Goal: Task Accomplishment & Management: Use online tool/utility

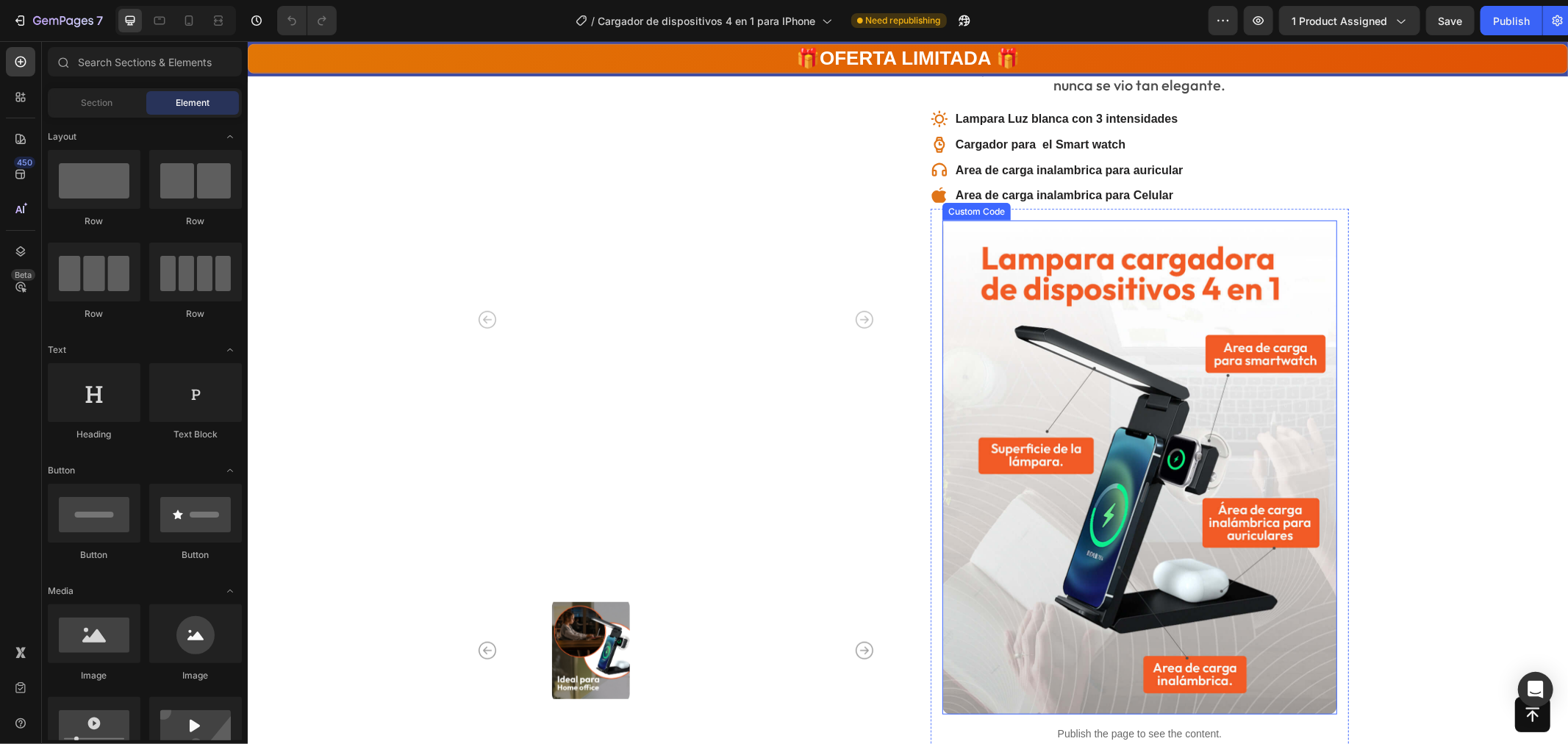
scroll to position [817, 0]
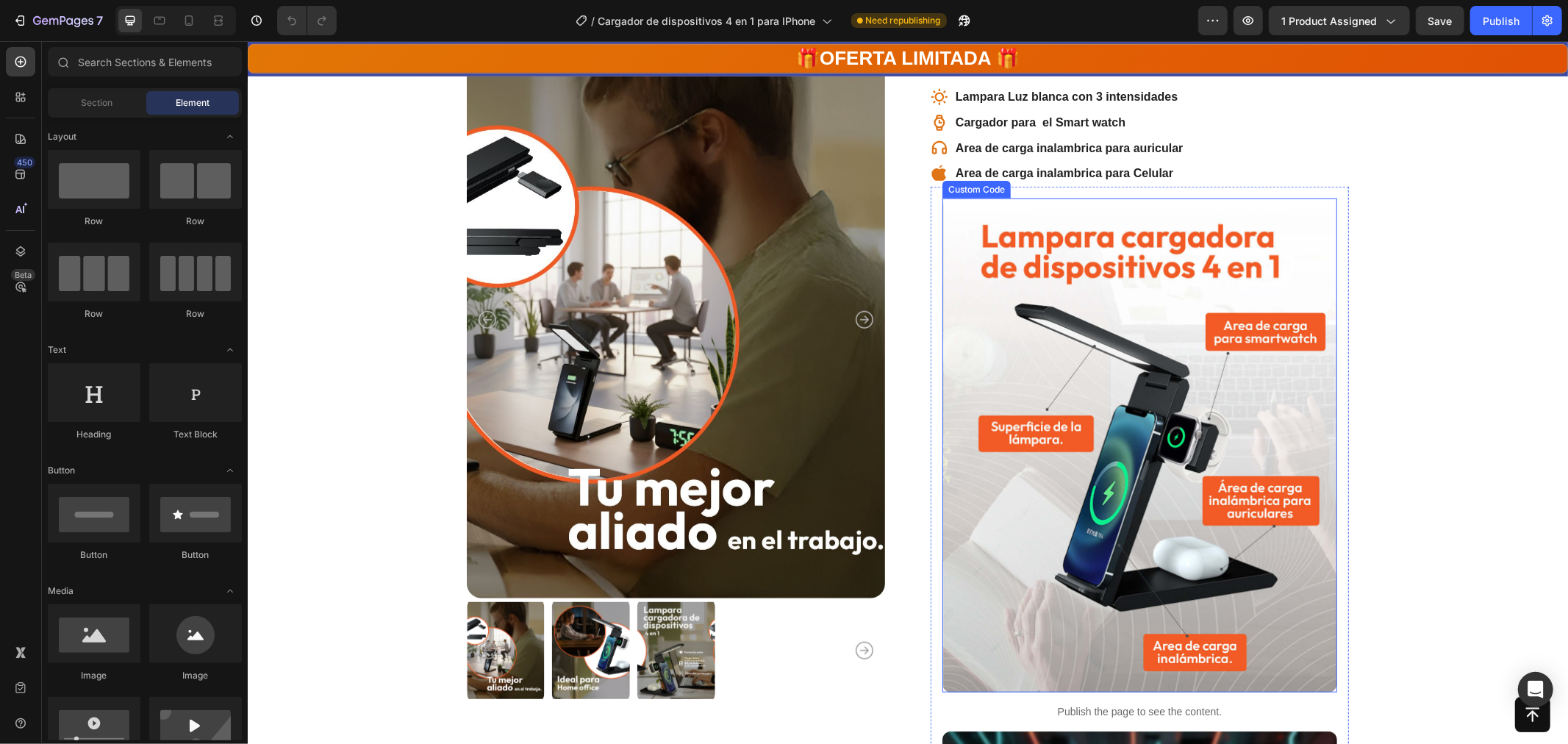
click at [1156, 463] on img at bounding box center [1139, 444] width 395 height 493
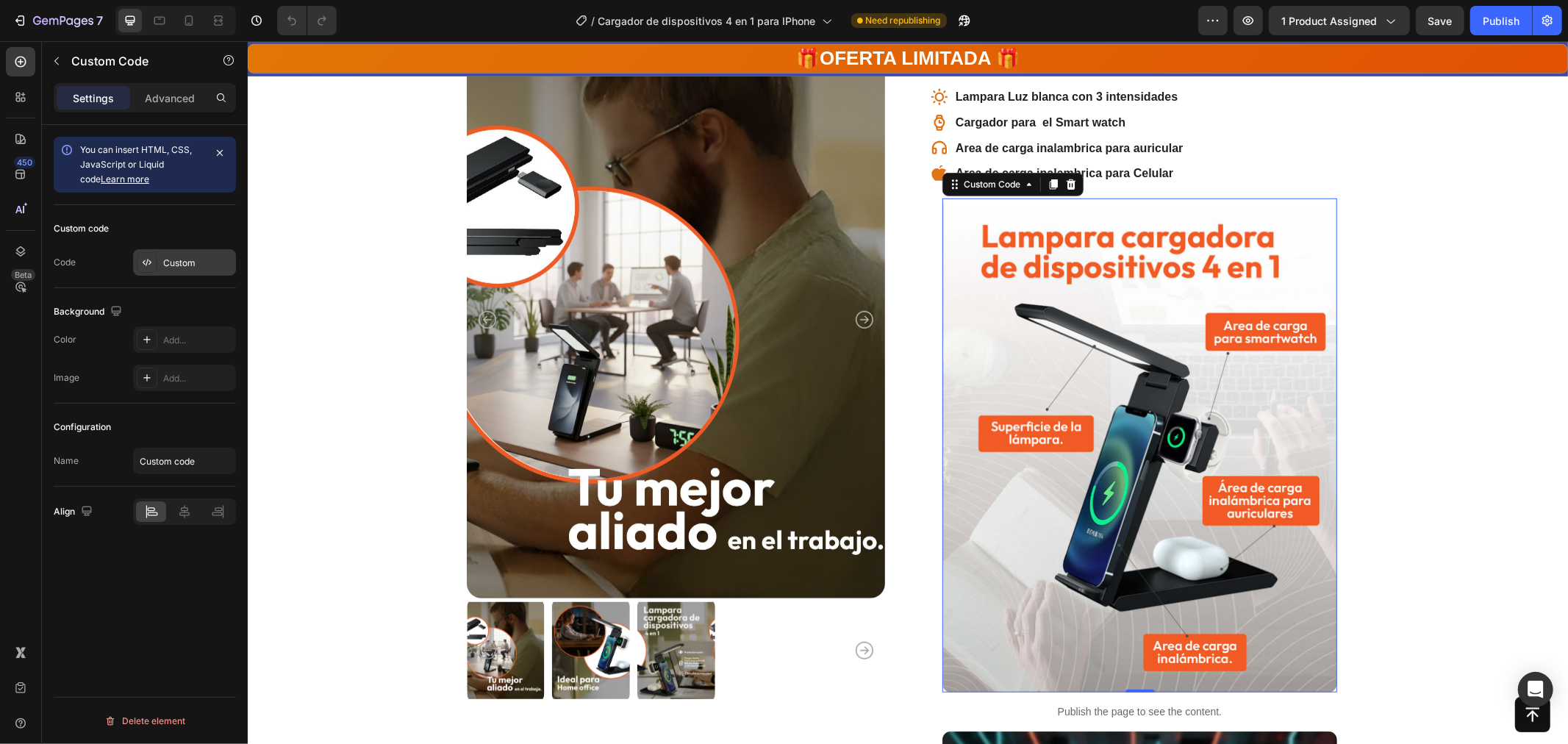
click at [179, 267] on div "Custom" at bounding box center [197, 263] width 69 height 13
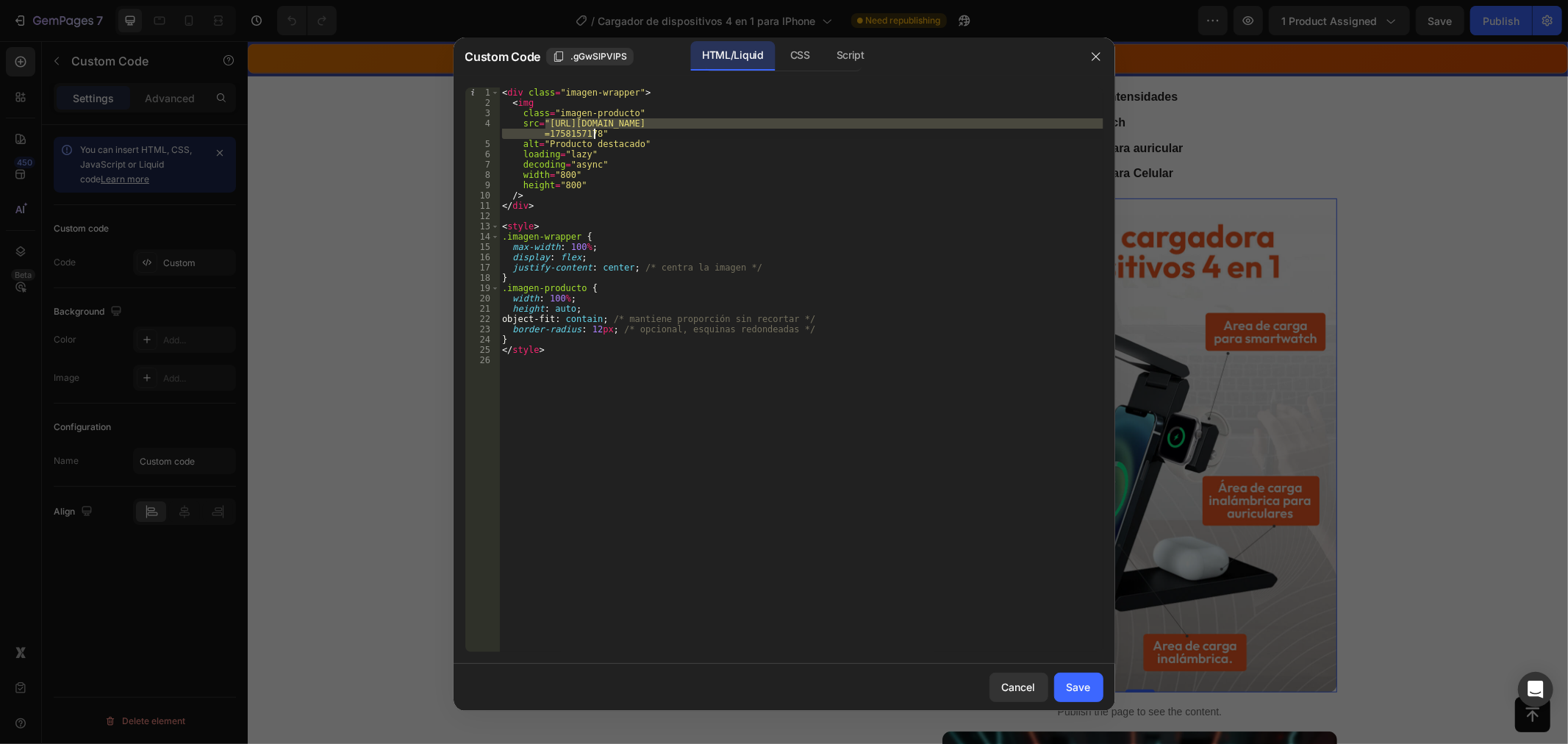
drag, startPoint x: 547, startPoint y: 121, endPoint x: 593, endPoint y: 131, distance: 47.1
click at [593, 131] on div "< div class = "imagen-wrapper" > < img class = "imagen-producto" src = "[URL][D…" at bounding box center [801, 380] width 605 height 586
paste textarea "55web_4_in_1.webp?v=1758854506"
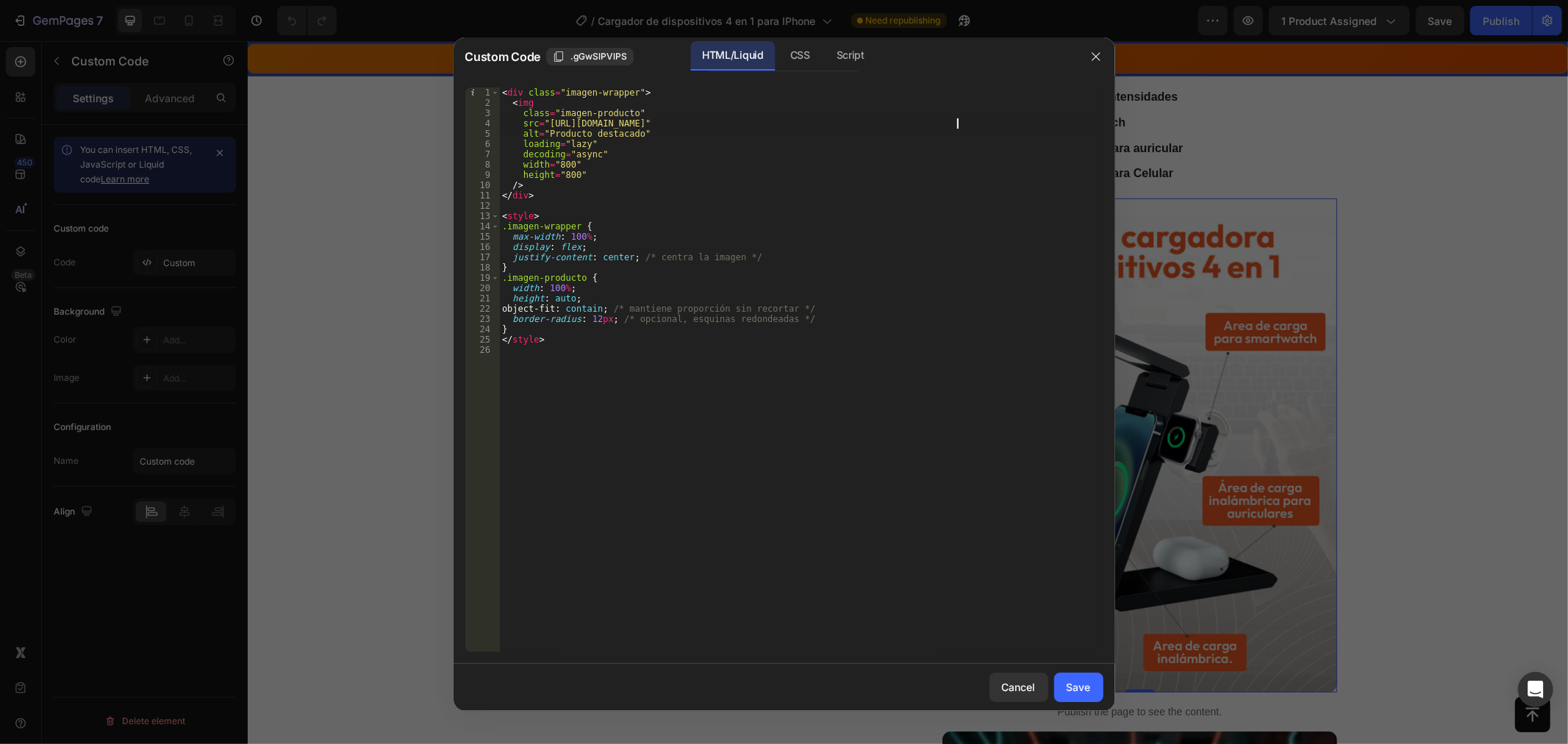
type textarea "src="[URL][DOMAIN_NAME]""
click at [1078, 694] on div "Save" at bounding box center [1079, 687] width 25 height 15
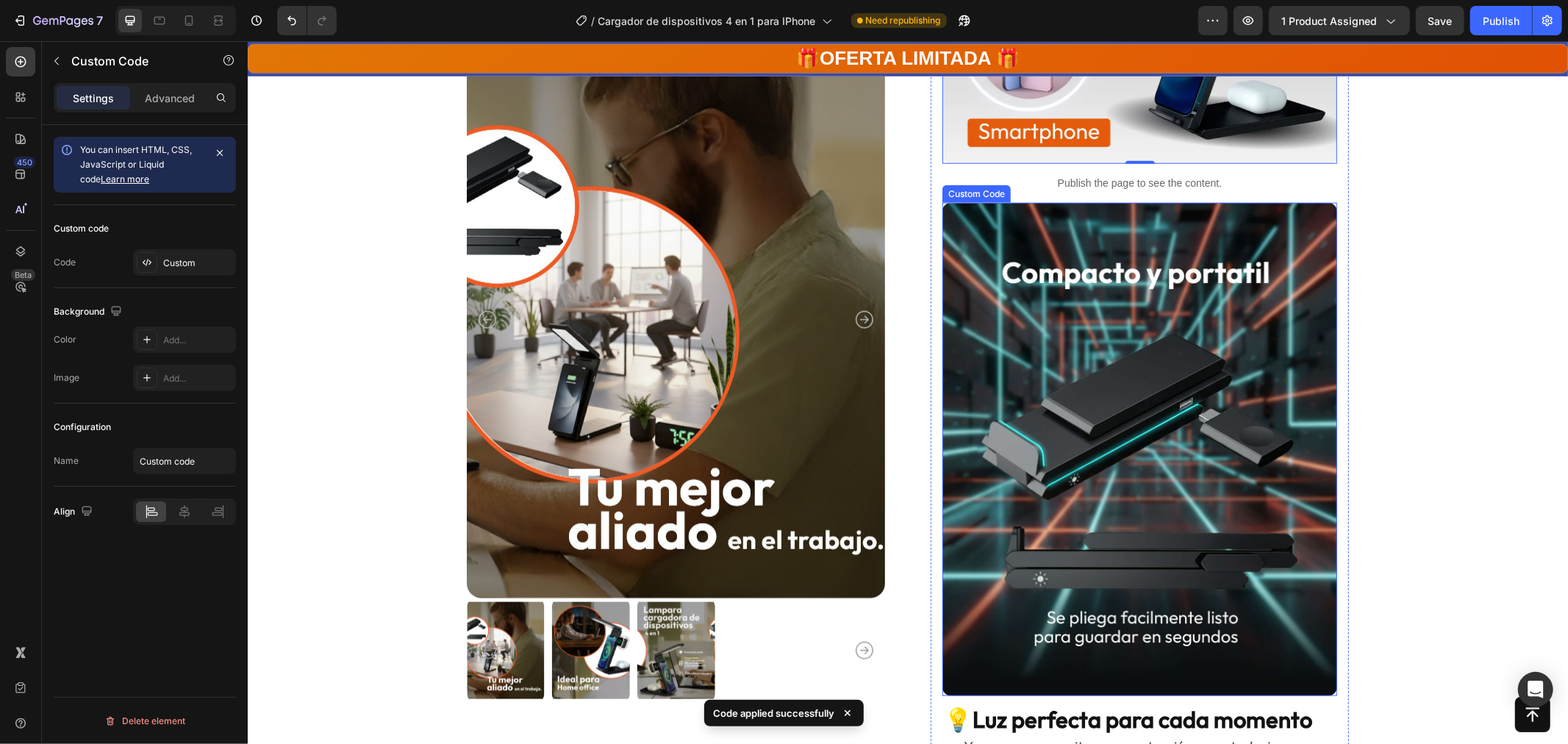
scroll to position [1389, 0]
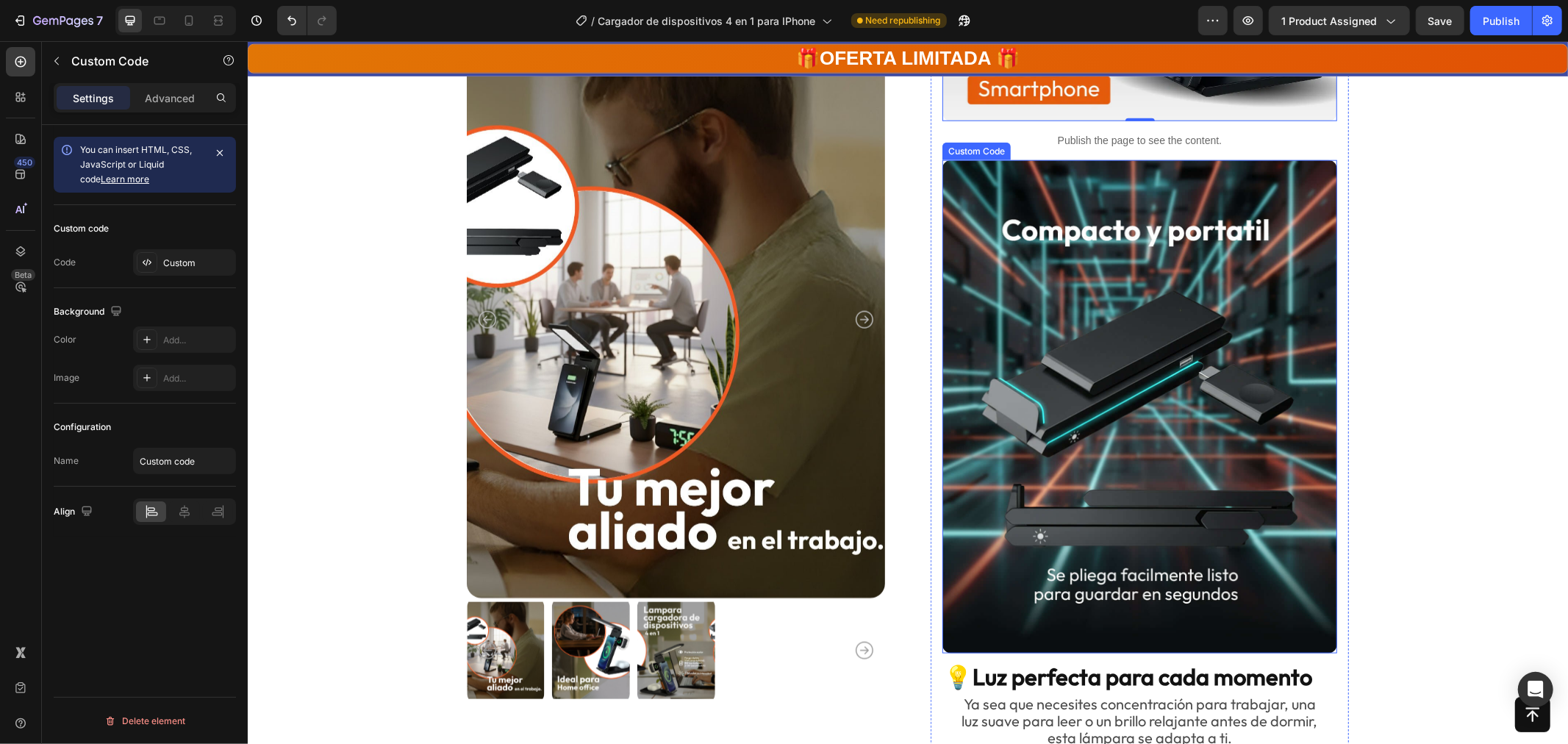
click at [1083, 325] on img at bounding box center [1139, 407] width 395 height 493
click at [185, 257] on div "Custom" at bounding box center [197, 263] width 69 height 13
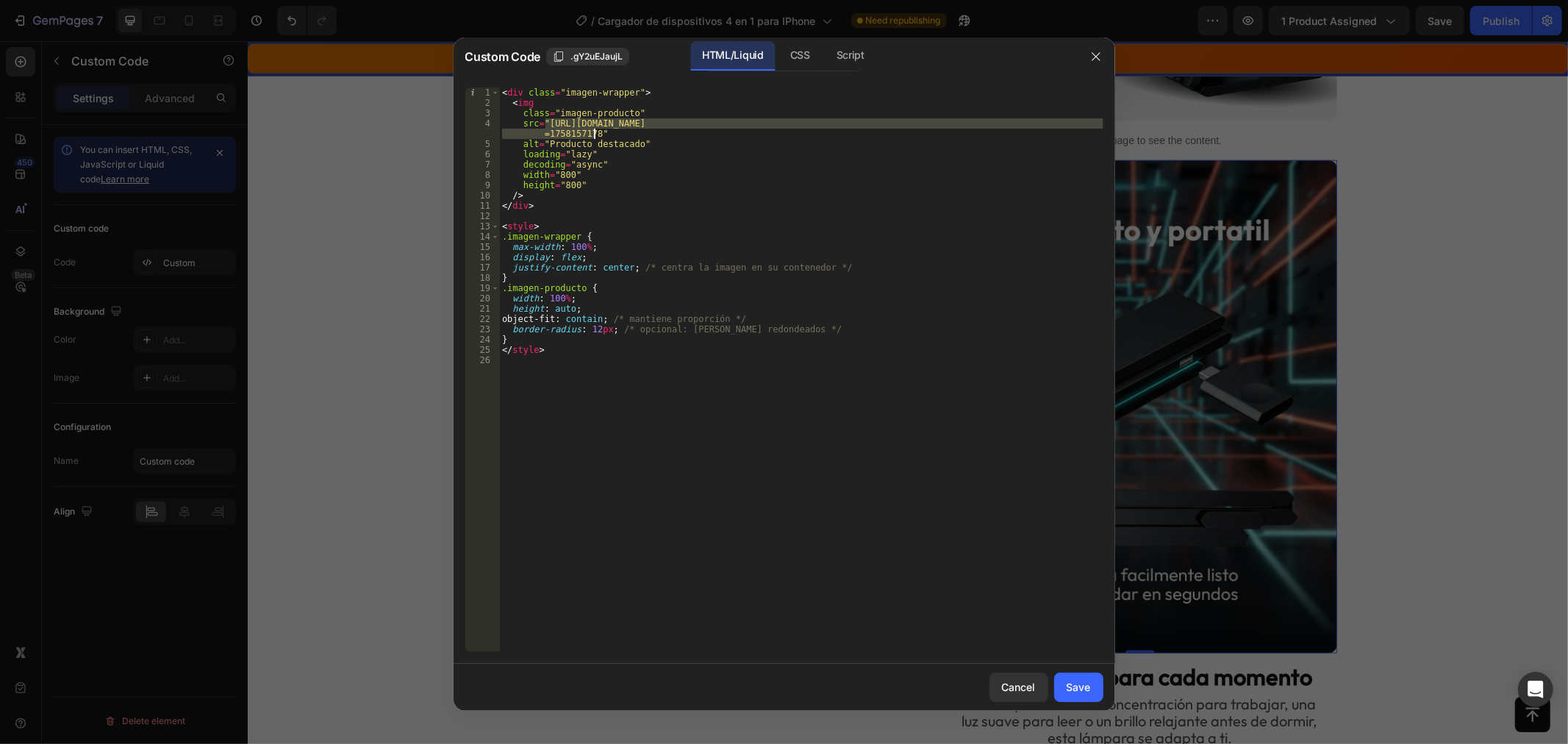
drag, startPoint x: 546, startPoint y: 122, endPoint x: 593, endPoint y: 128, distance: 47.4
click at [593, 128] on div "< div class = "imagen-wrapper" > < img class = "imagen-producto" src = "https:/…" at bounding box center [801, 380] width 605 height 586
paste textarea "22web_4_in_1.webp?v=1758854506"
type textarea "src="https://cdn.shopify.com/s/files/1/0771/5166/6392/files/22web_4_in_1.webp?v…"
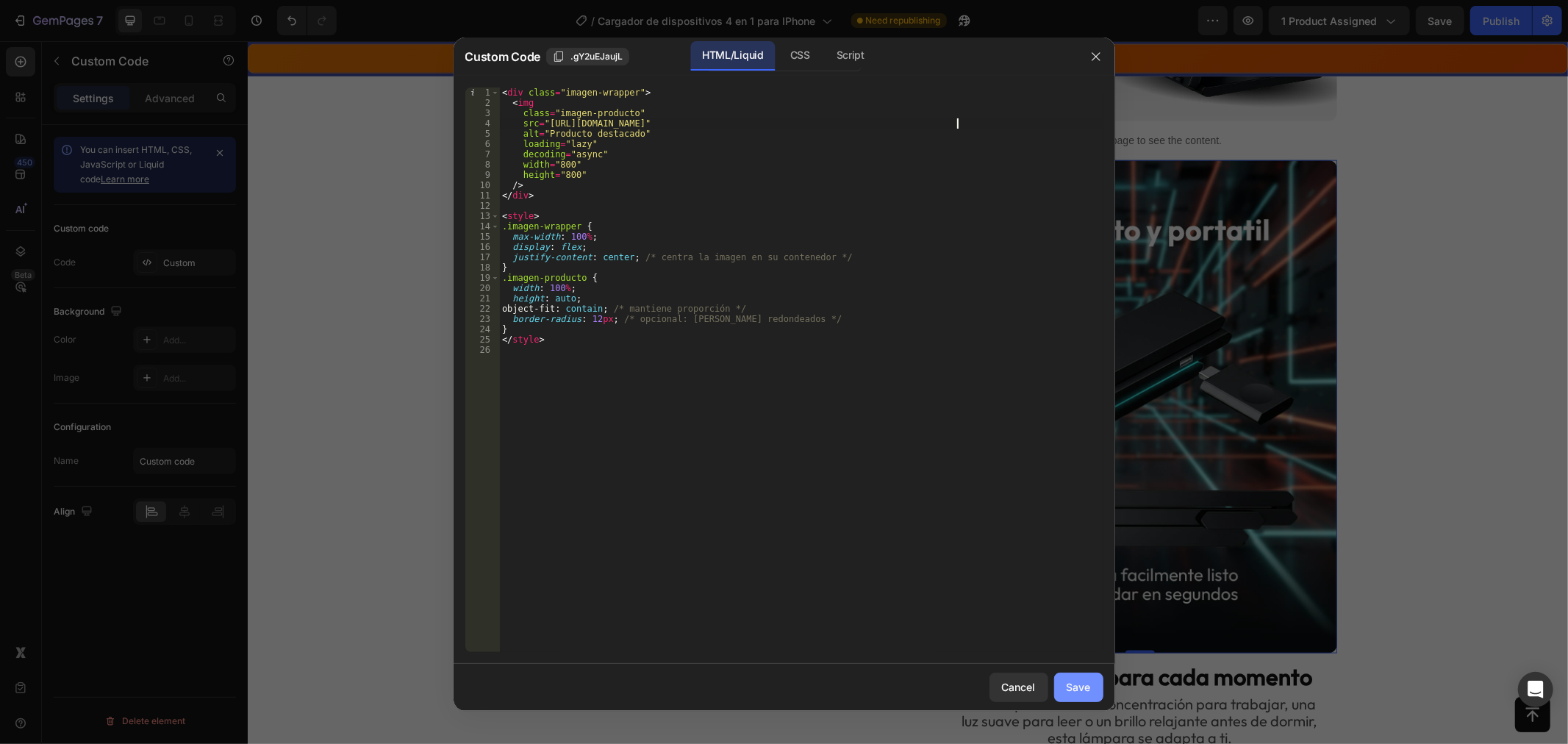
click at [1075, 680] on div "Save" at bounding box center [1079, 687] width 25 height 15
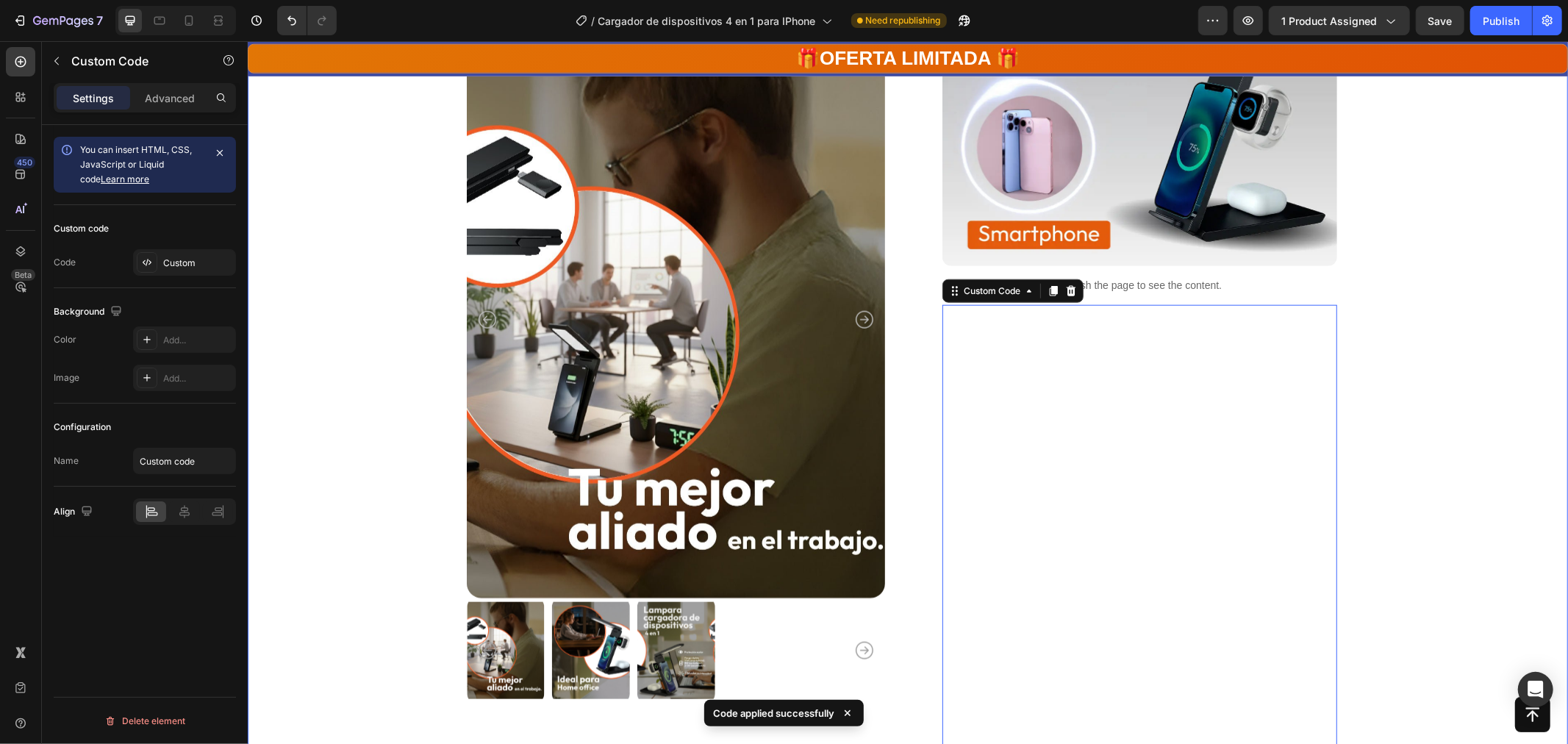
scroll to position [1471, 0]
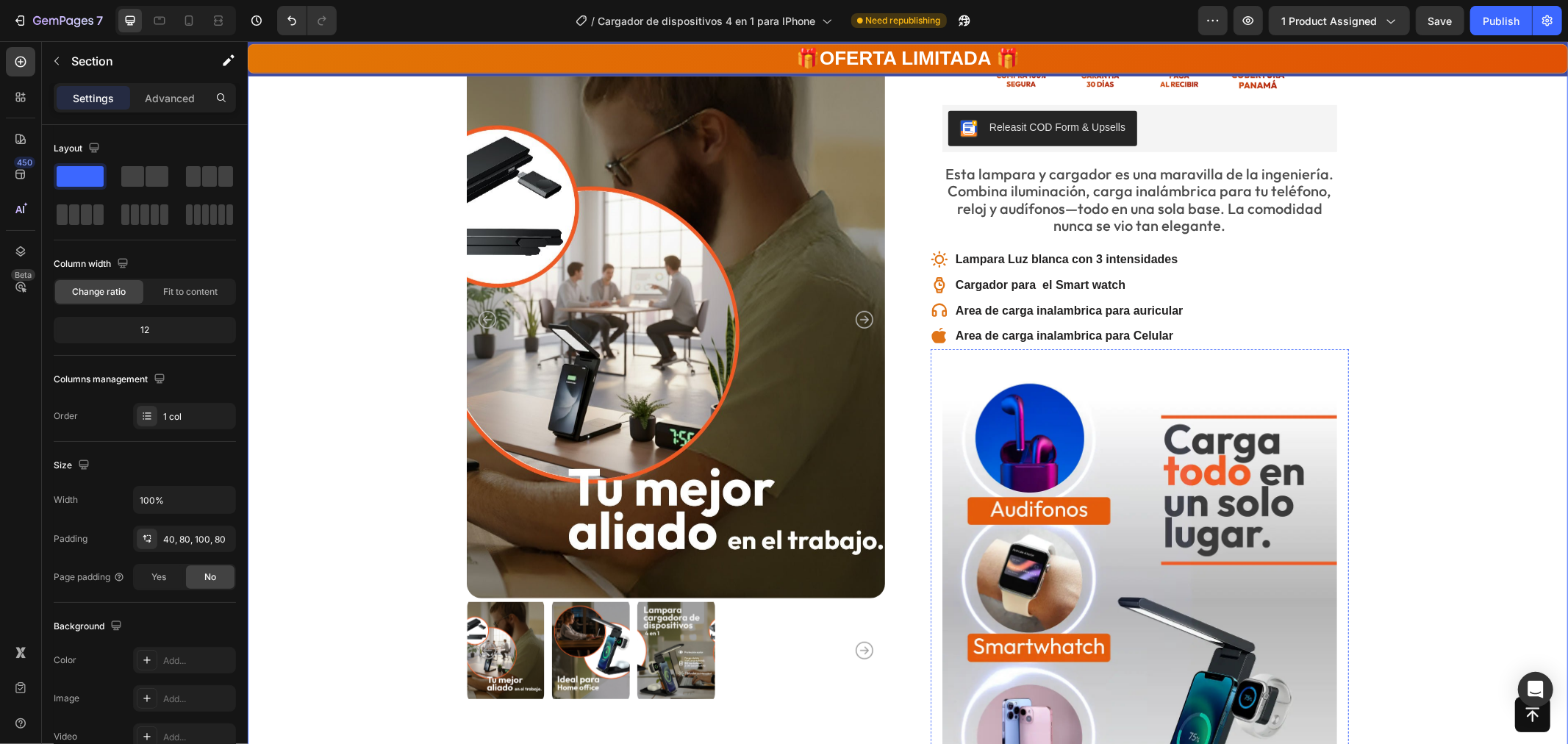
scroll to position [653, 0]
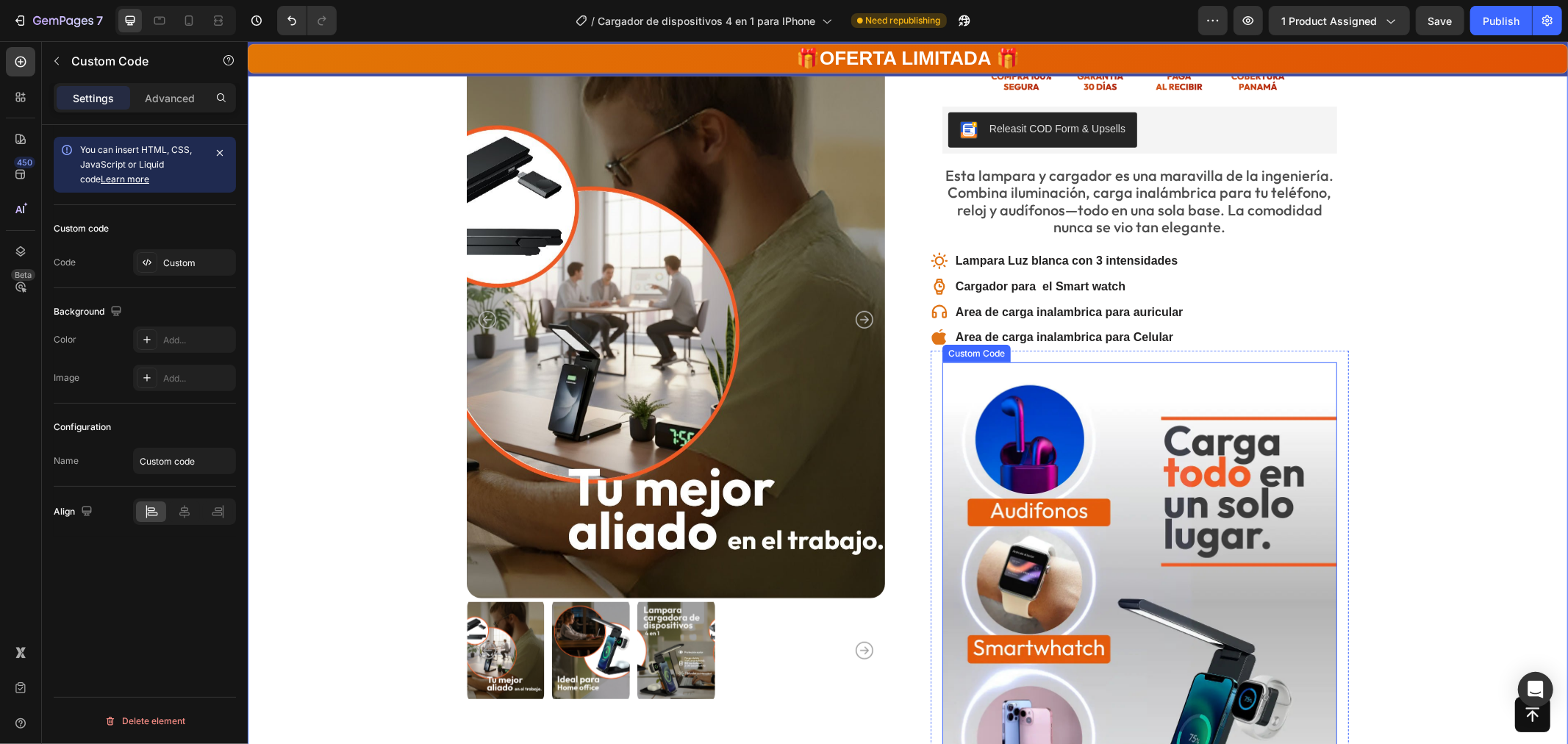
click at [1278, 400] on img at bounding box center [1139, 609] width 395 height 493
click at [178, 267] on div "Custom" at bounding box center [197, 263] width 69 height 13
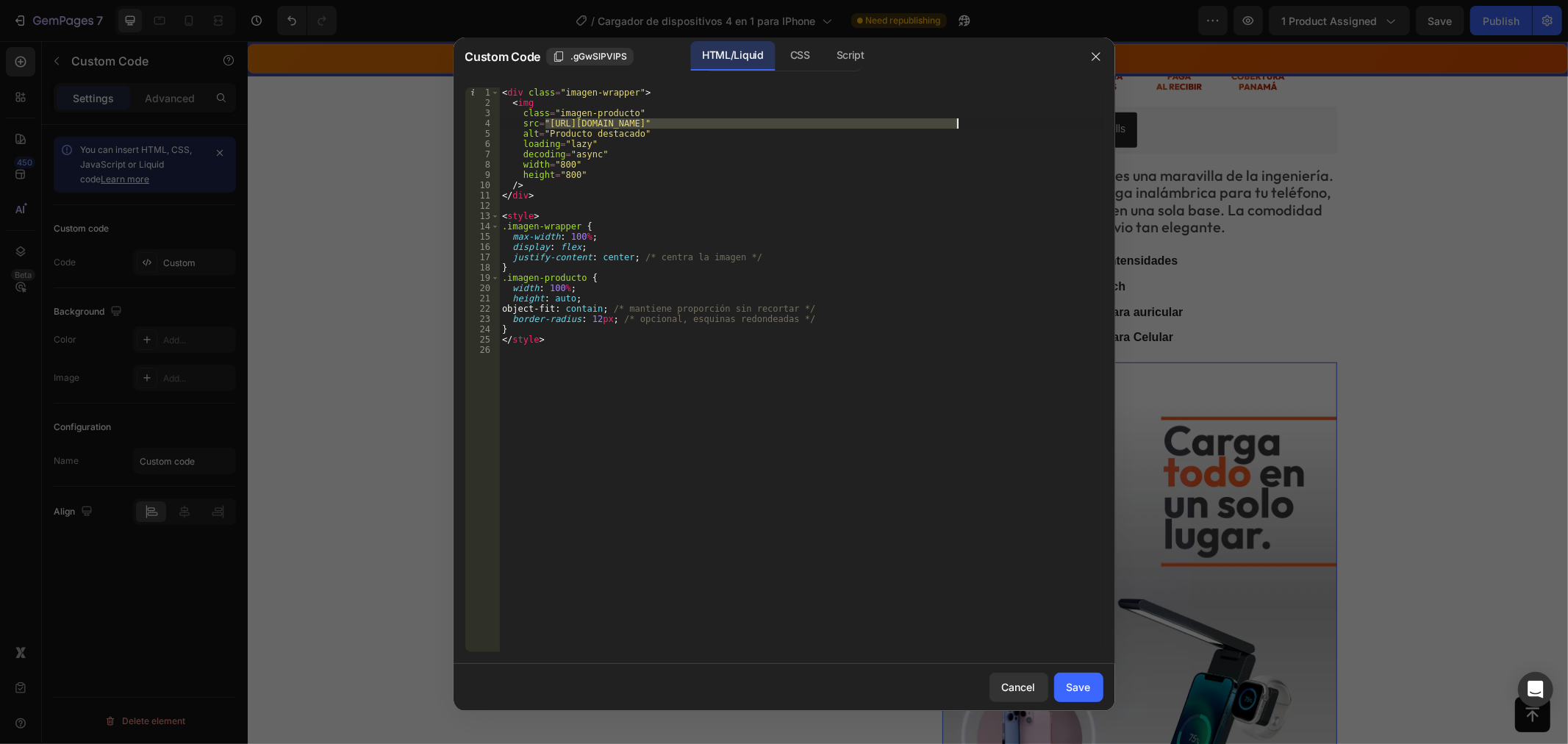
drag, startPoint x: 547, startPoint y: 119, endPoint x: 958, endPoint y: 124, distance: 411.0
click at [958, 124] on div "< div class = "imagen-wrapper" > < img class = "imagen-producto" src = "https:/…" at bounding box center [801, 380] width 605 height 586
paste textarea "44"
type textarea "src="https://cdn.shopify.com/s/files/1/0771/5166/6392/files/44web_4_in_1.webp?v…"
click at [1088, 683] on div "Save" at bounding box center [1079, 687] width 25 height 15
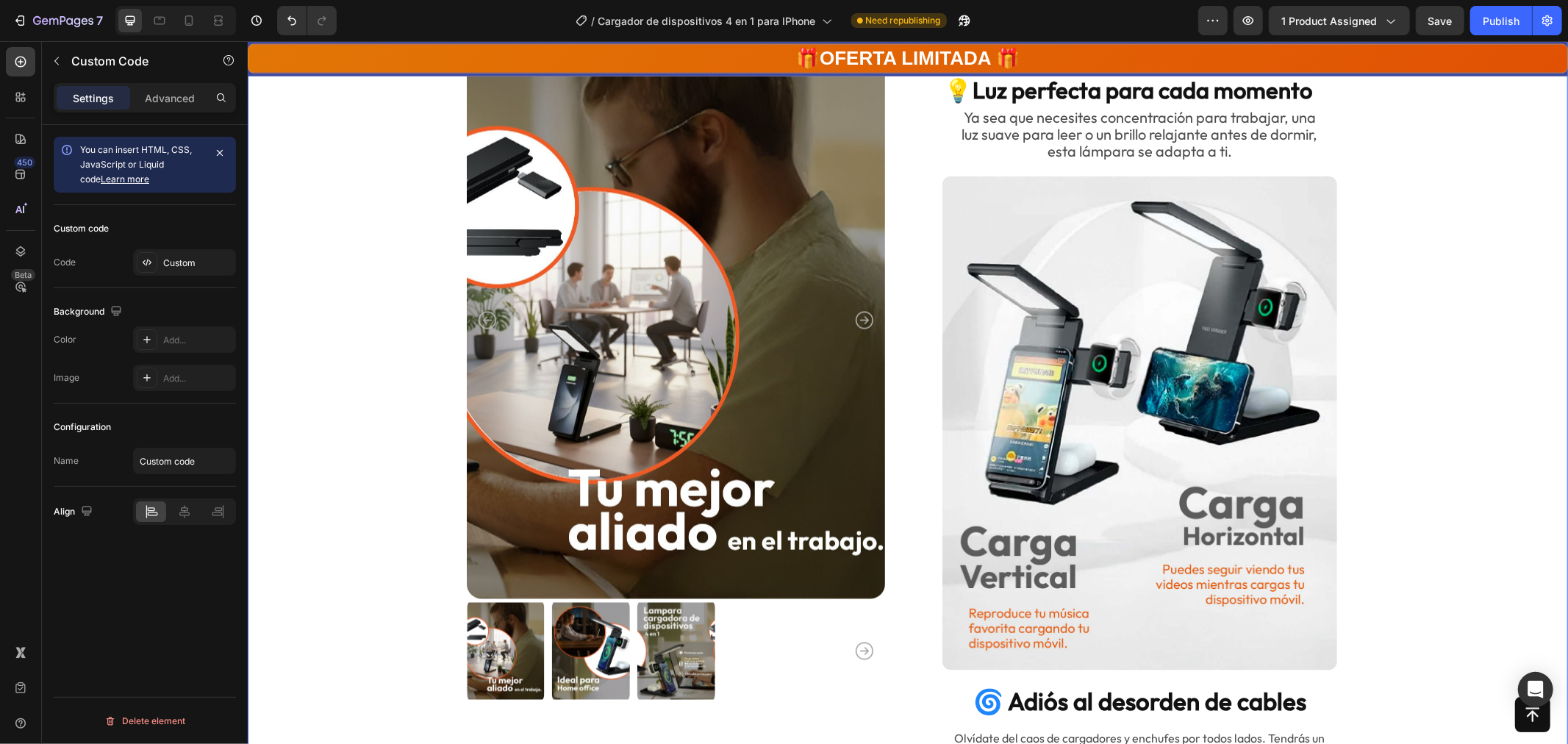
scroll to position [1879, 0]
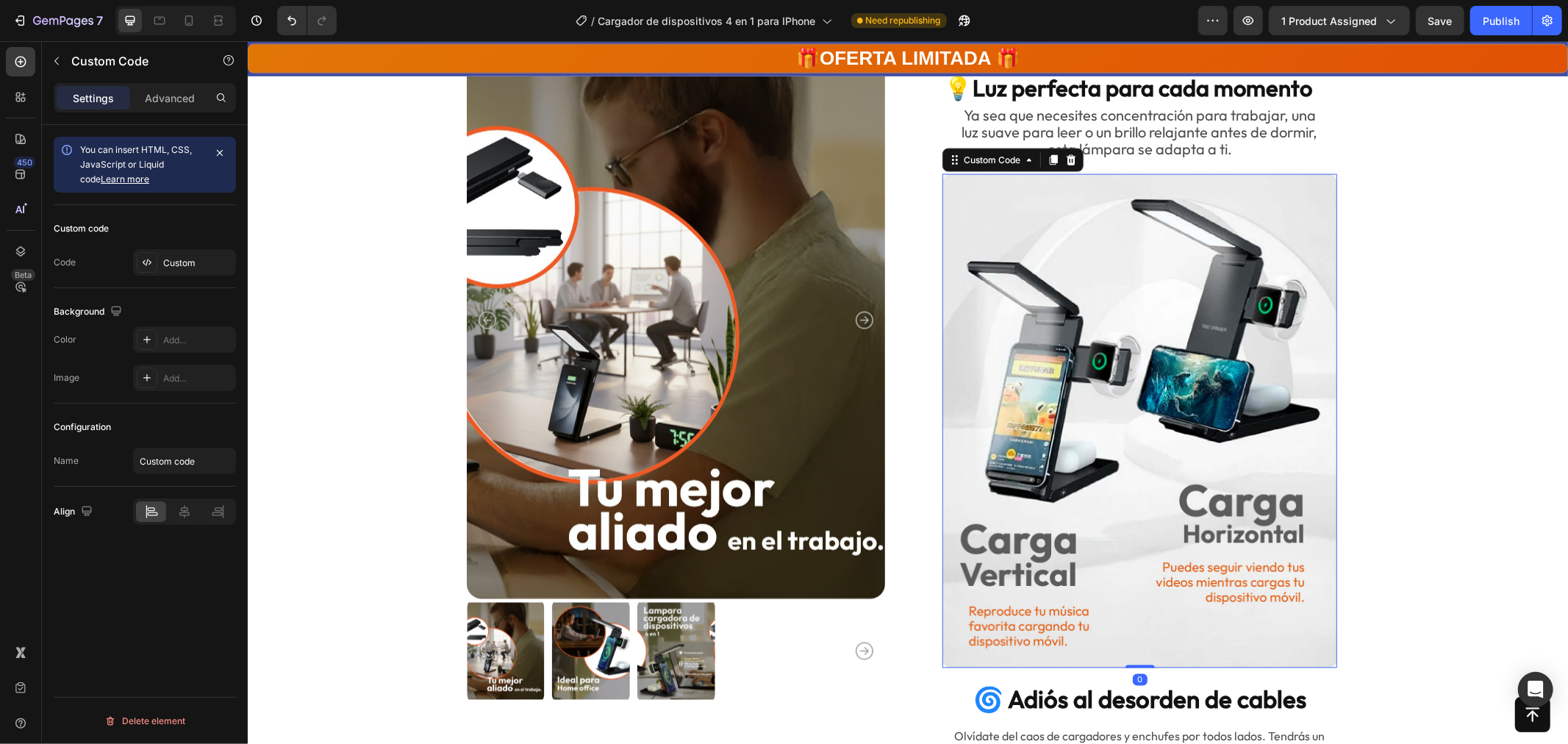
click at [1036, 532] on img at bounding box center [1139, 420] width 395 height 493
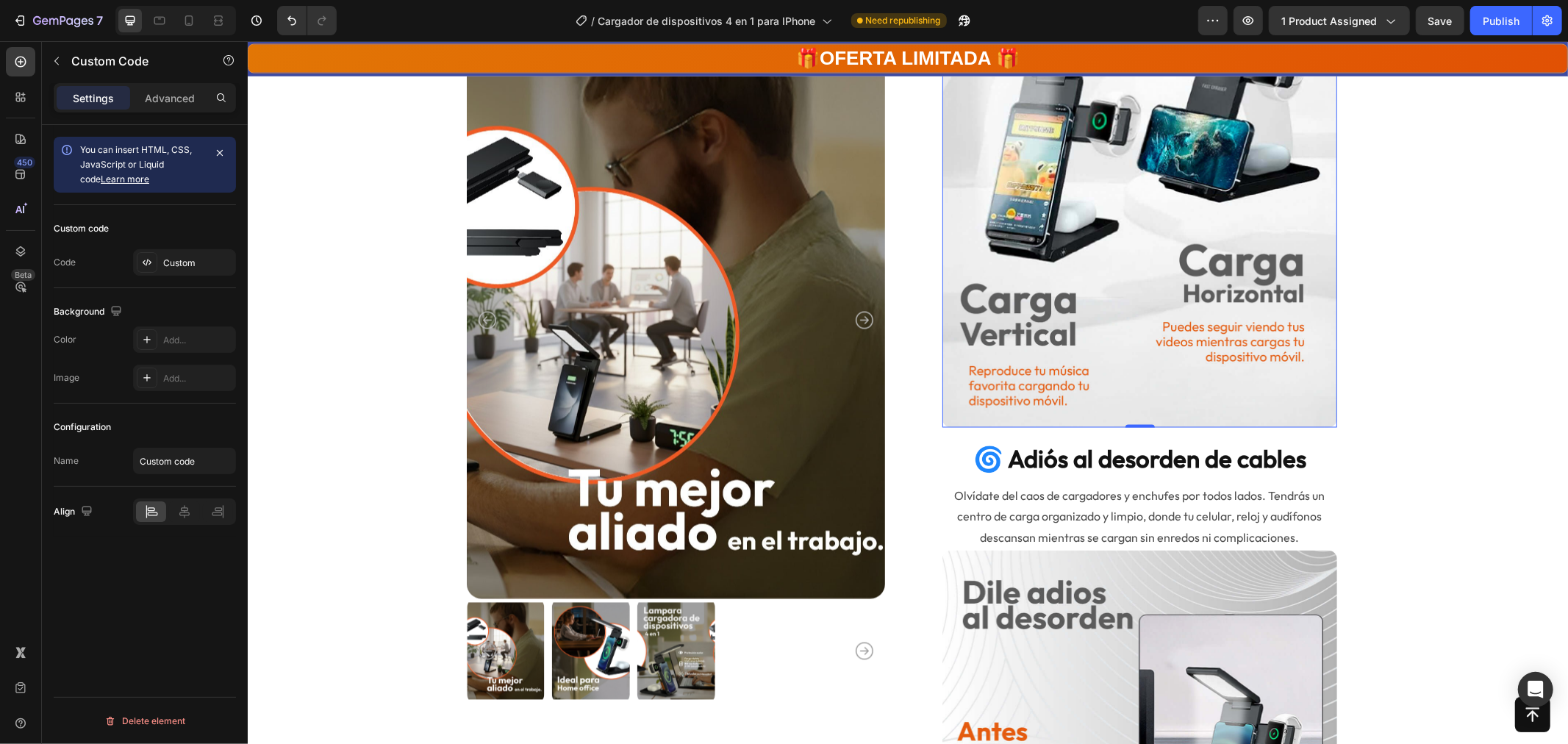
scroll to position [1961, 0]
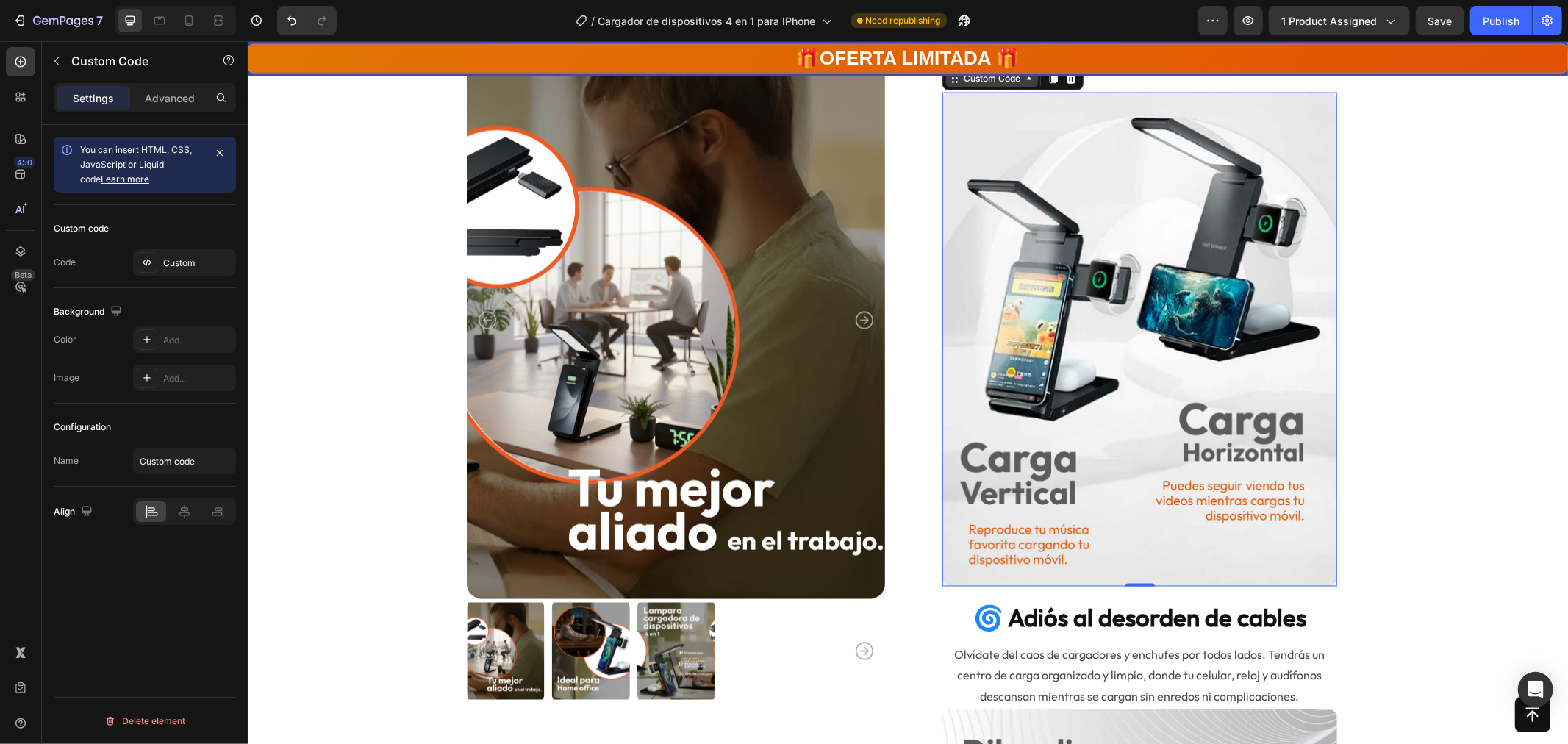
click at [1001, 85] on div "Custom Code" at bounding box center [991, 78] width 62 height 13
click at [1203, 413] on img at bounding box center [1139, 339] width 395 height 493
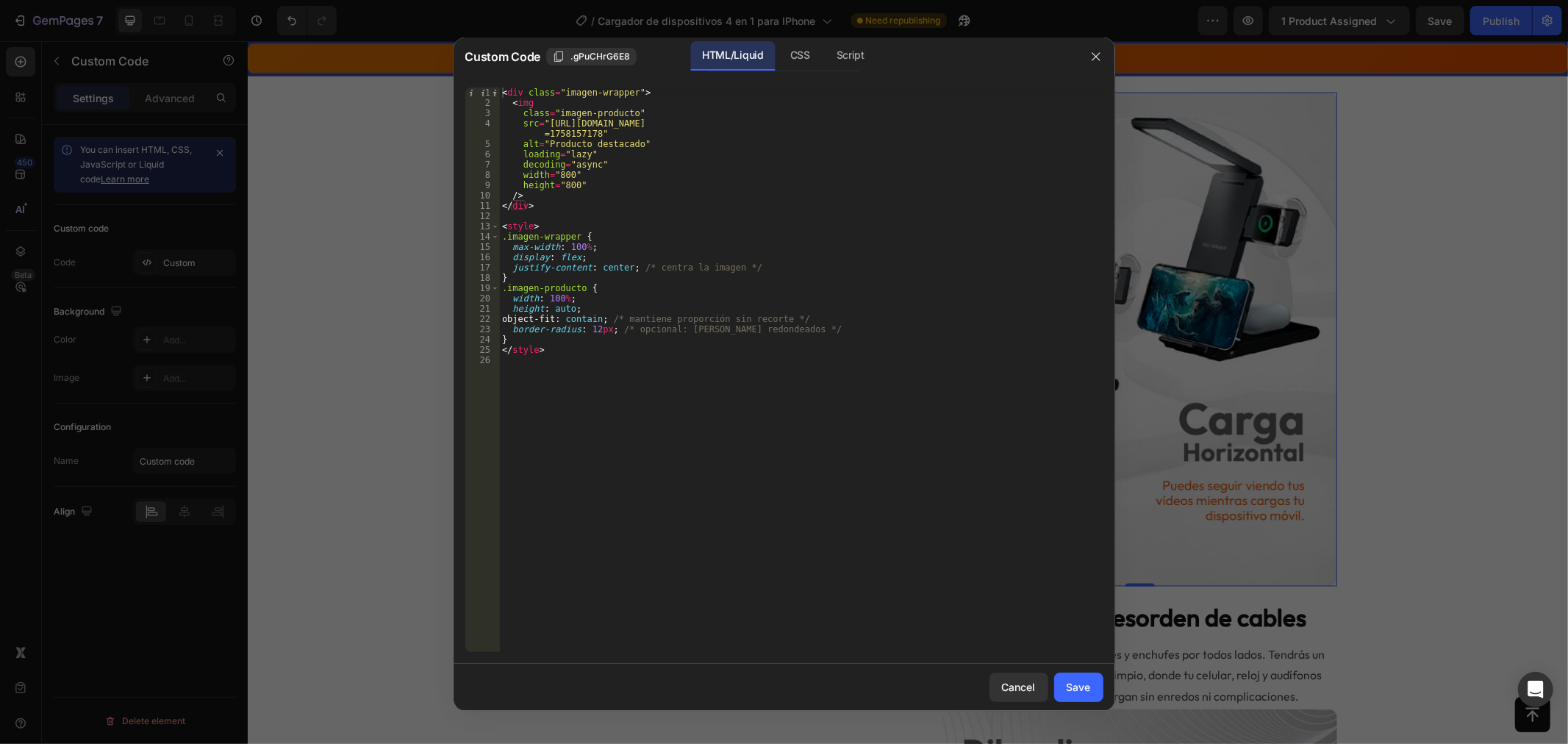
click at [1214, 400] on div at bounding box center [784, 372] width 1568 height 744
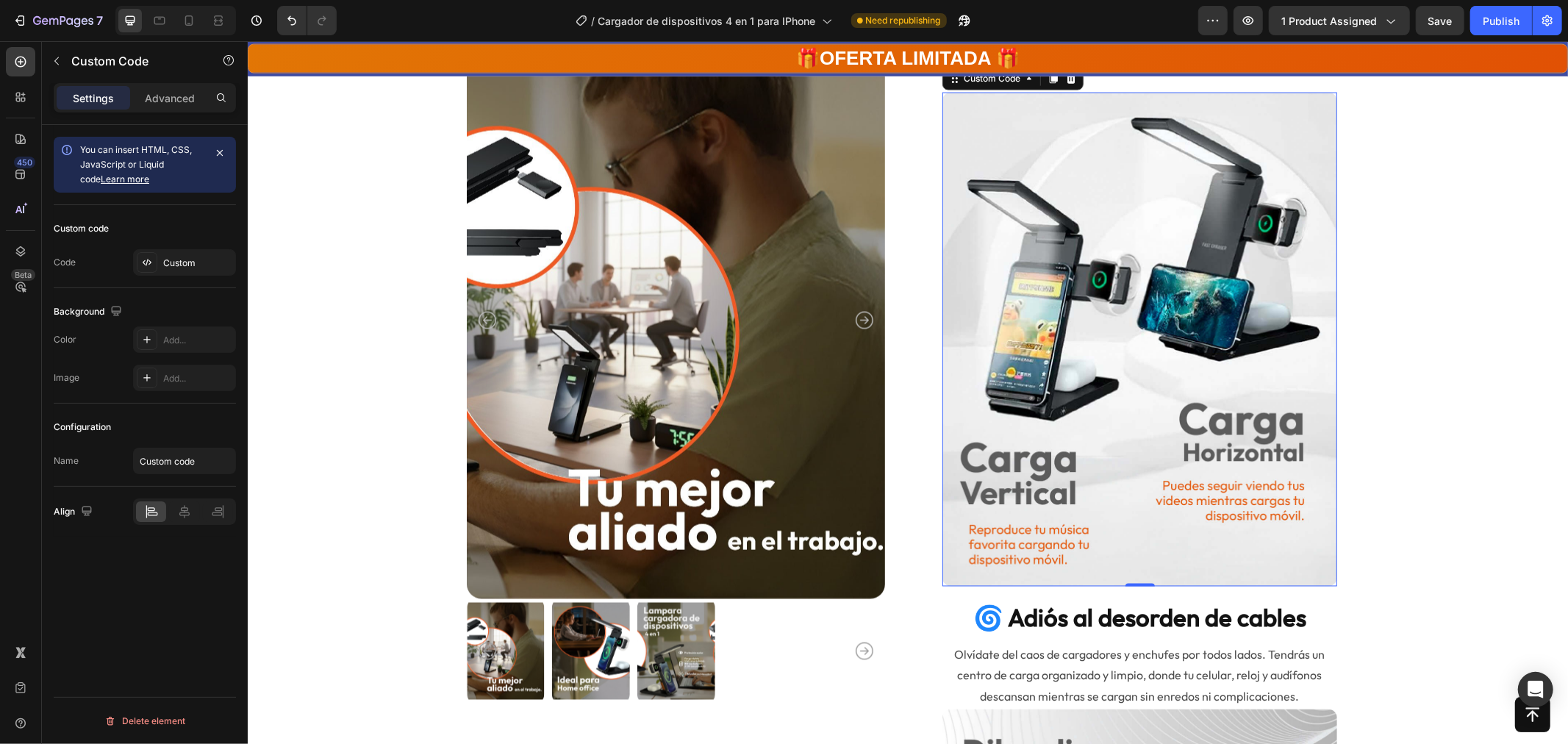
click at [1166, 452] on img at bounding box center [1139, 339] width 395 height 493
click at [156, 258] on div at bounding box center [147, 262] width 21 height 21
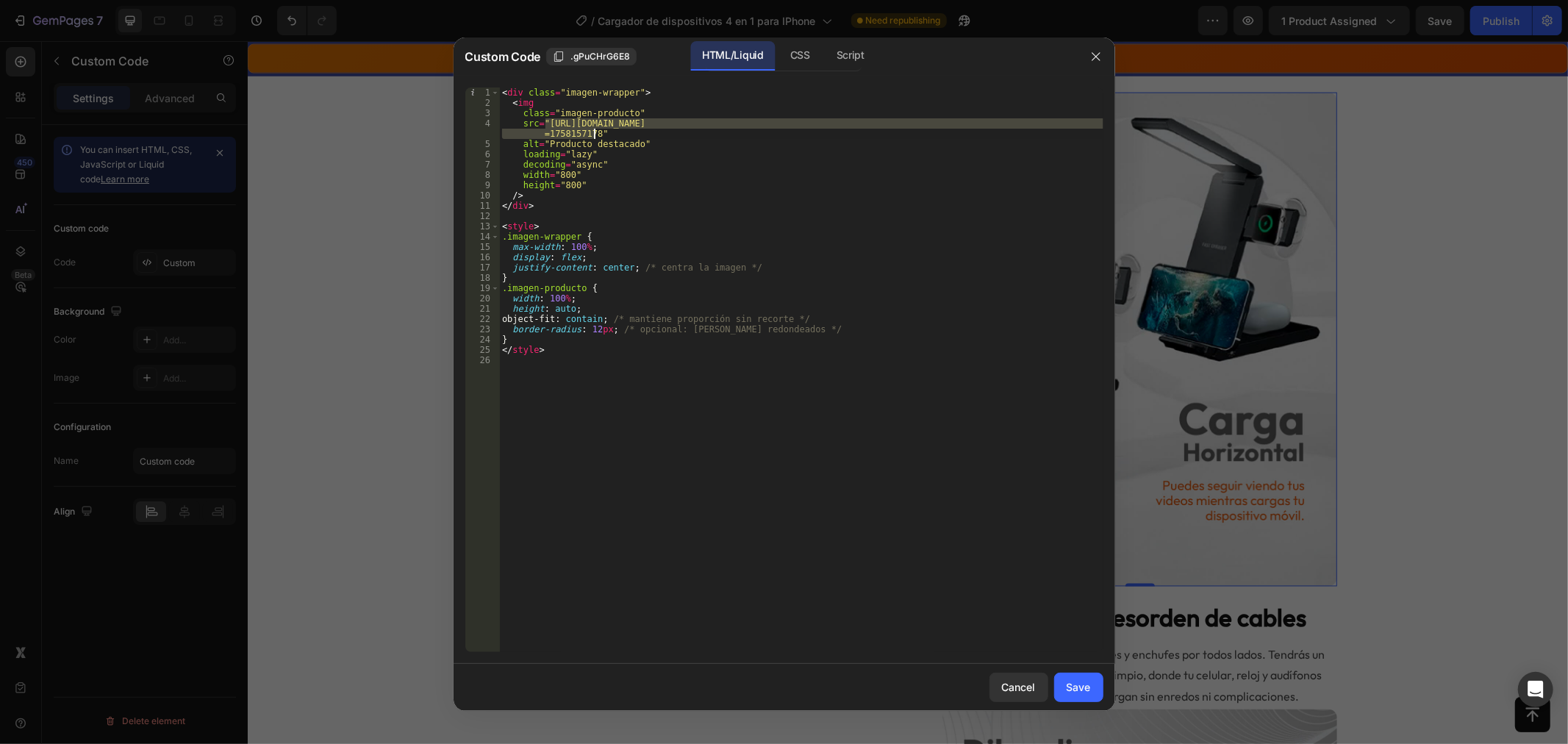
drag, startPoint x: 547, startPoint y: 120, endPoint x: 592, endPoint y: 130, distance: 46.1
click at [592, 130] on div "< div class = "imagen-wrapper" > < img class = "imagen-producto" src = "https:/…" at bounding box center [801, 380] width 605 height 586
paste textarea "11web_4_in_1.webp?v=1758854506"
type textarea "src="https://cdn.shopify.com/s/files/1/0771/5166/6392/files/11web_4_in_1.webp?v…"
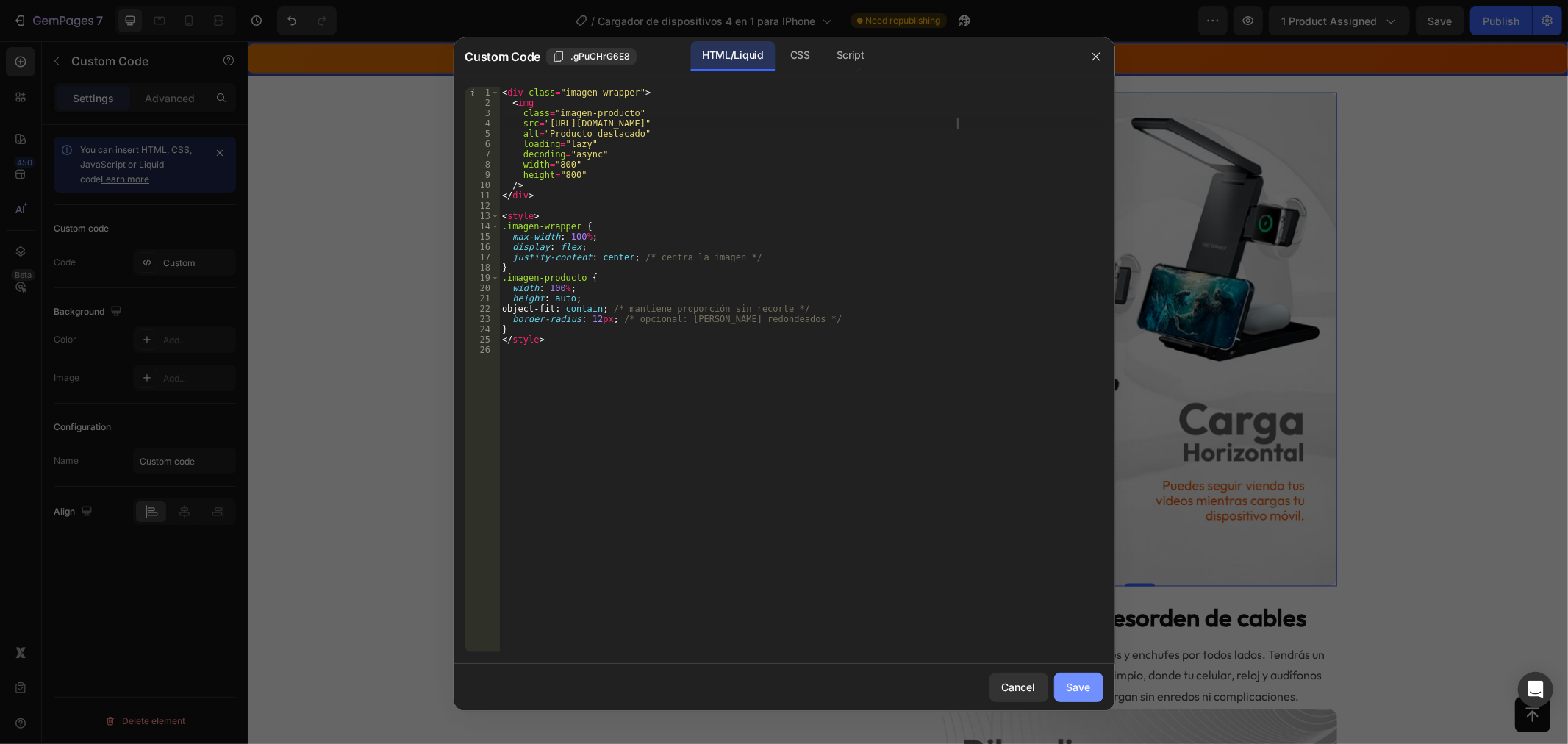
click at [1079, 679] on div "Save" at bounding box center [1079, 687] width 25 height 15
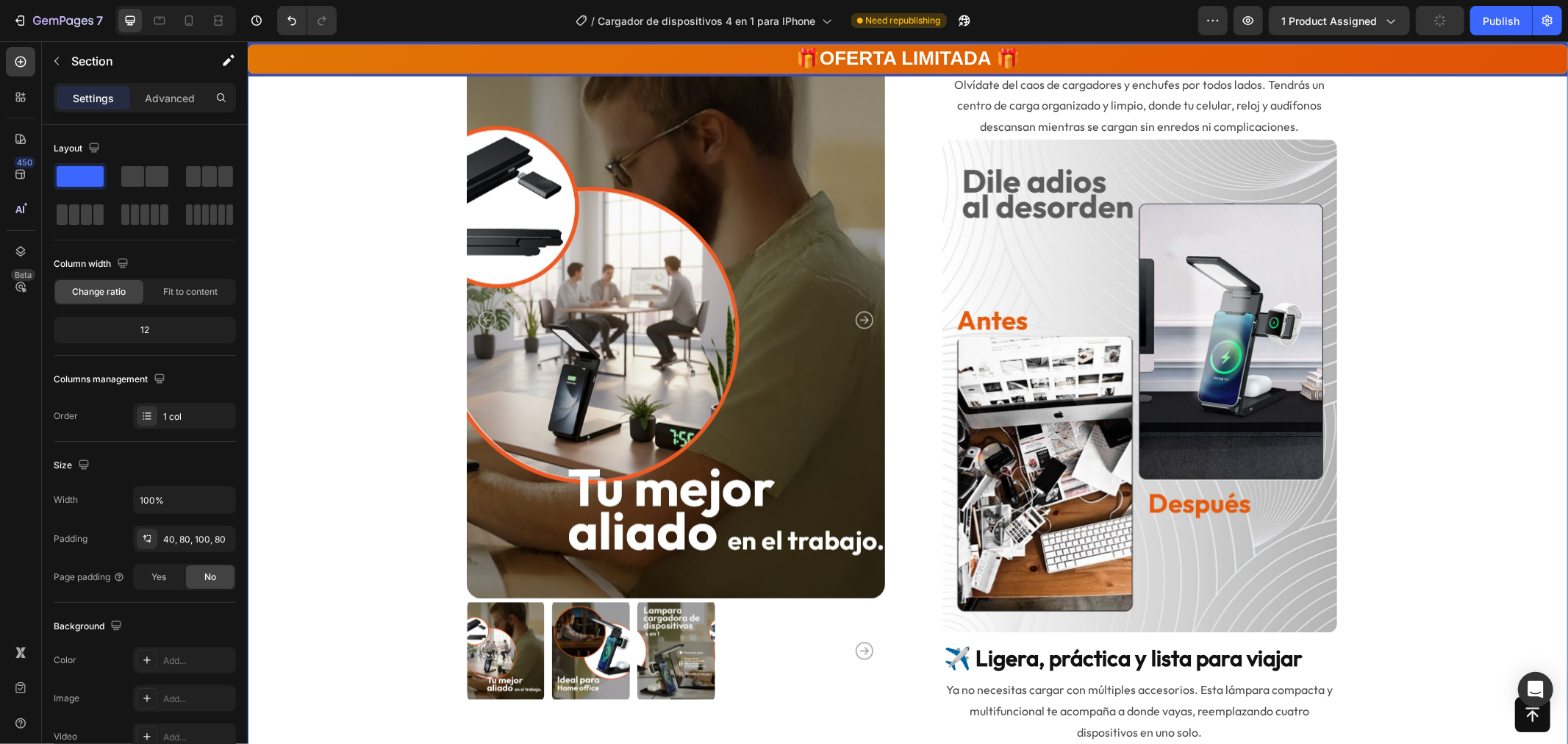
scroll to position [2533, 0]
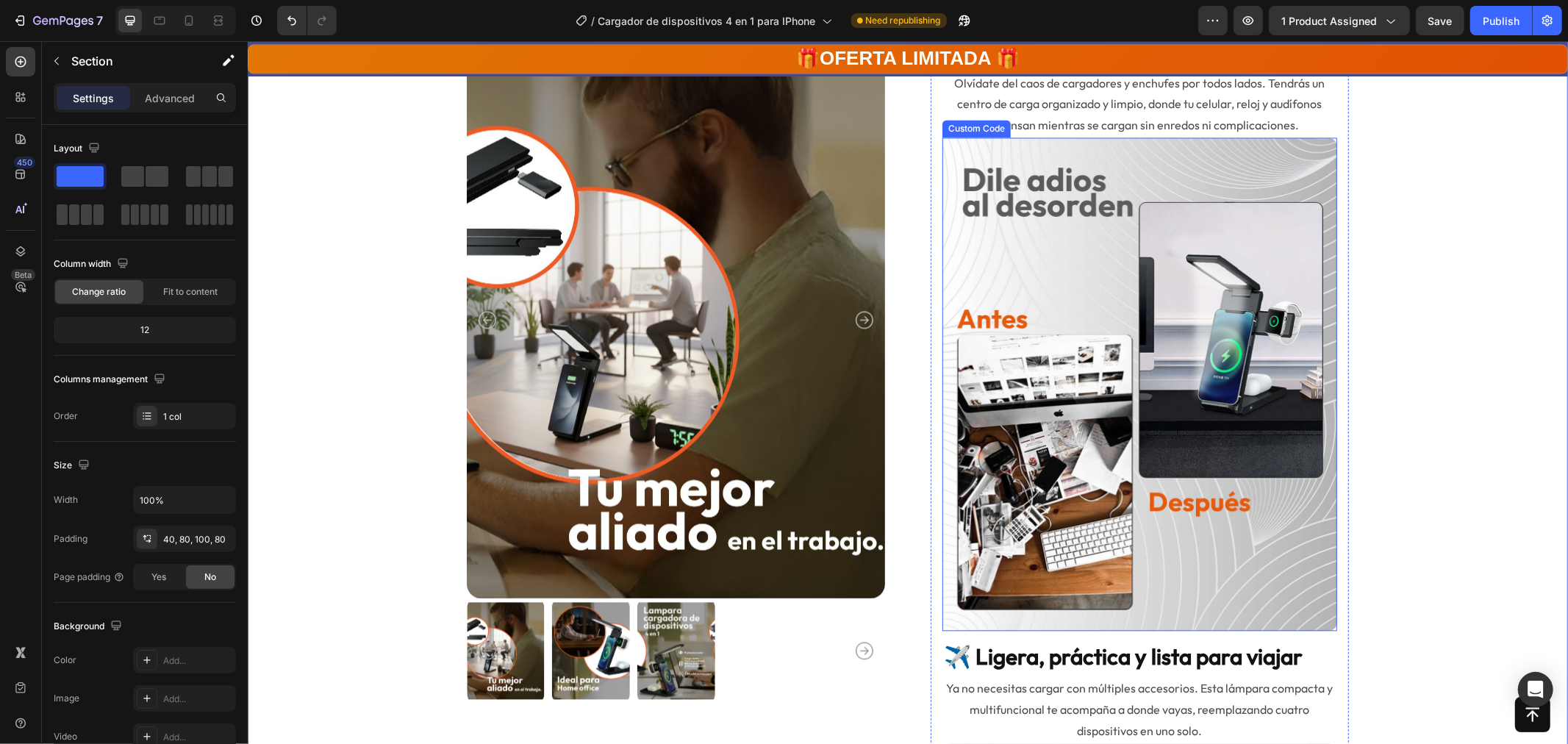
click at [1175, 500] on img at bounding box center [1139, 384] width 395 height 493
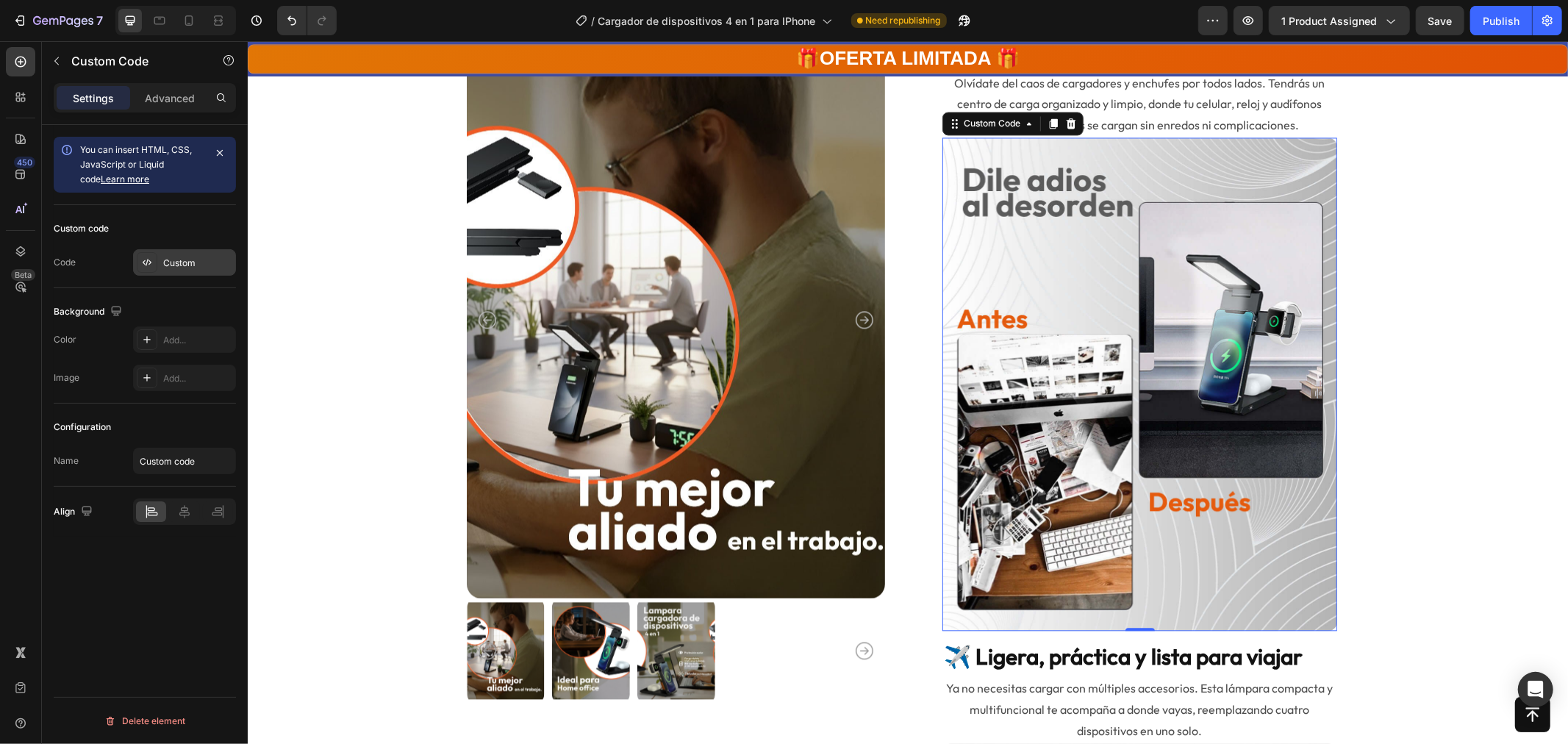
click at [197, 260] on div "Custom" at bounding box center [197, 263] width 69 height 13
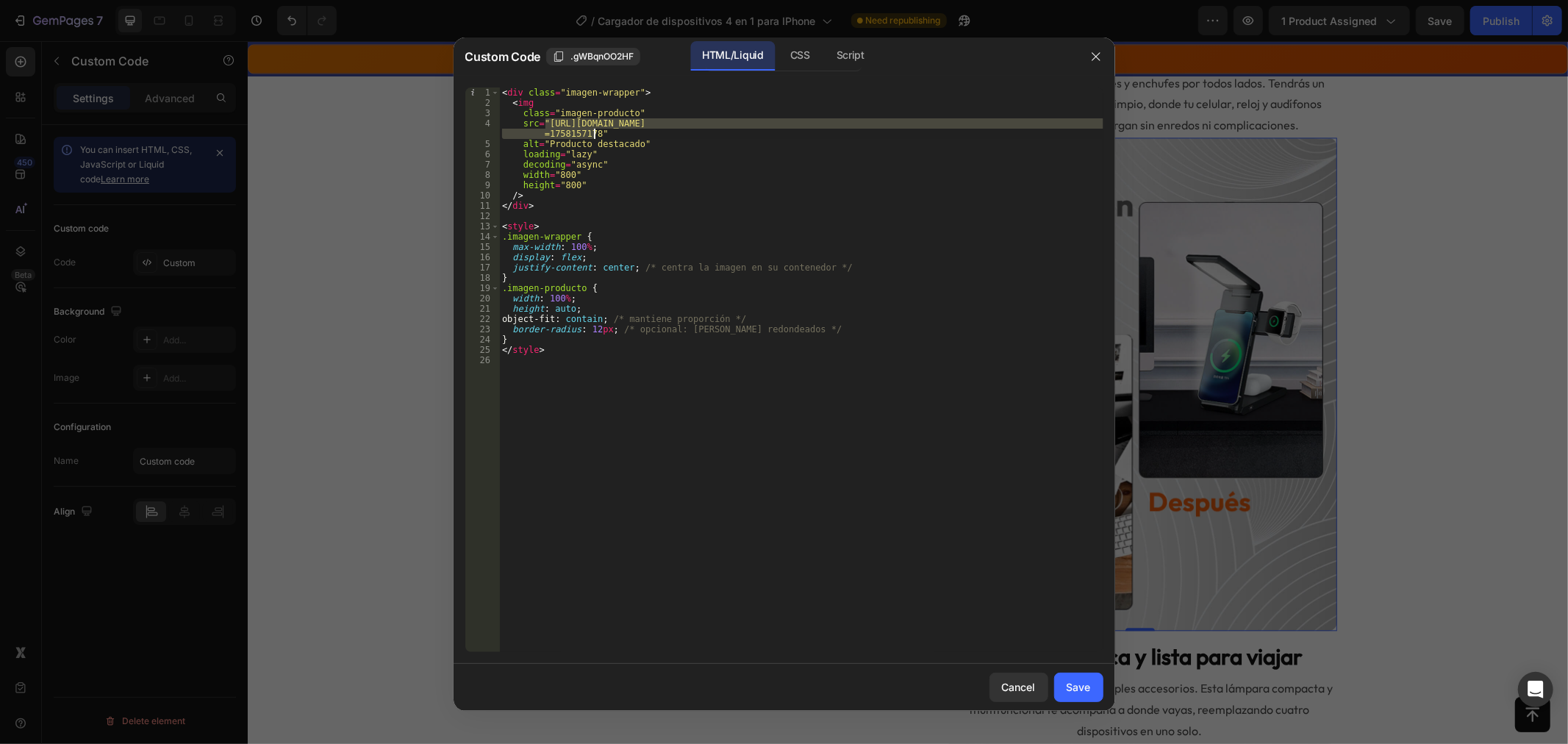
drag, startPoint x: 547, startPoint y: 119, endPoint x: 594, endPoint y: 130, distance: 48.3
click at [594, 130] on div "< div class = "imagen-wrapper" > < img class = "imagen-producto" src = "https:/…" at bounding box center [801, 380] width 605 height 586
paste textarea "66web_4_in_1.webp?v=1758854506"
type textarea "src="https://cdn.shopify.com/s/files/1/0771/5166/6392/files/66web_4_in_1.webp?v…"
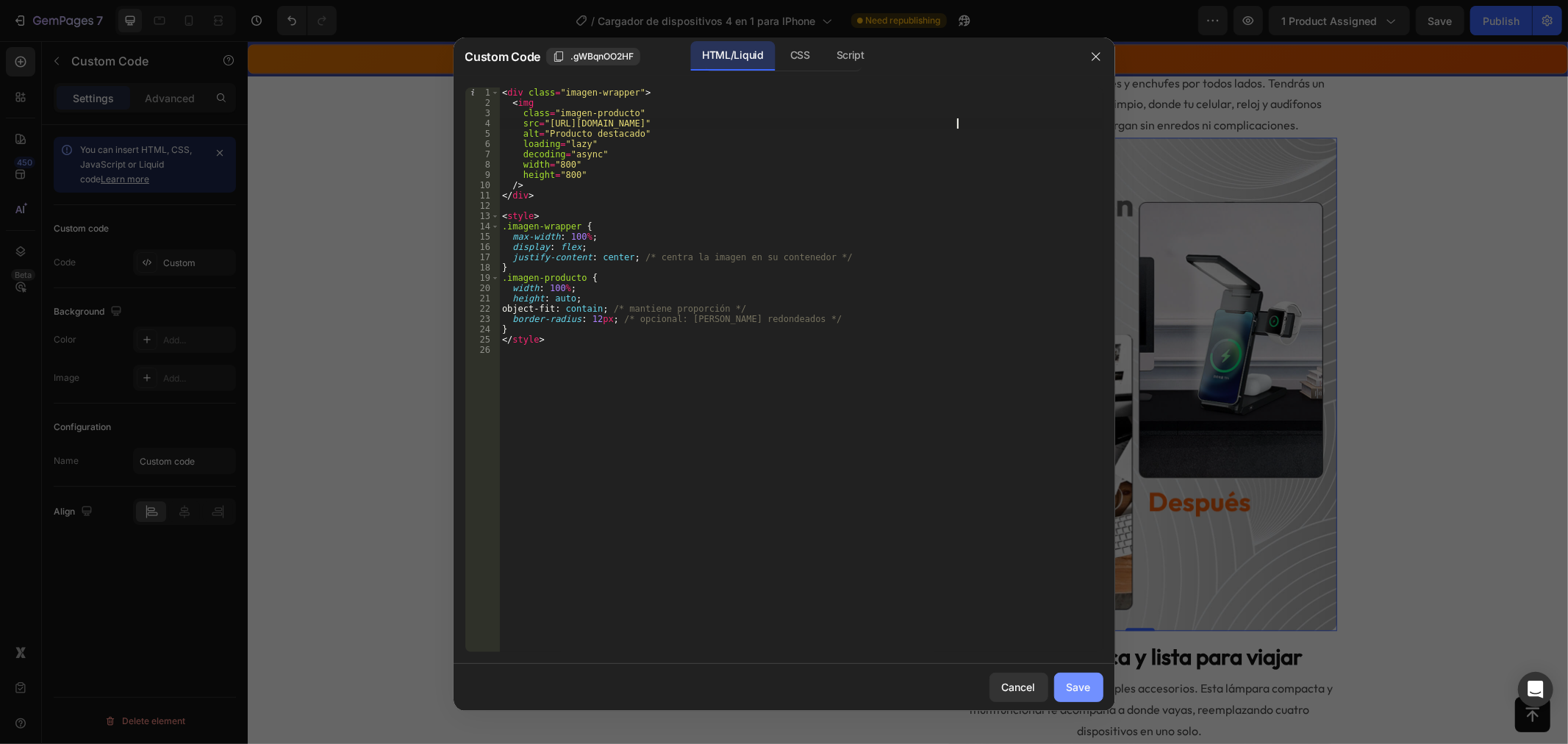
click at [1083, 680] on div "Save" at bounding box center [1079, 687] width 25 height 15
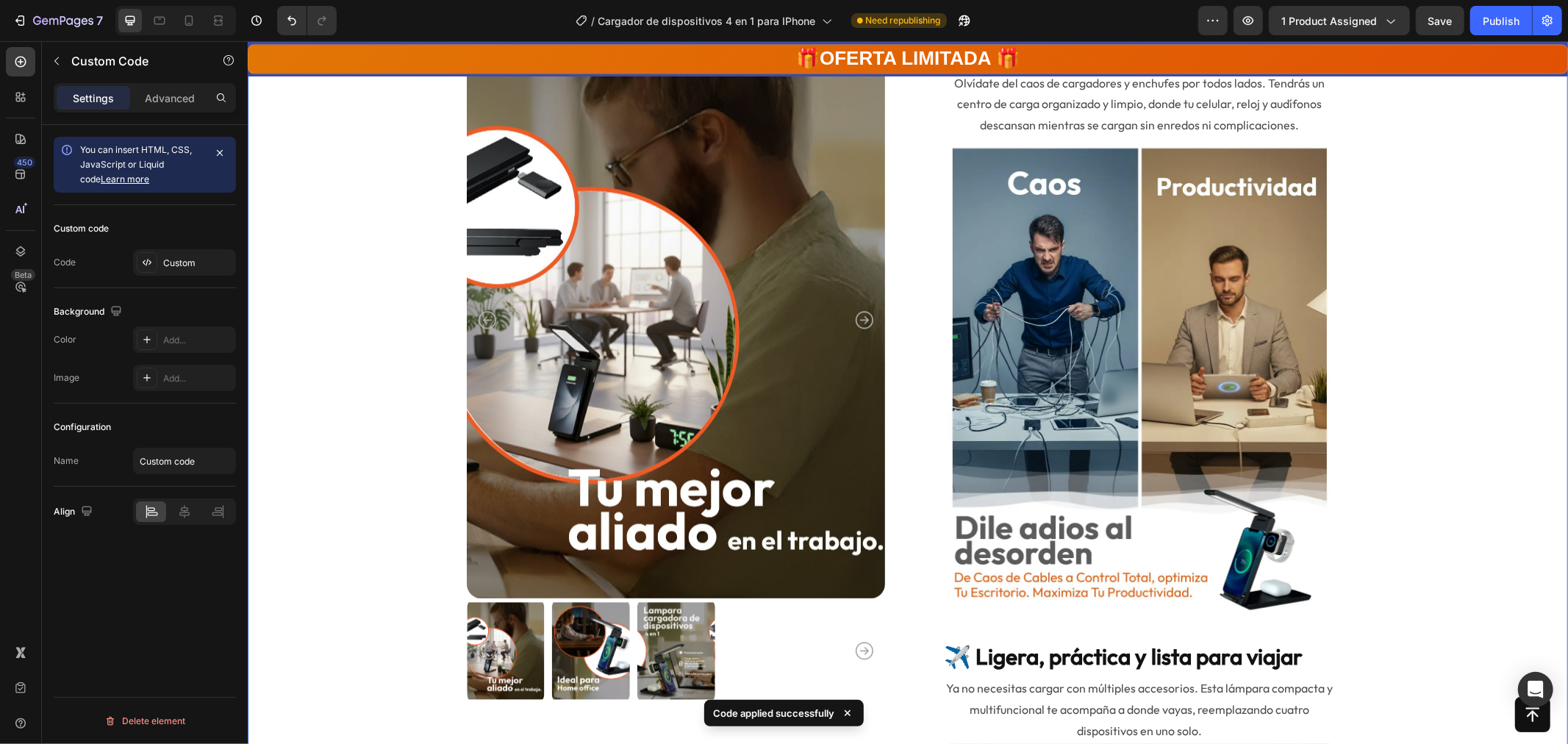
click at [1423, 394] on div "Product Images Solo quedan 78 Stock Counter Product Images Cargador de disposit…" at bounding box center [907, 441] width 1202 height 5678
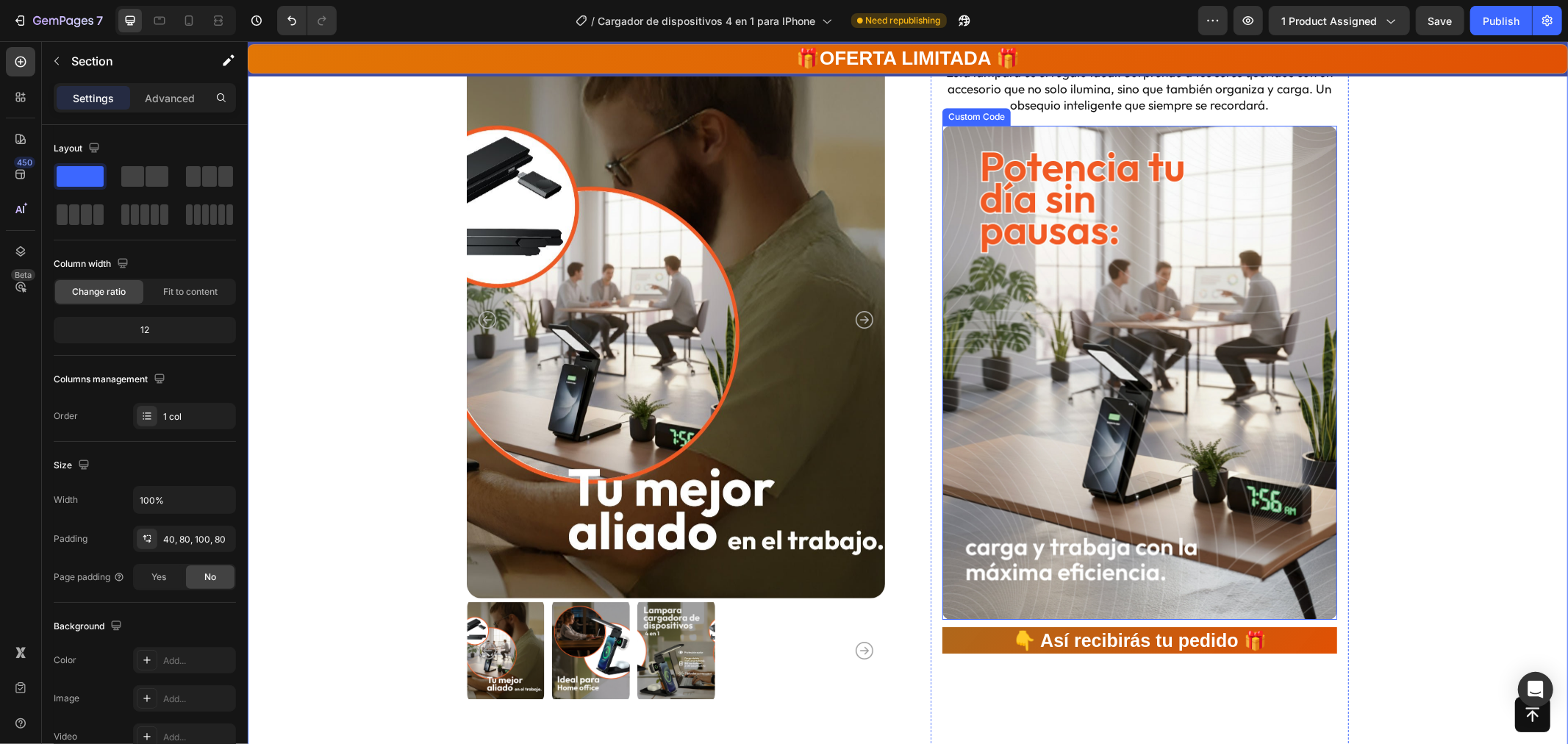
scroll to position [4085, 0]
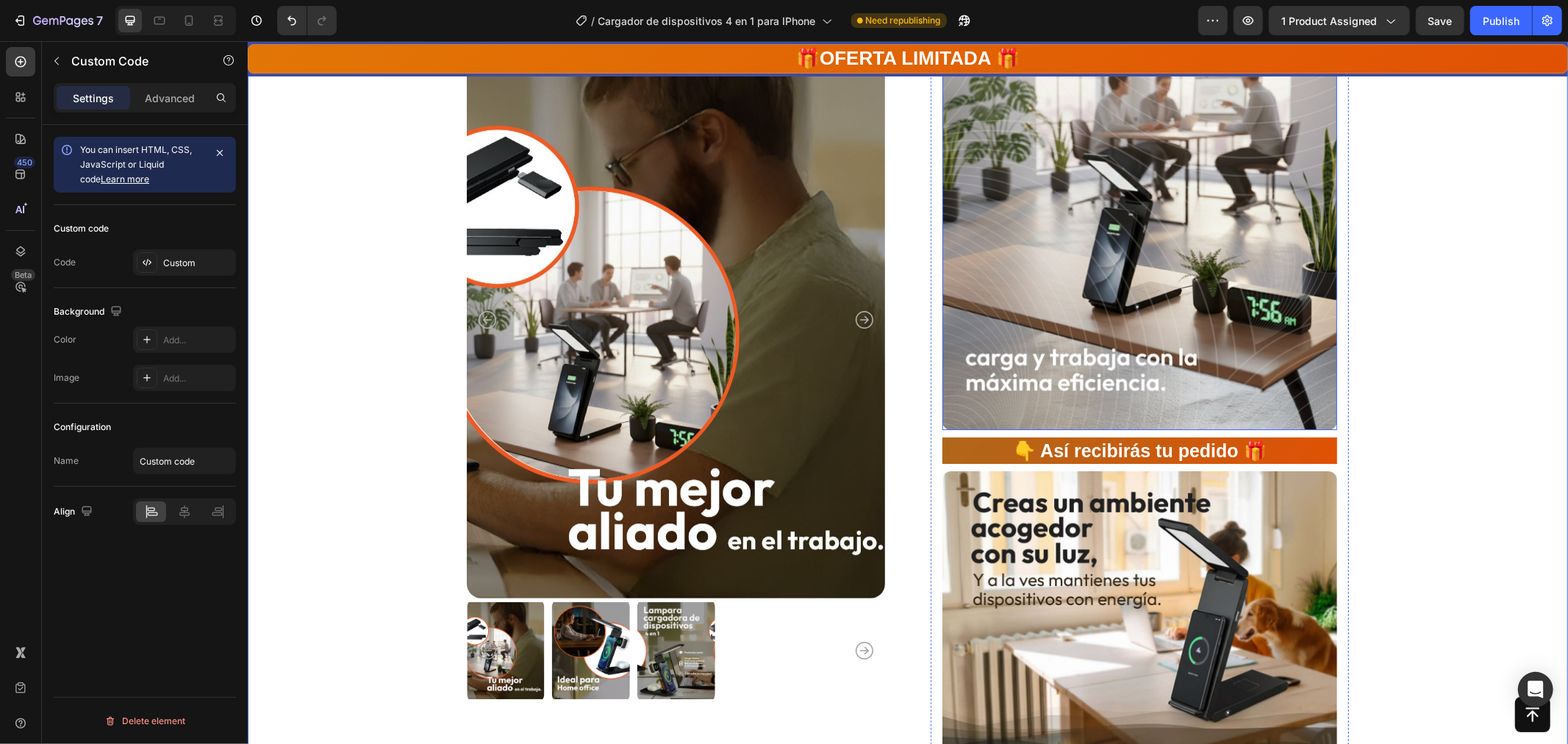
click at [1159, 225] on img at bounding box center [1139, 182] width 395 height 493
click at [204, 261] on div "Custom" at bounding box center [197, 263] width 69 height 13
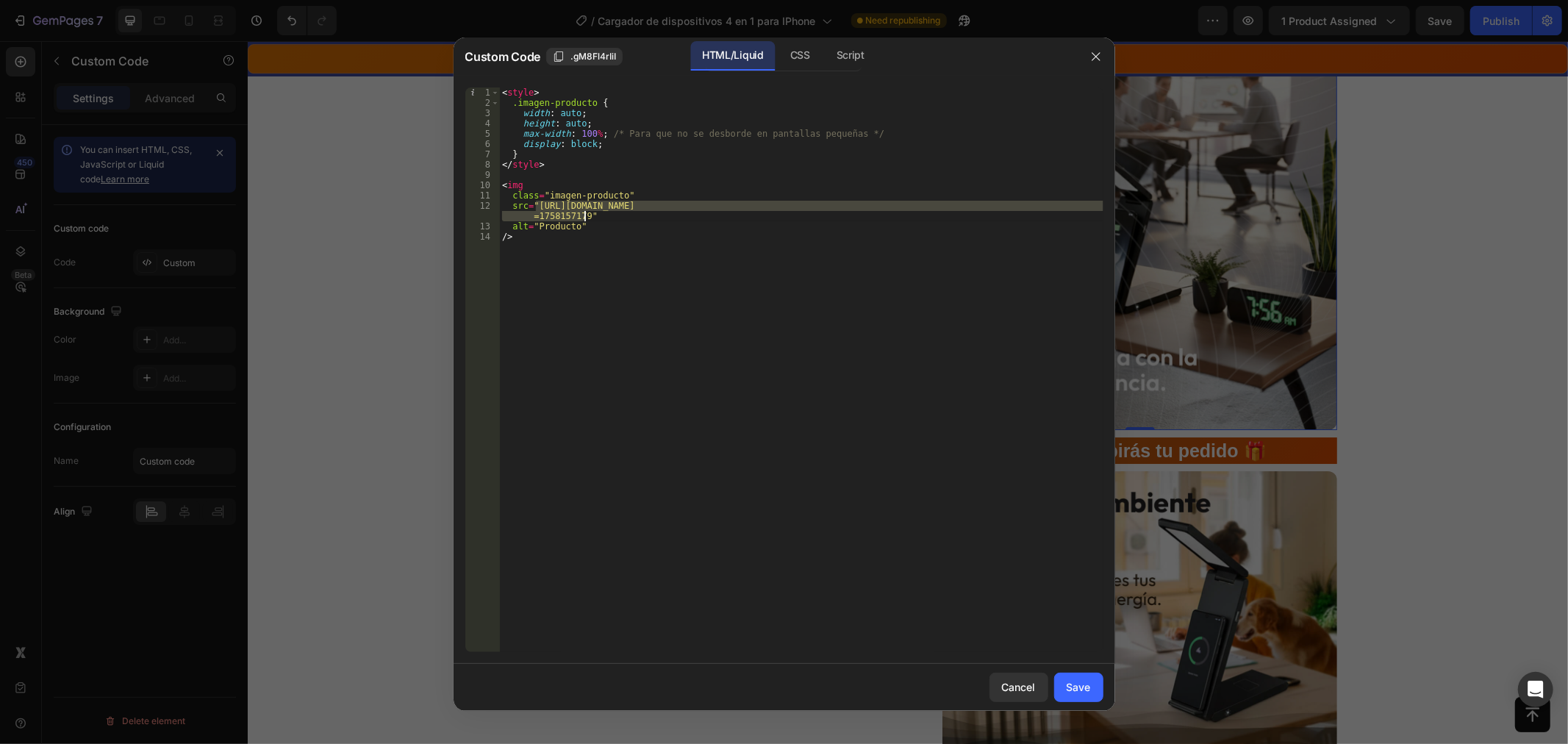
drag, startPoint x: 536, startPoint y: 208, endPoint x: 583, endPoint y: 213, distance: 47.3
click at [583, 213] on div "< style > .imagen-producto { width : auto ; height : auto ; max-width : 100 % ;…" at bounding box center [801, 380] width 605 height 586
paste textarea "88web_4_in_1.webp?v=1758854506"
type textarea "src="https://cdn.shopify.com/s/files/1/0771/5166/6392/files/88web_4_in_1.webp?v…"
click at [1069, 680] on div "Save" at bounding box center [1079, 687] width 25 height 15
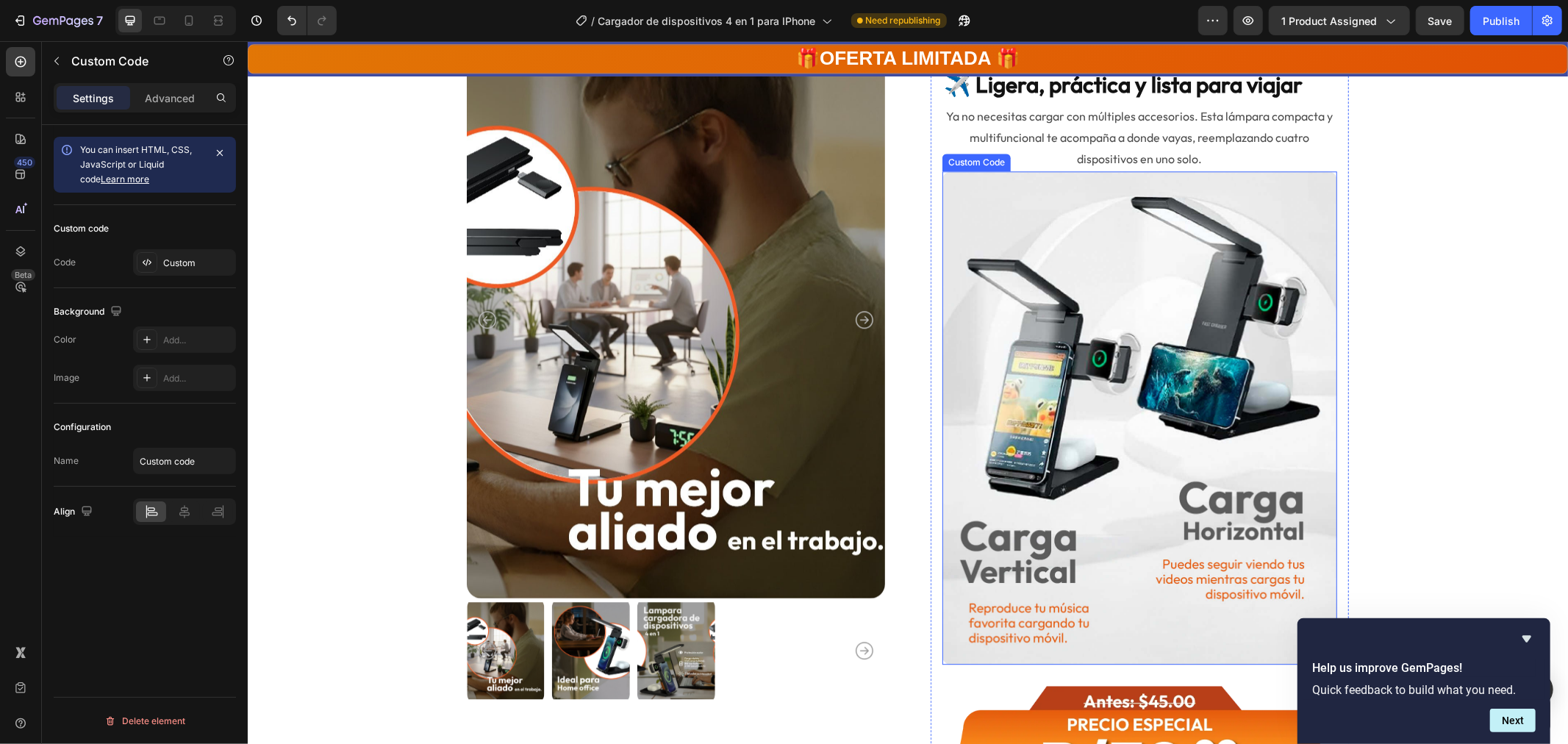
scroll to position [3024, 0]
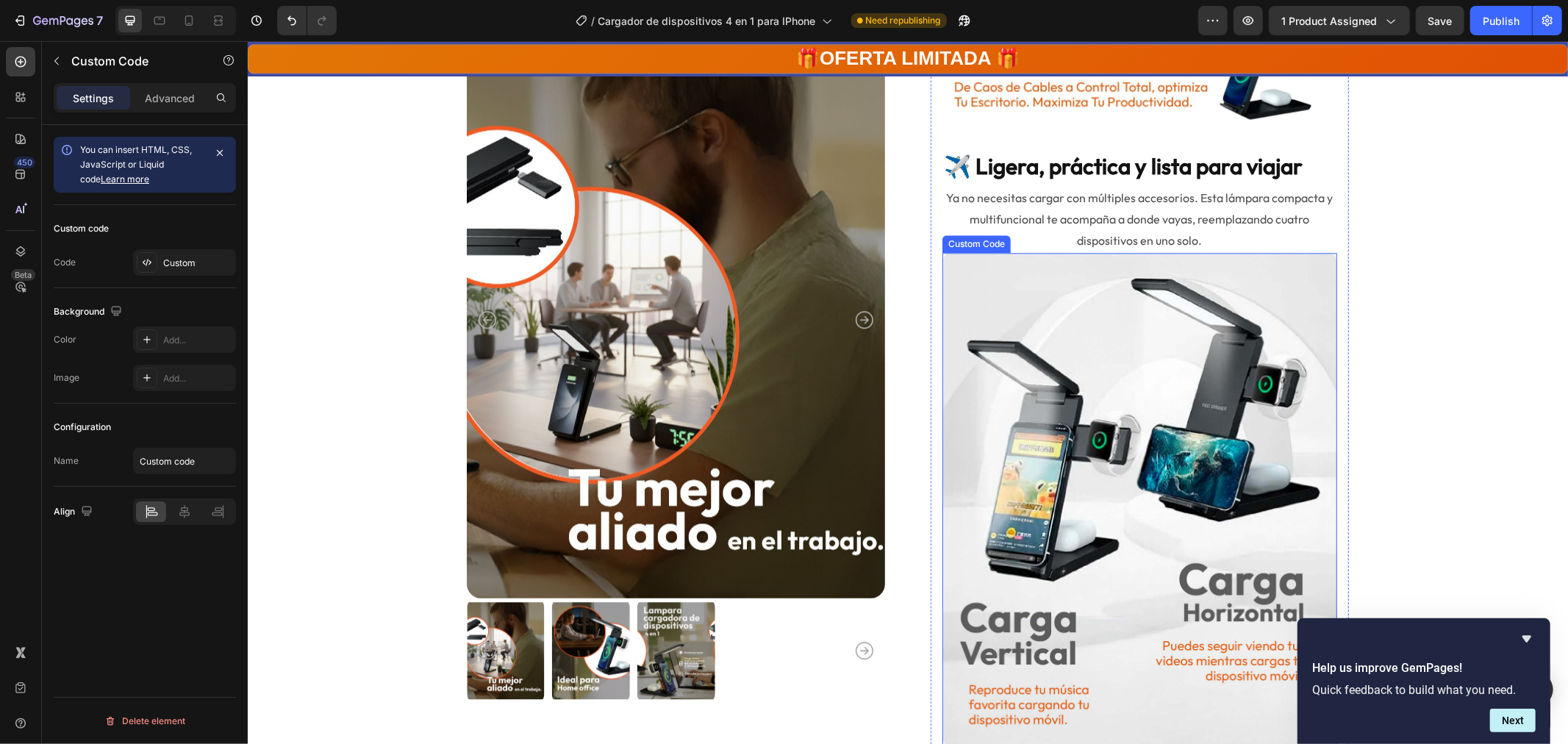
click at [1166, 409] on img at bounding box center [1139, 499] width 395 height 493
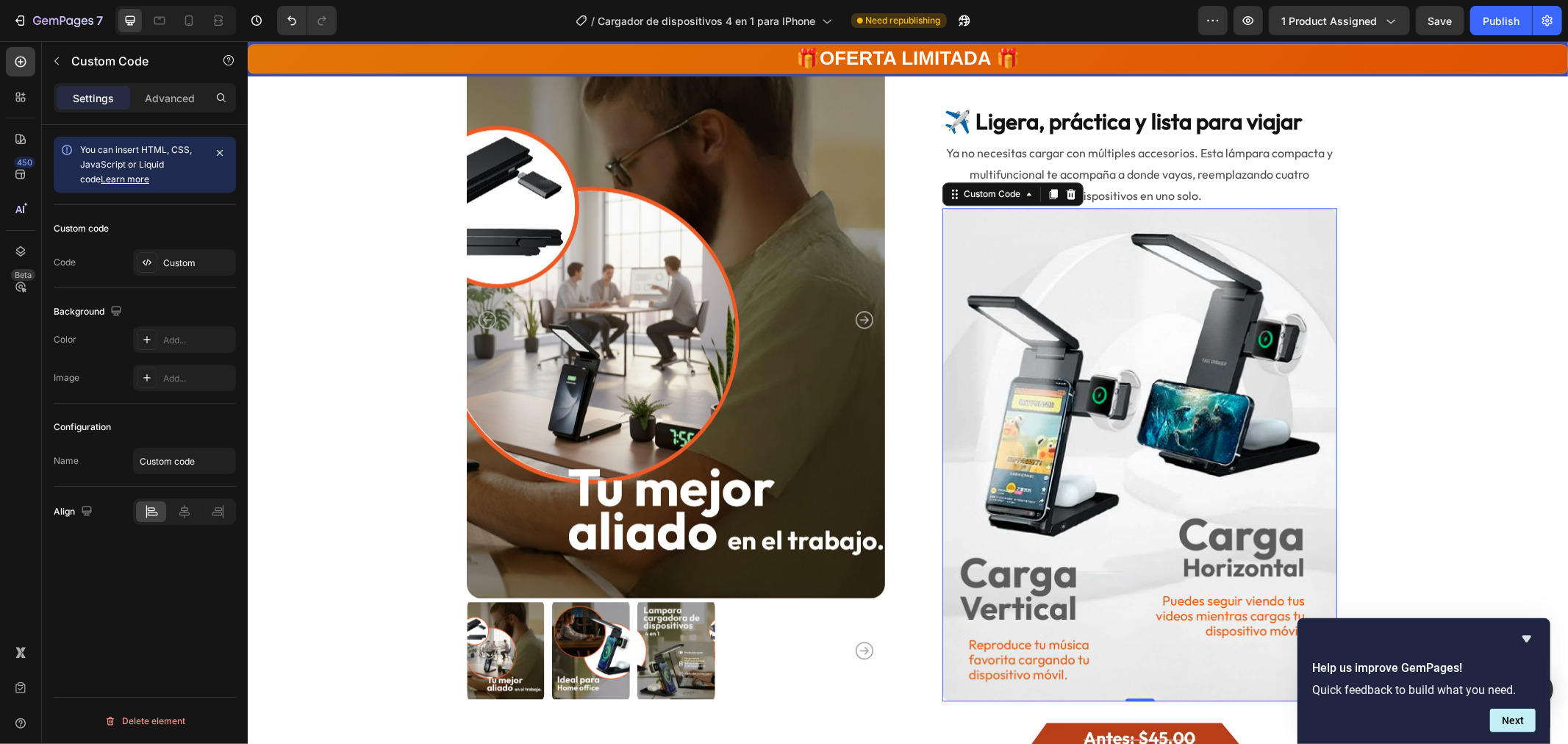
scroll to position [3105, 0]
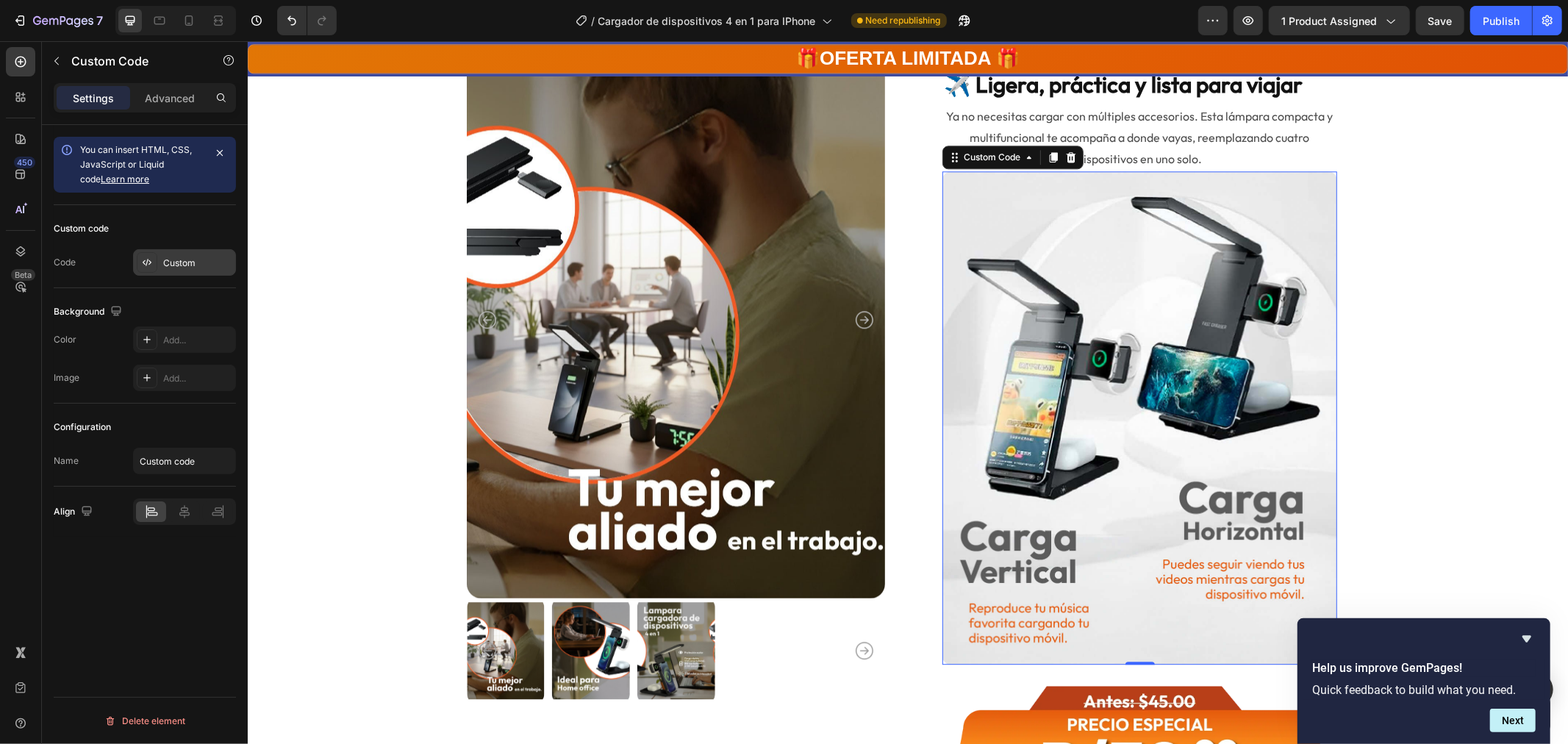
click at [162, 260] on div "Custom" at bounding box center [184, 262] width 103 height 26
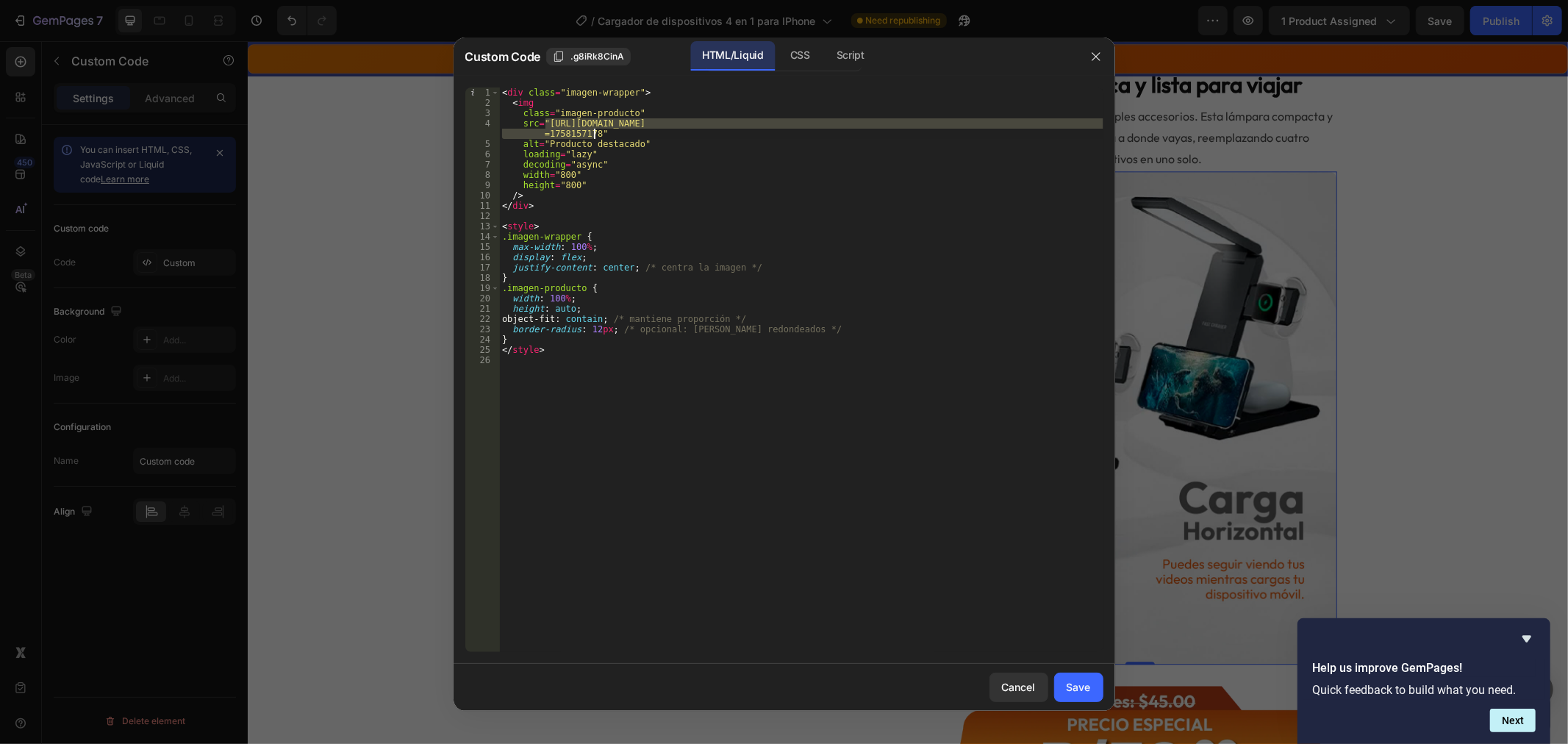
drag, startPoint x: 546, startPoint y: 118, endPoint x: 593, endPoint y: 129, distance: 48.3
click at [593, 129] on div "< div class = "imagen-wrapper" > < img class = "imagen-producto" src = "https:/…" at bounding box center [801, 380] width 605 height 586
paste textarea "55web_4_in_1.webp?v=1758854506"
type textarea "src="https://cdn.shopify.com/s/files/1/0771/5166/6392/files/55web_4_in_1.webp?v…"
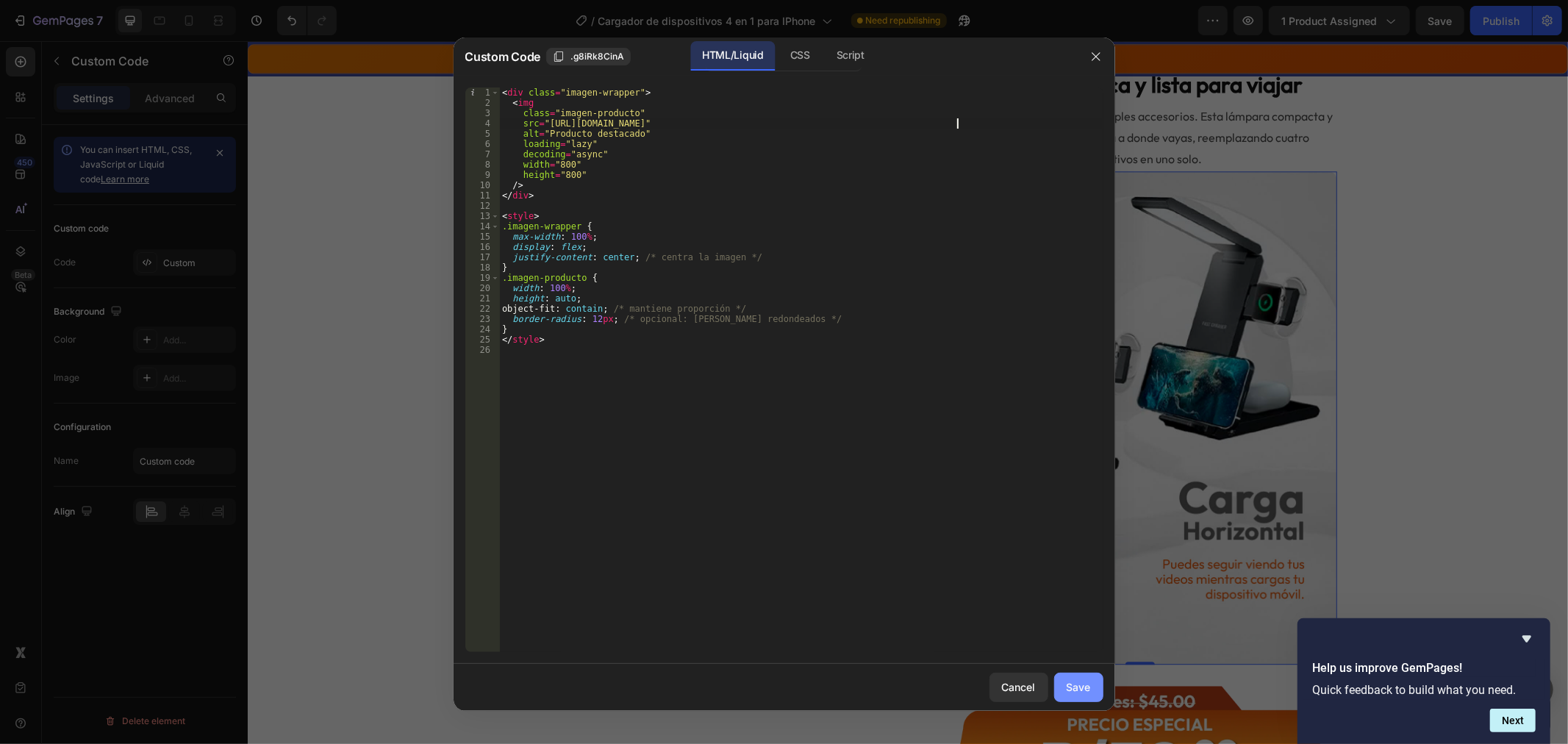
click at [1079, 690] on div "Save" at bounding box center [1079, 687] width 25 height 15
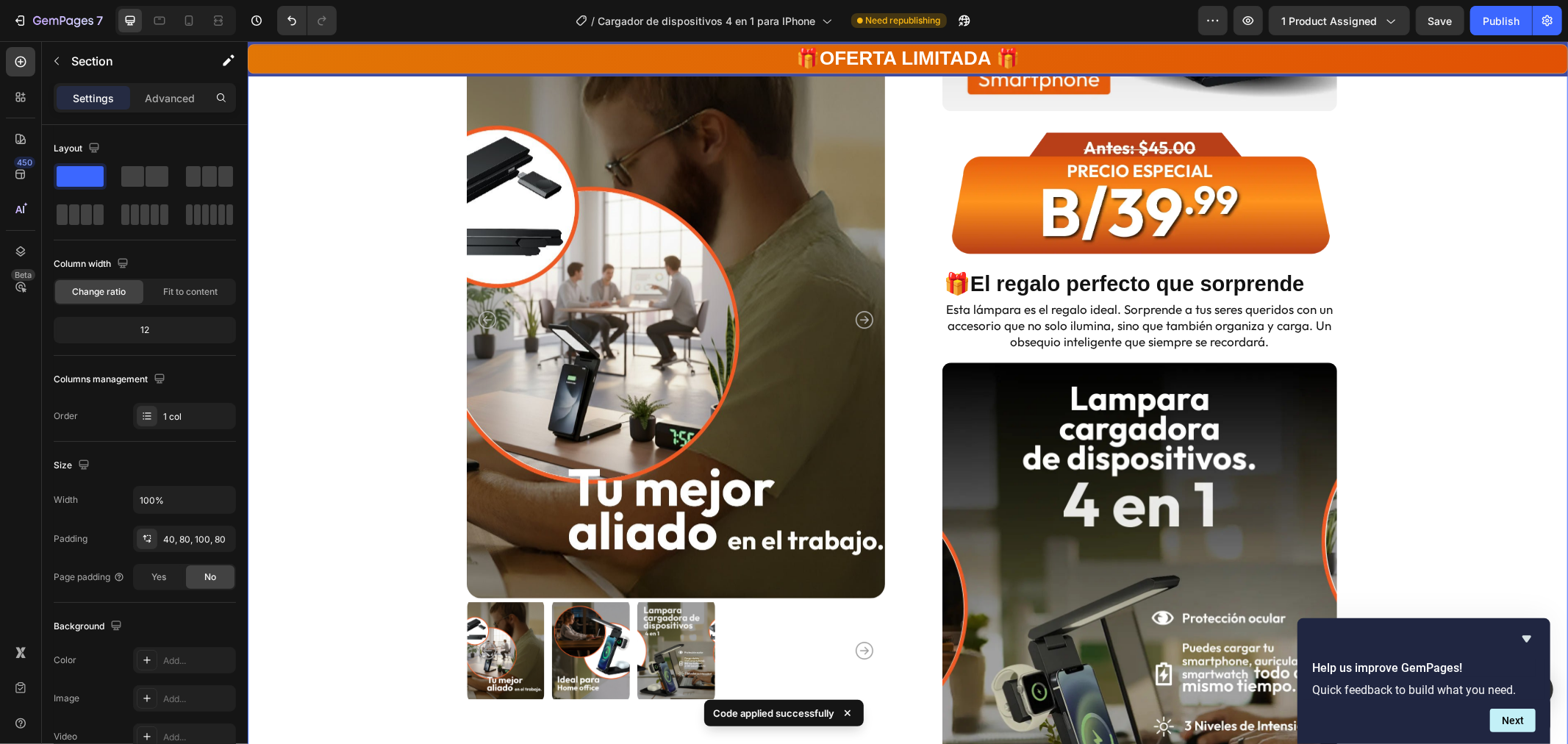
scroll to position [3513, 0]
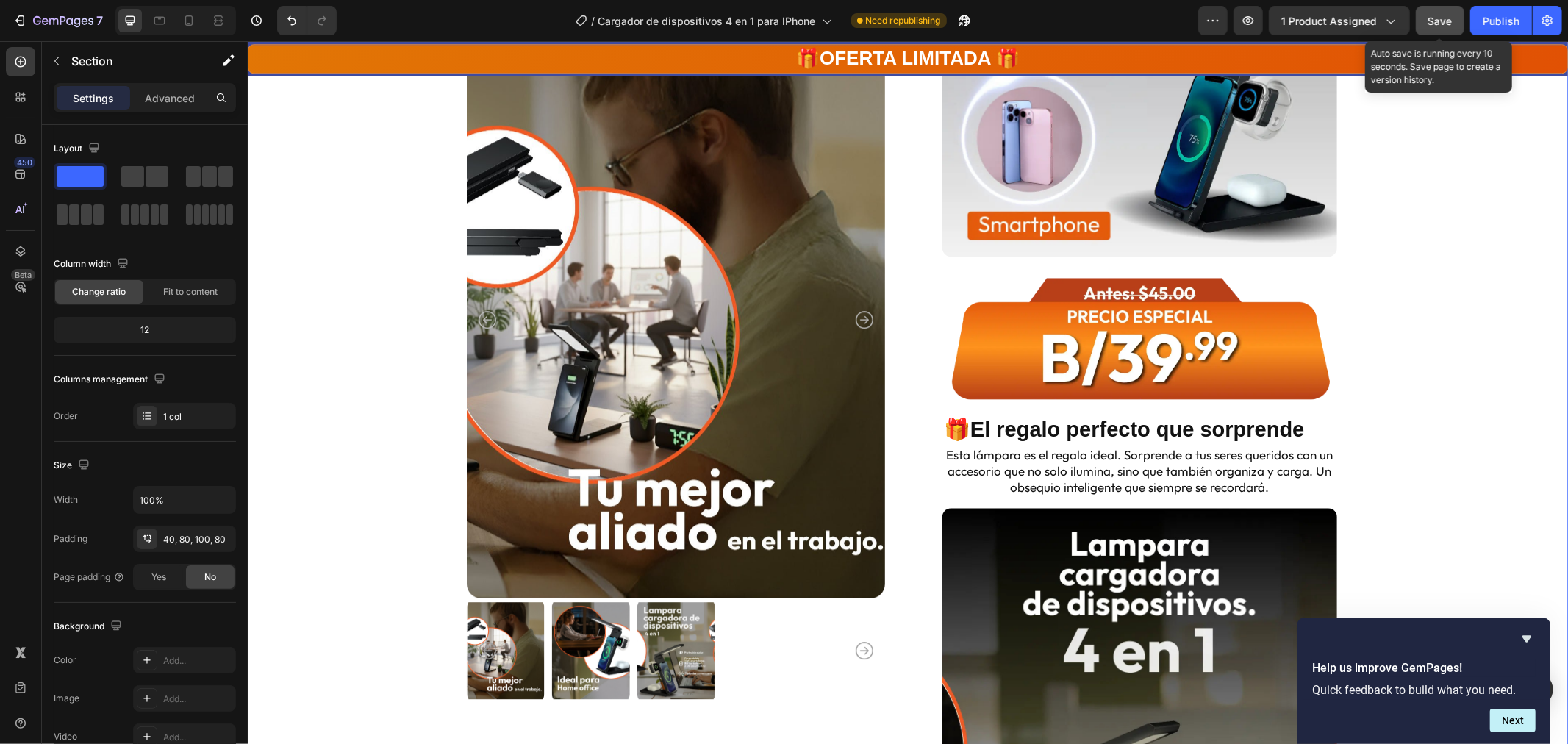
click at [1429, 15] on span "Save" at bounding box center [1440, 21] width 25 height 12
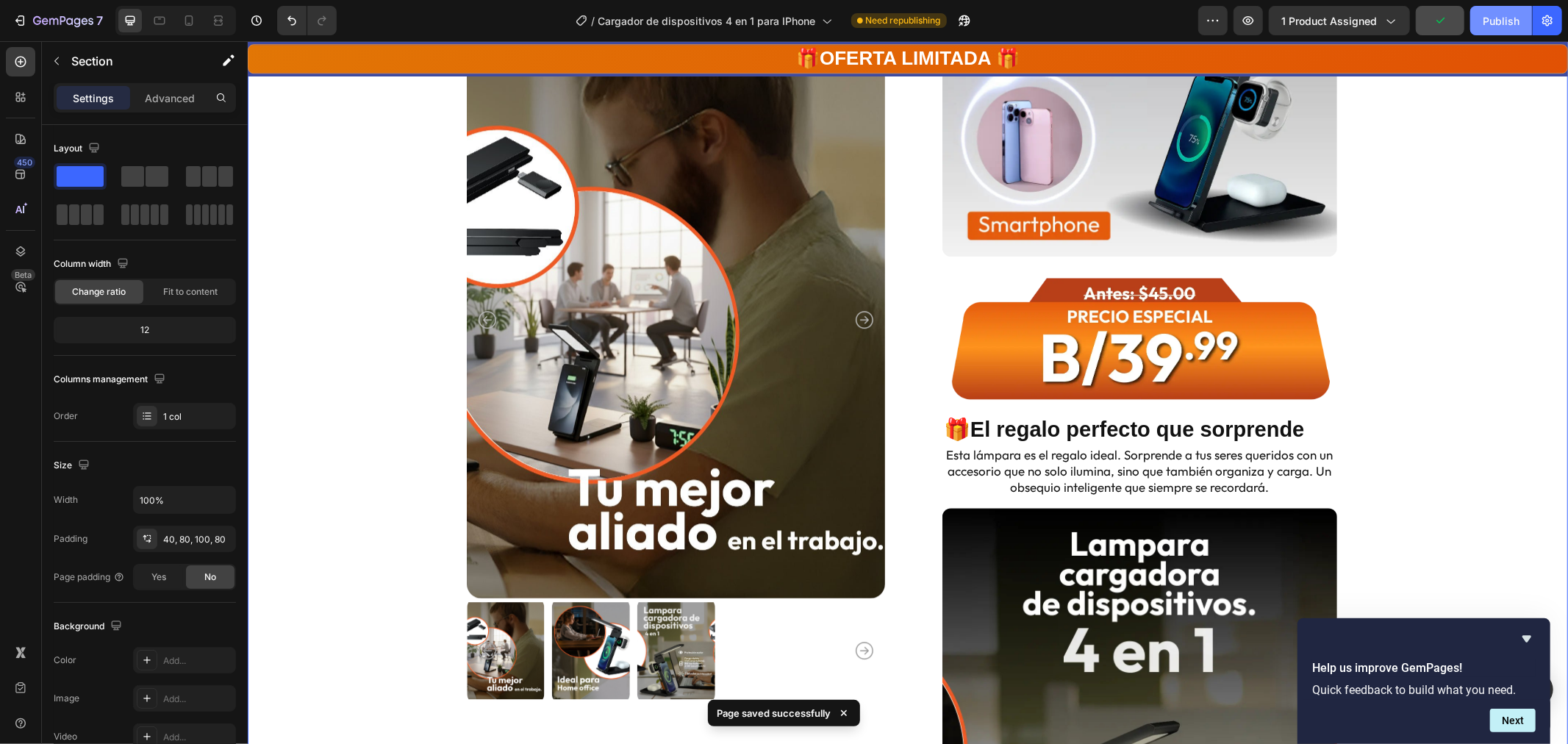
click at [1498, 17] on div "Publish" at bounding box center [1501, 21] width 37 height 15
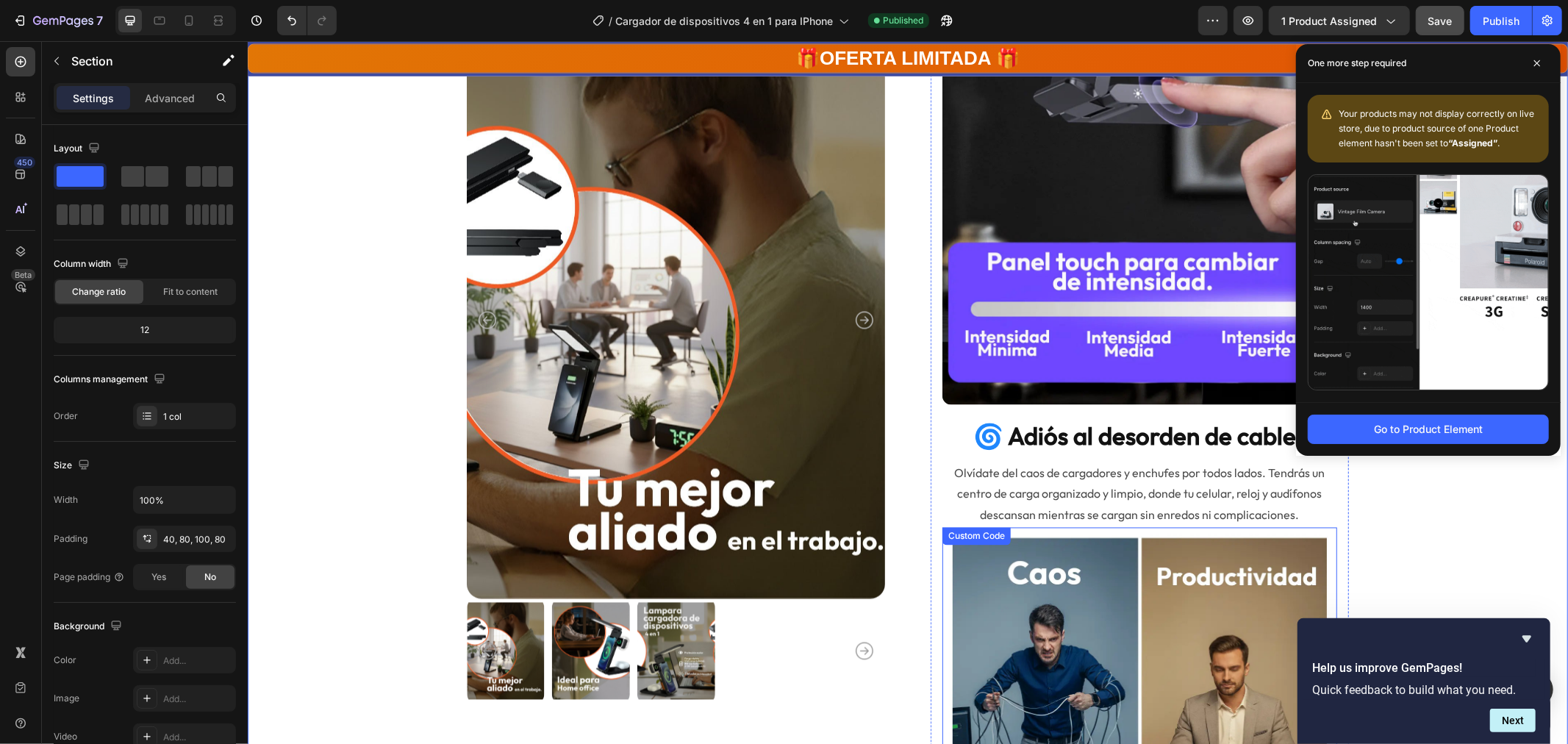
scroll to position [2124, 0]
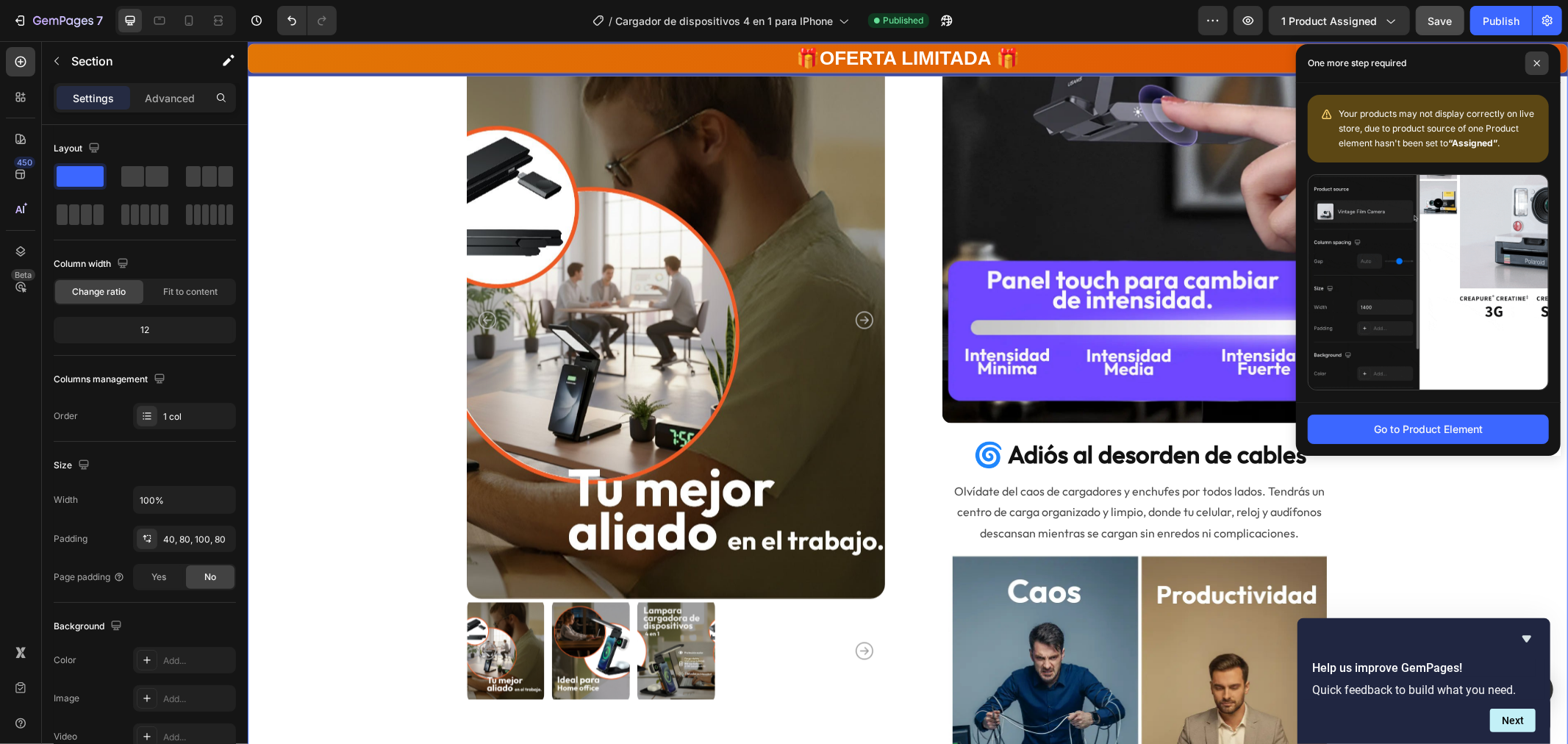
click at [1530, 64] on span at bounding box center [1537, 63] width 24 height 24
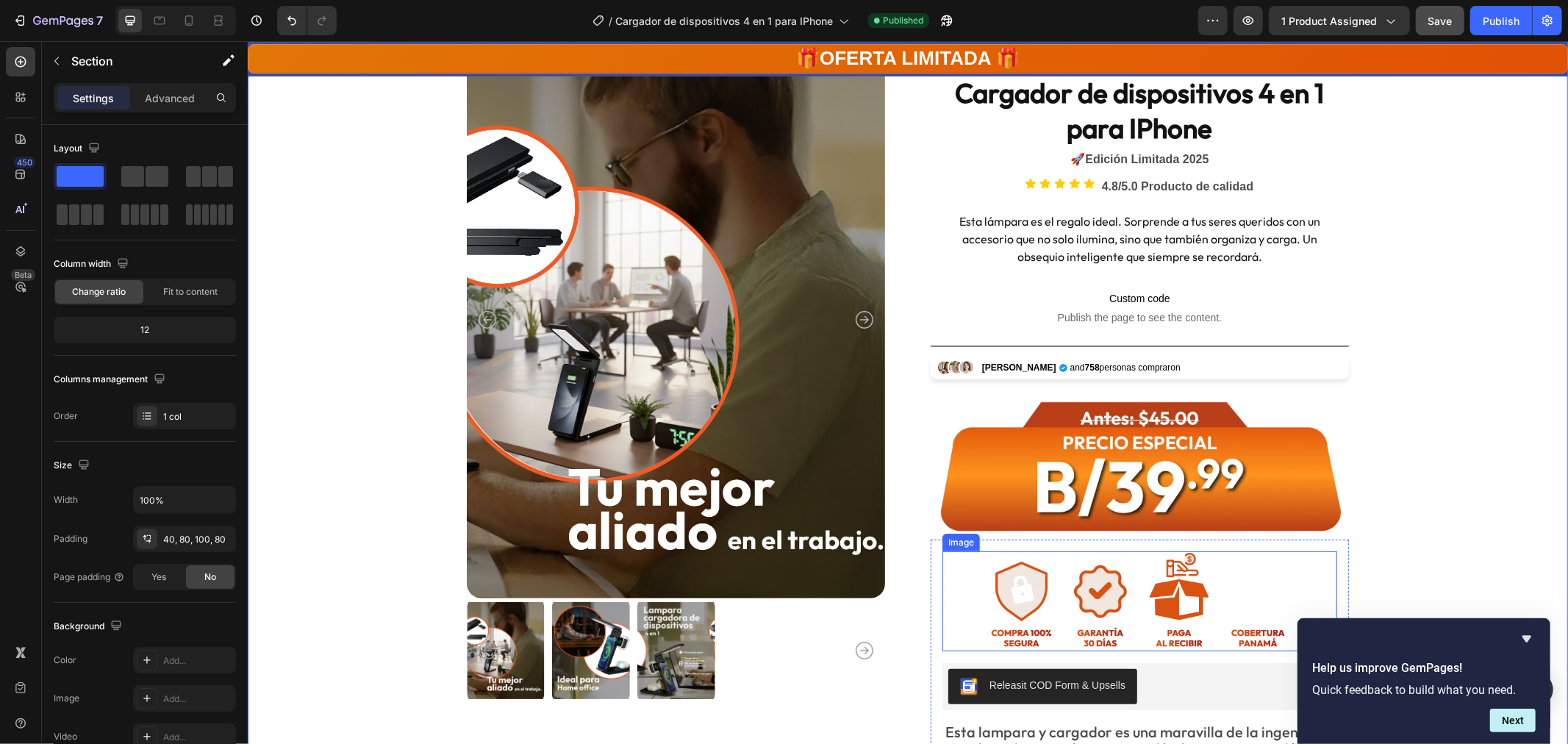
scroll to position [0, 0]
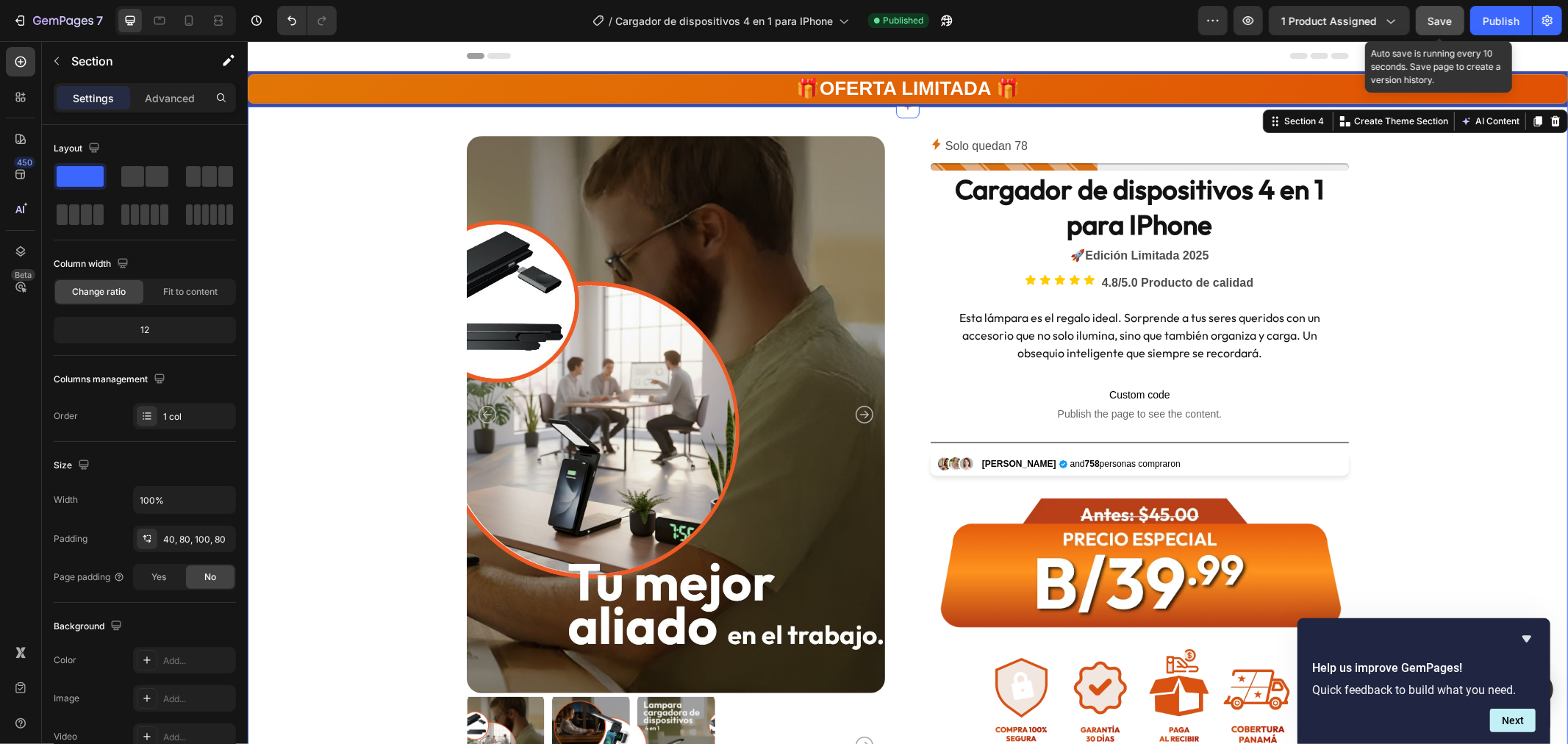
drag, startPoint x: 1441, startPoint y: 15, endPoint x: 1504, endPoint y: 21, distance: 63.3
click at [1441, 15] on span "Save" at bounding box center [1440, 21] width 25 height 12
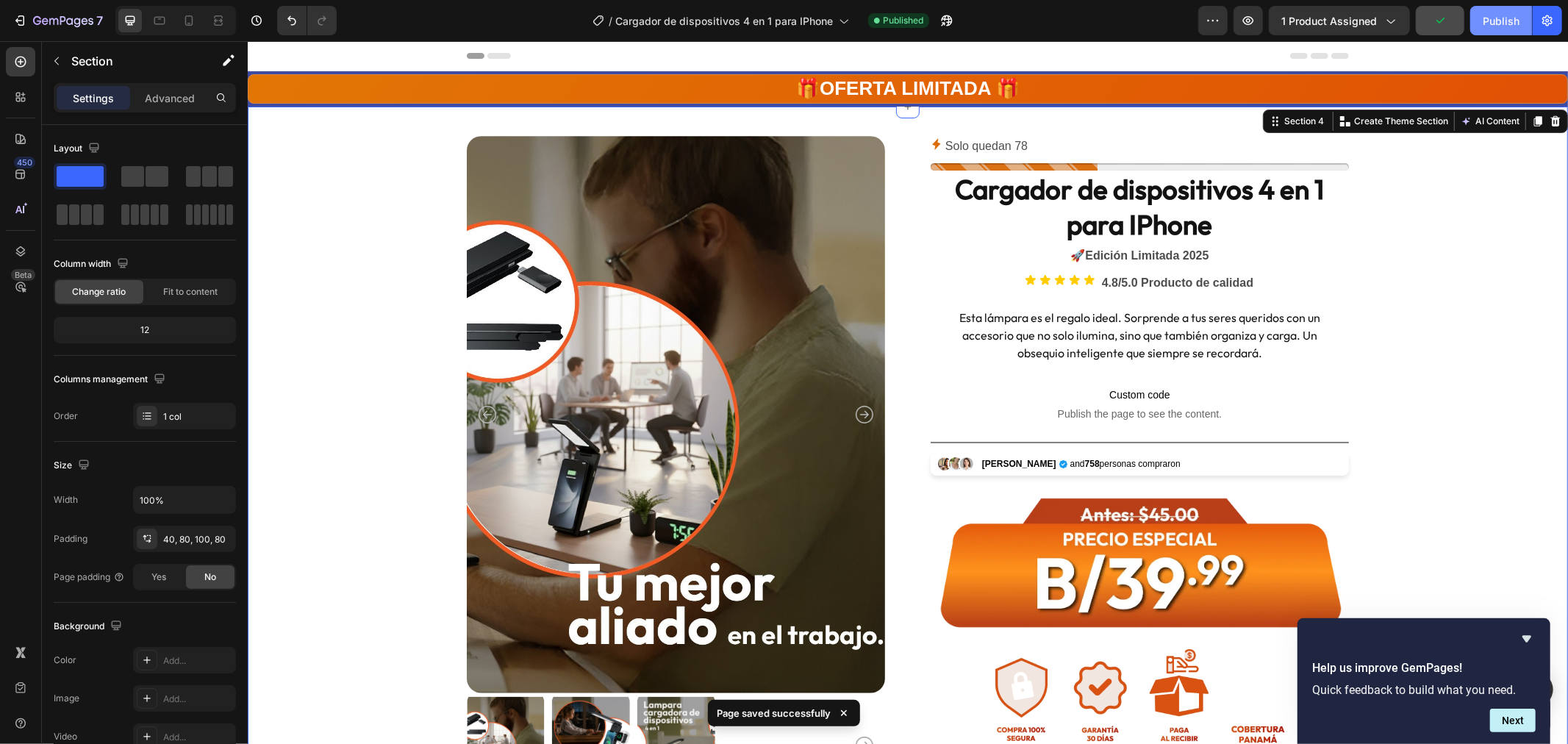
click at [1503, 21] on div "Publish" at bounding box center [1501, 21] width 37 height 15
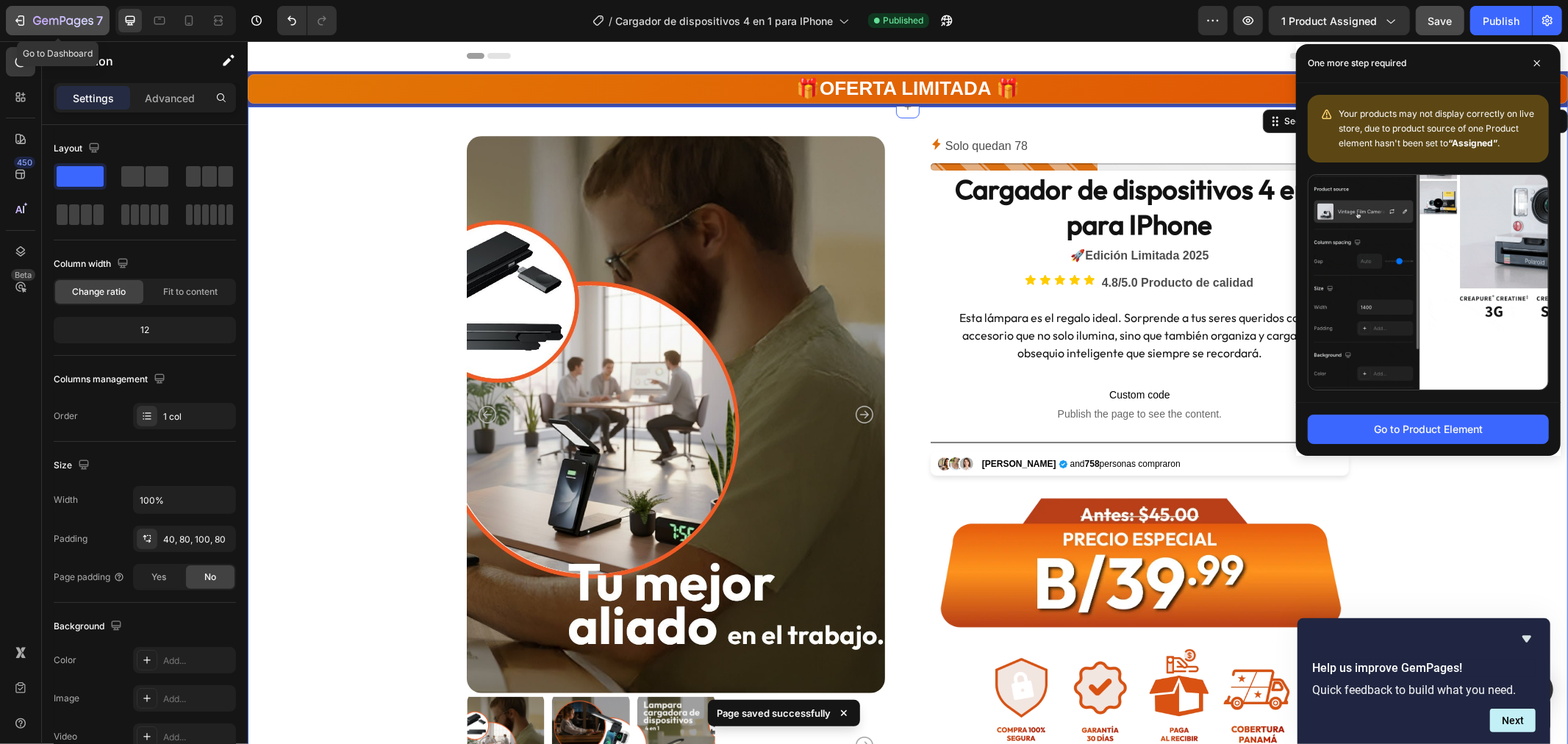
click at [31, 20] on div "7" at bounding box center [58, 20] width 91 height 18
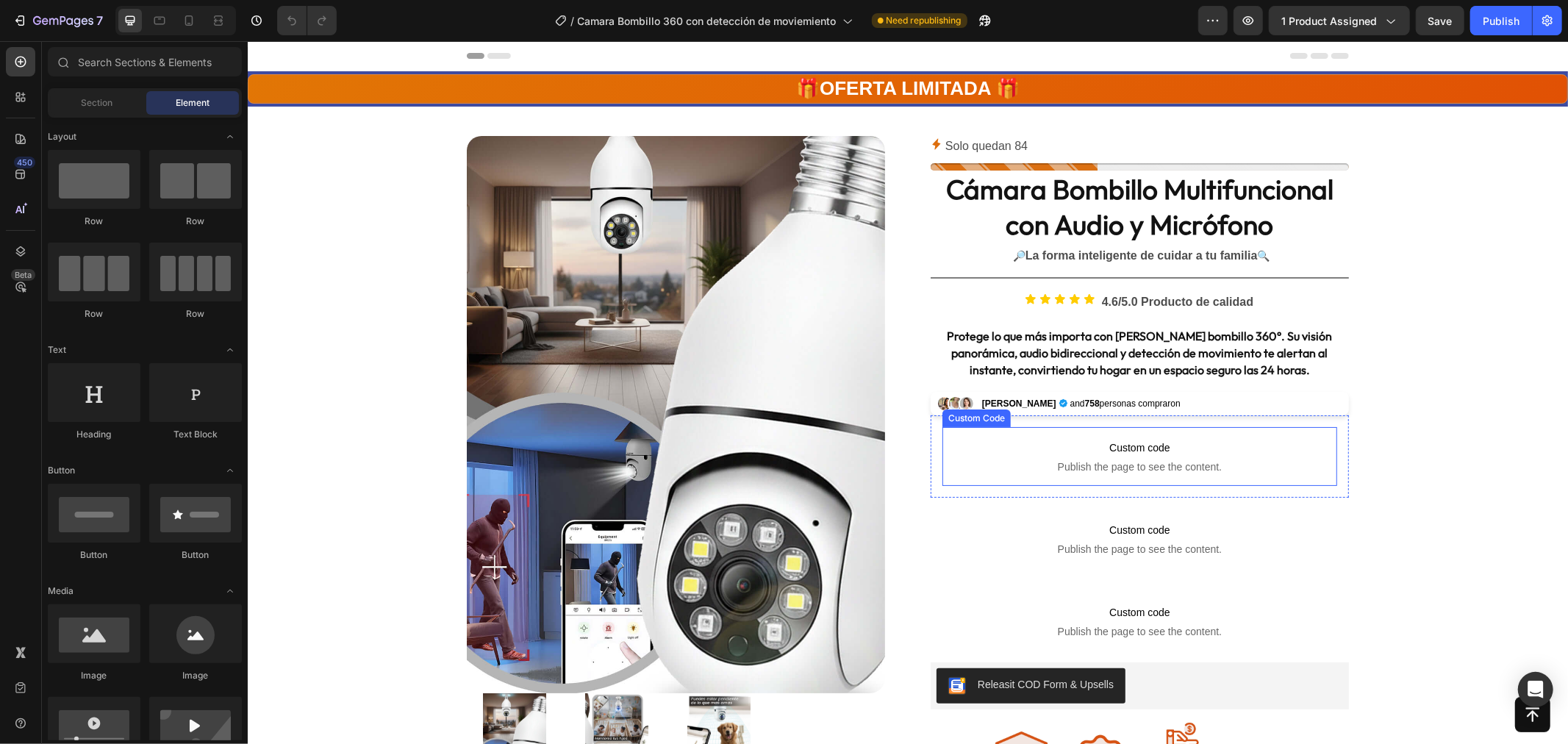
click at [1142, 456] on span "Custom code" at bounding box center [1139, 447] width 395 height 18
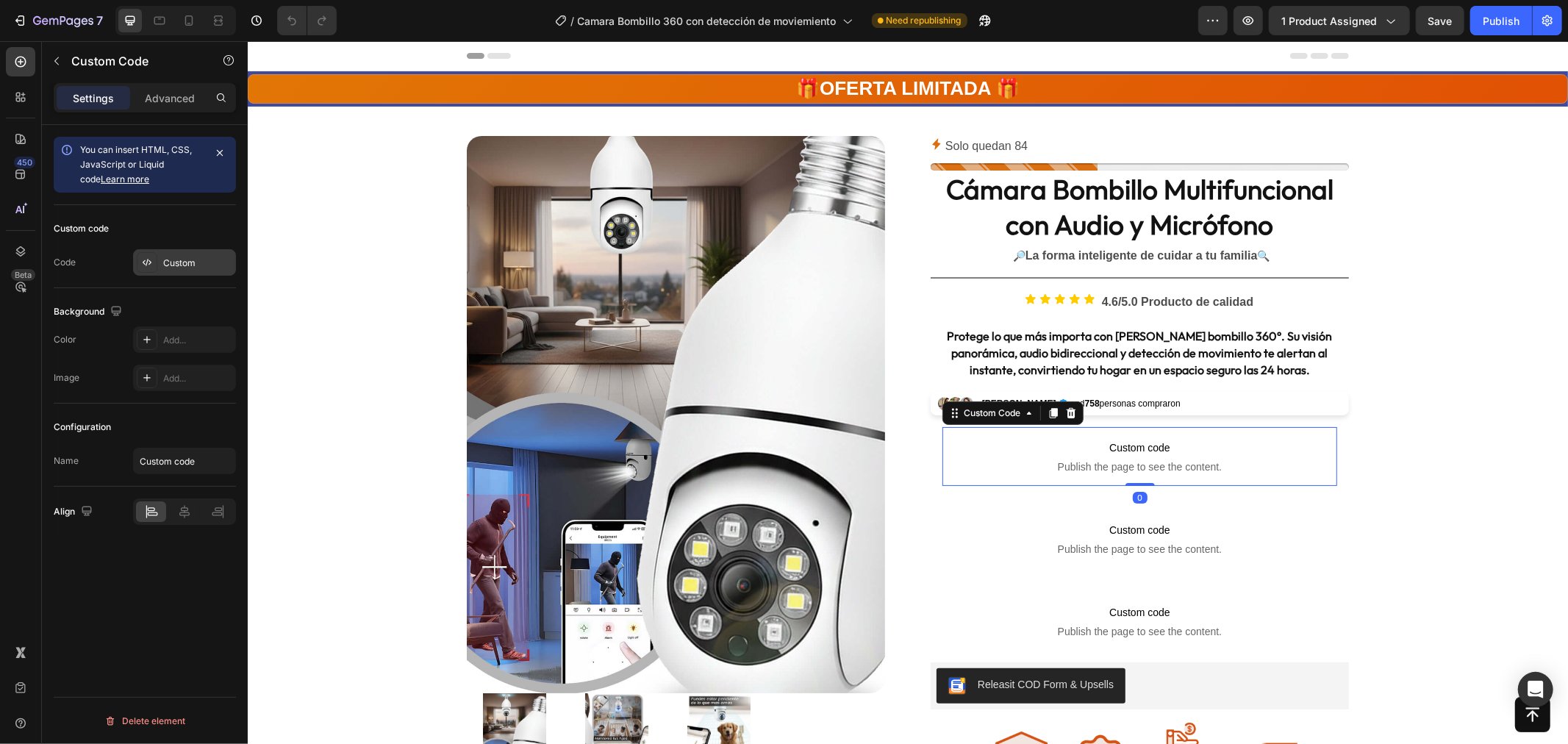
click at [164, 257] on div "Custom" at bounding box center [197, 263] width 69 height 13
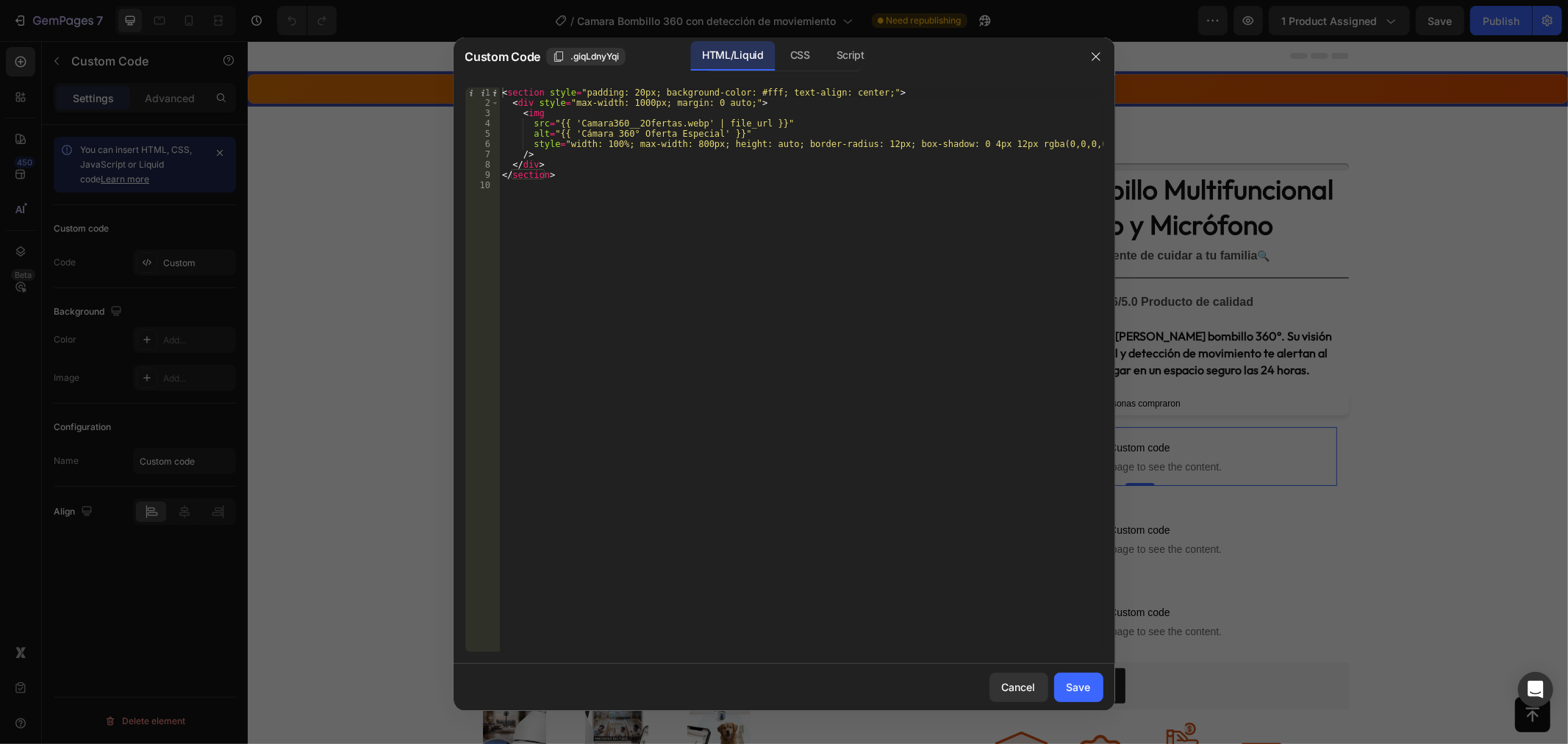
click at [1149, 363] on div at bounding box center [784, 372] width 1568 height 744
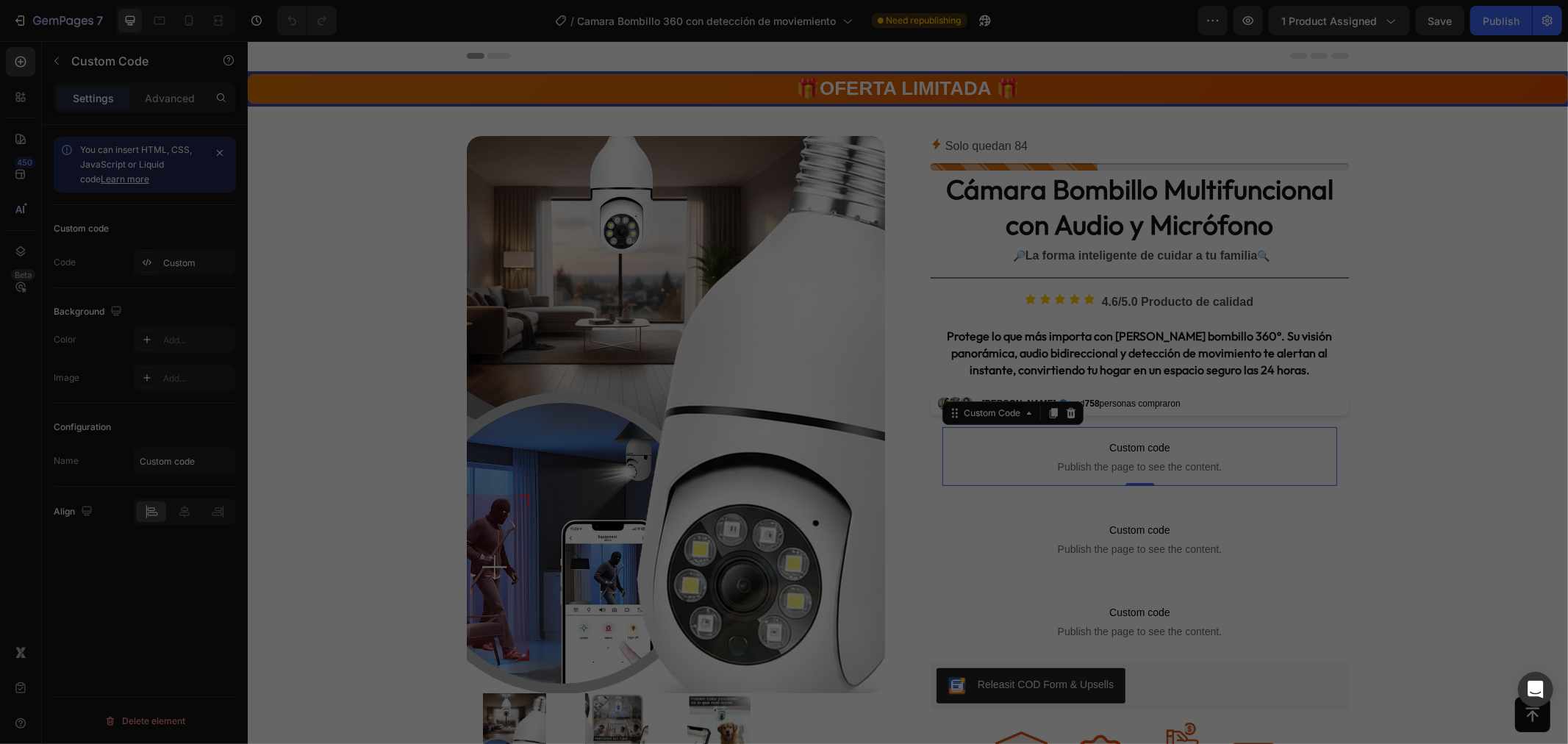
click at [1240, 438] on p "Custom code Publish the page to see the content." at bounding box center [1139, 456] width 395 height 59
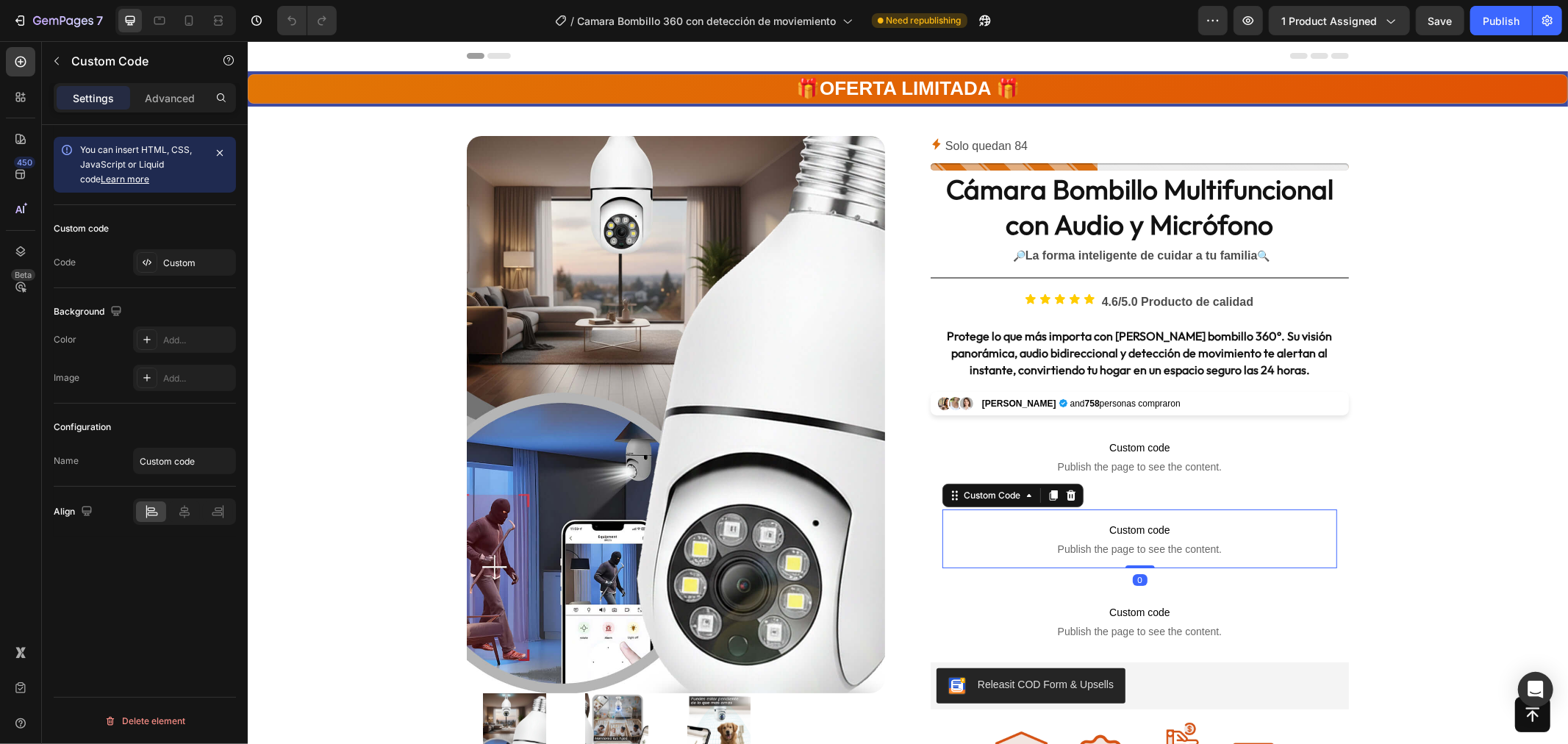
click at [1178, 520] on p "Custom code Publish the page to see the content." at bounding box center [1139, 538] width 395 height 59
click at [187, 264] on div "Custom" at bounding box center [197, 263] width 69 height 13
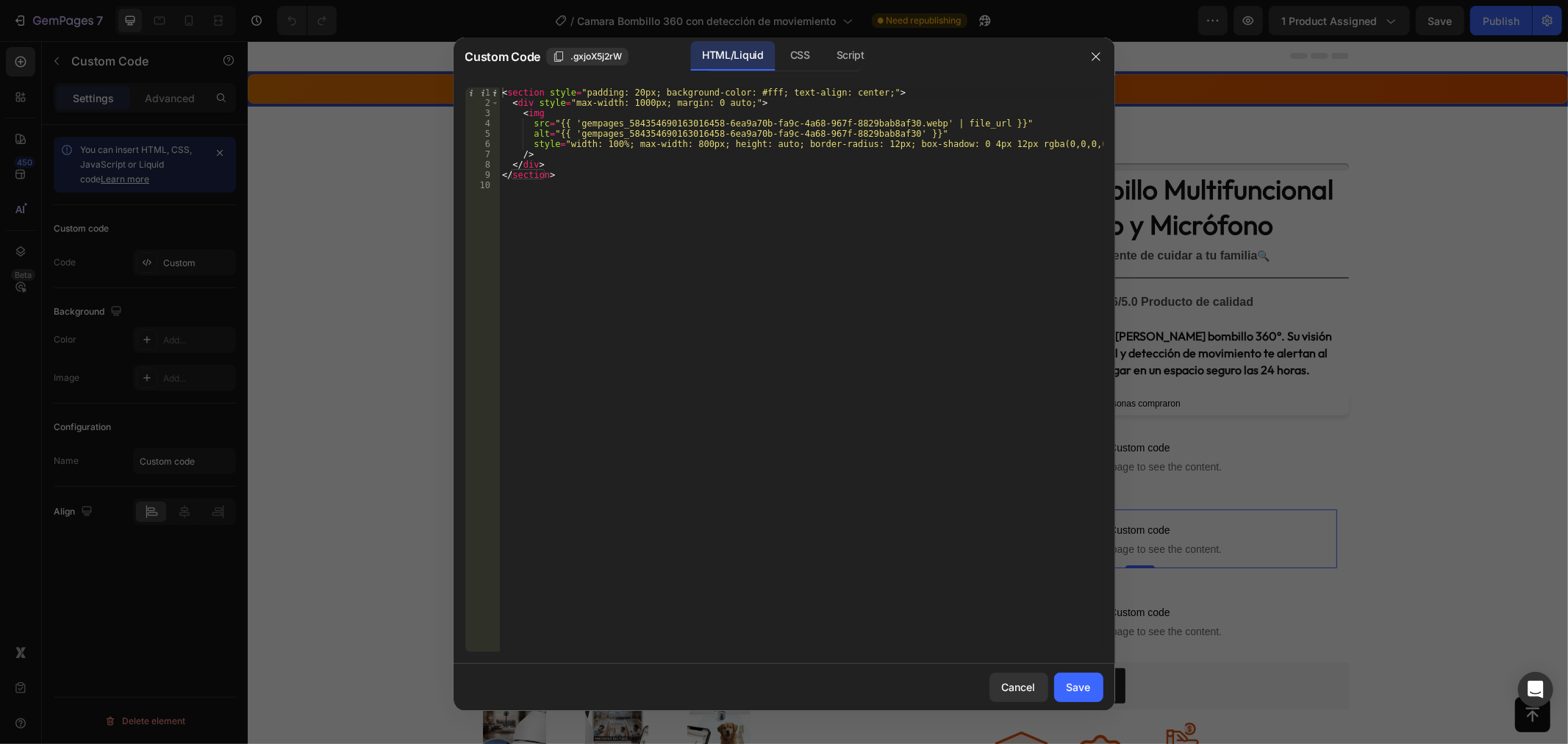
click at [384, 218] on div at bounding box center [784, 372] width 1568 height 744
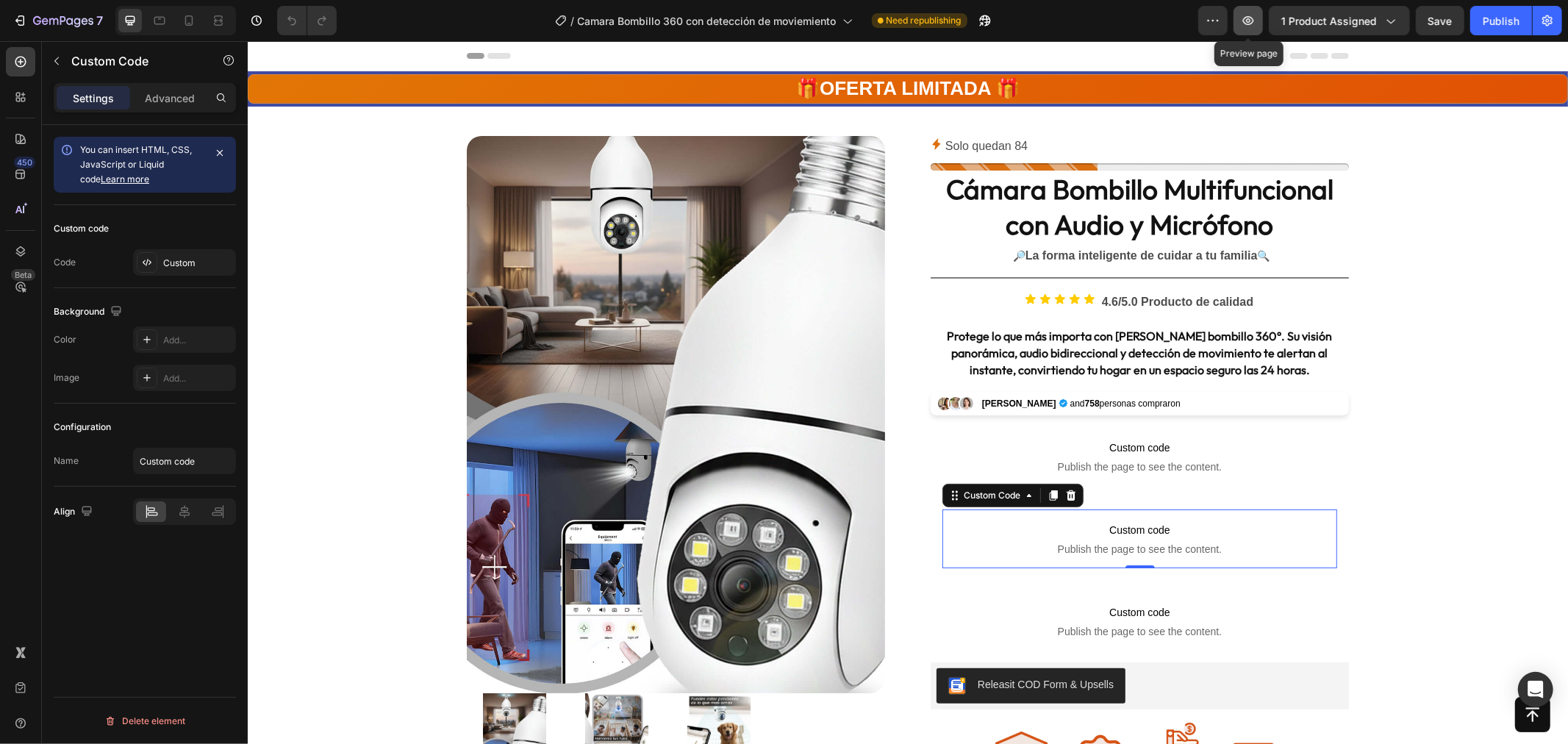
click at [1255, 18] on icon "button" at bounding box center [1248, 20] width 15 height 15
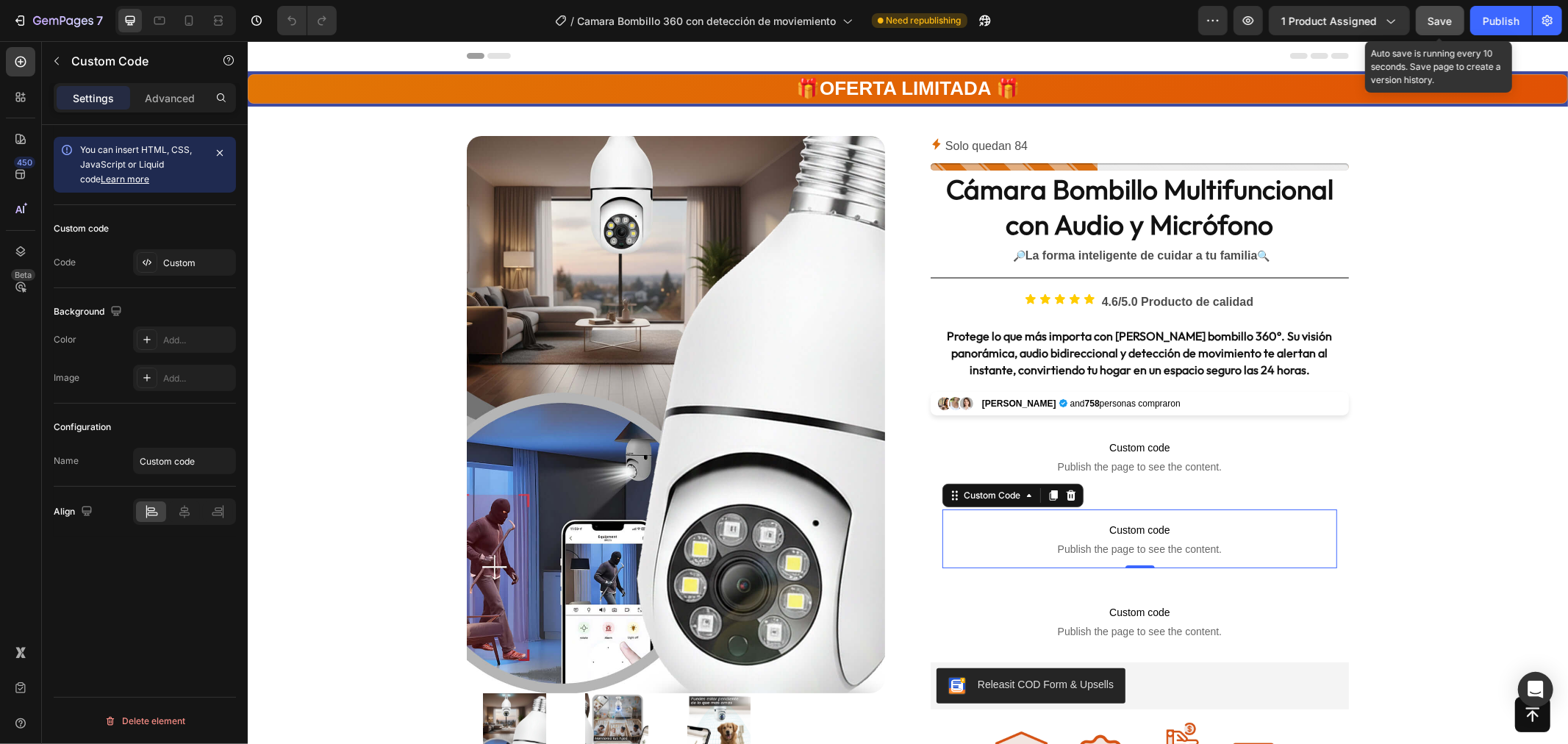
click at [1432, 15] on span "Save" at bounding box center [1440, 21] width 25 height 12
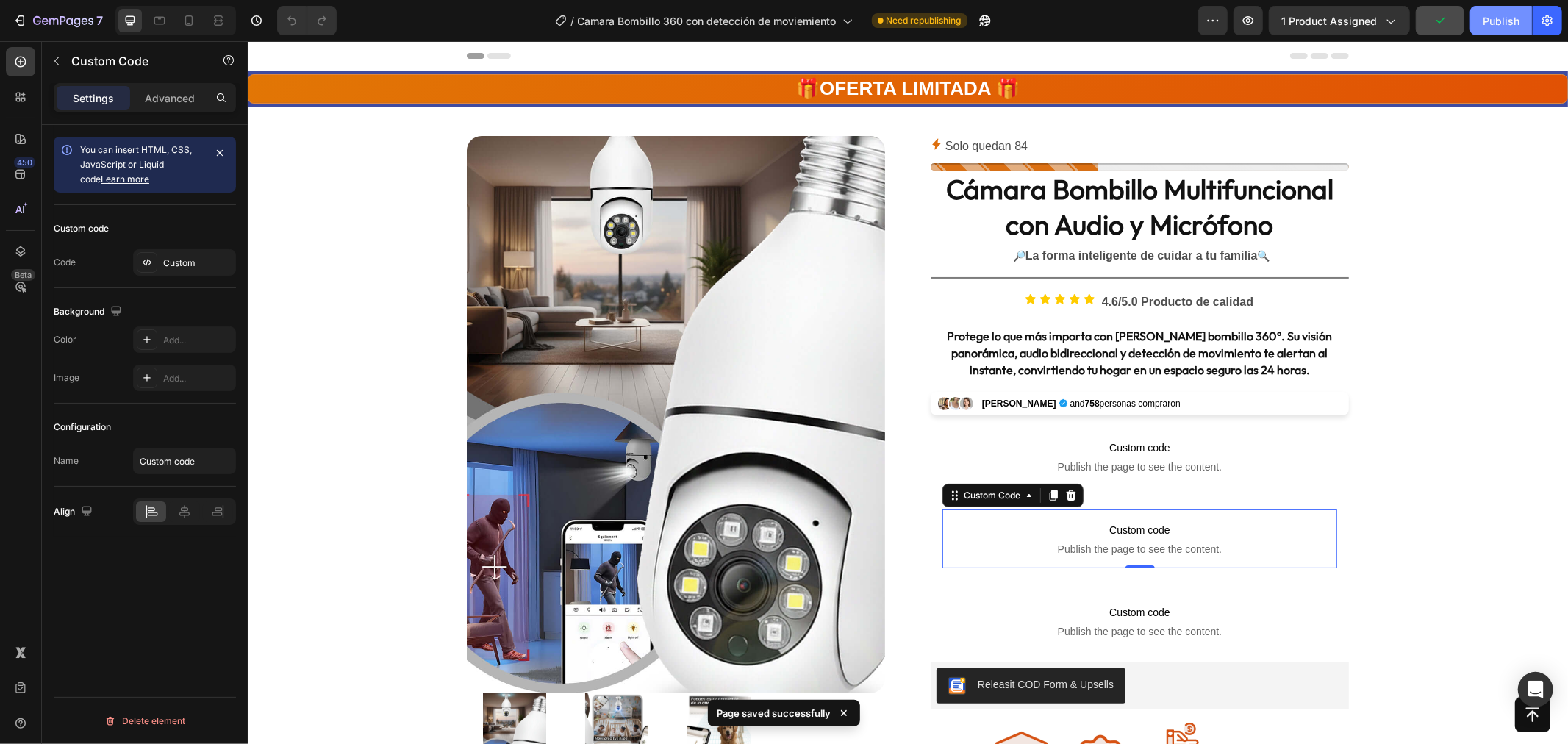
click at [1489, 25] on div "Publish" at bounding box center [1501, 21] width 37 height 15
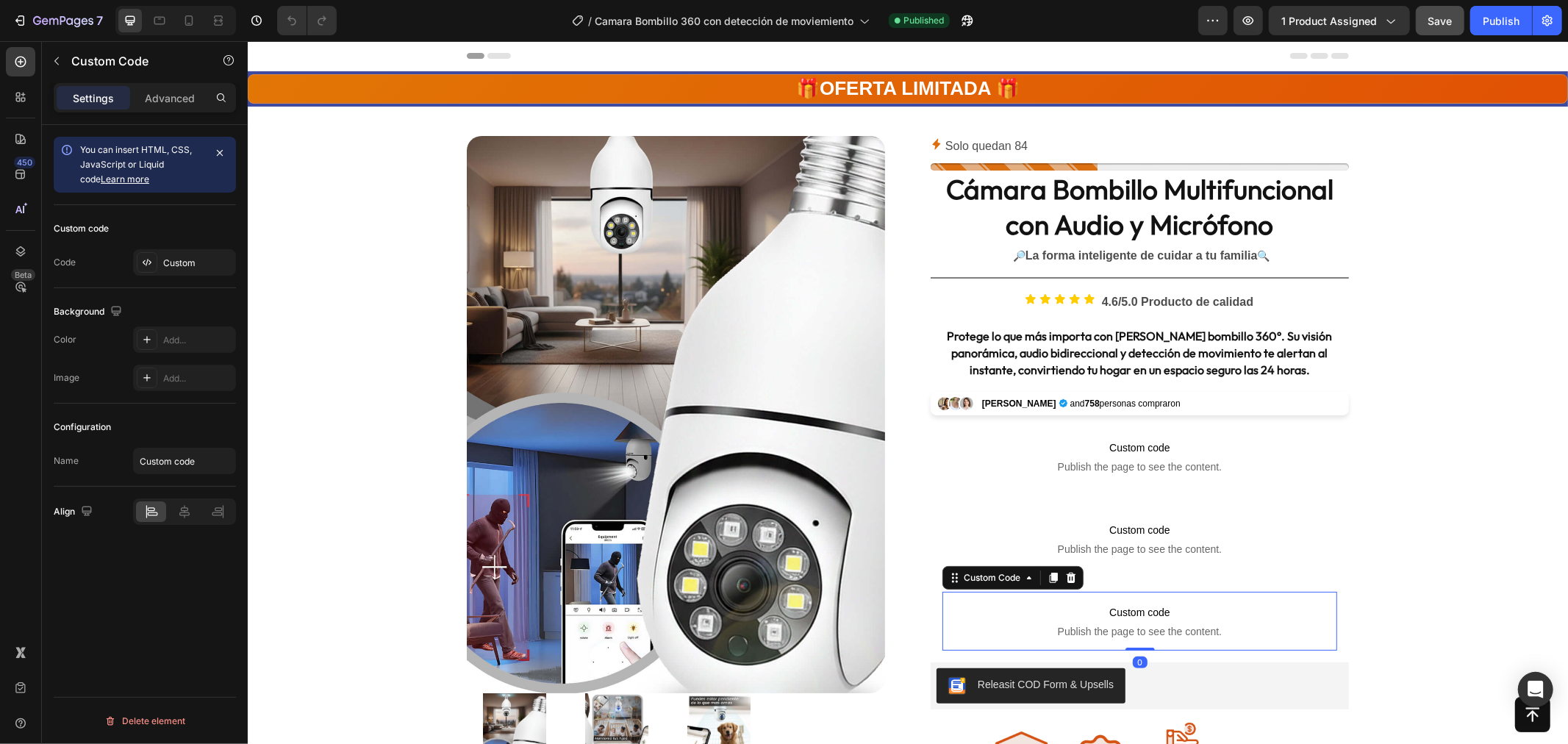
click at [1124, 617] on span "Custom code" at bounding box center [1139, 612] width 395 height 18
click at [164, 98] on p "Advanced" at bounding box center [169, 98] width 50 height 15
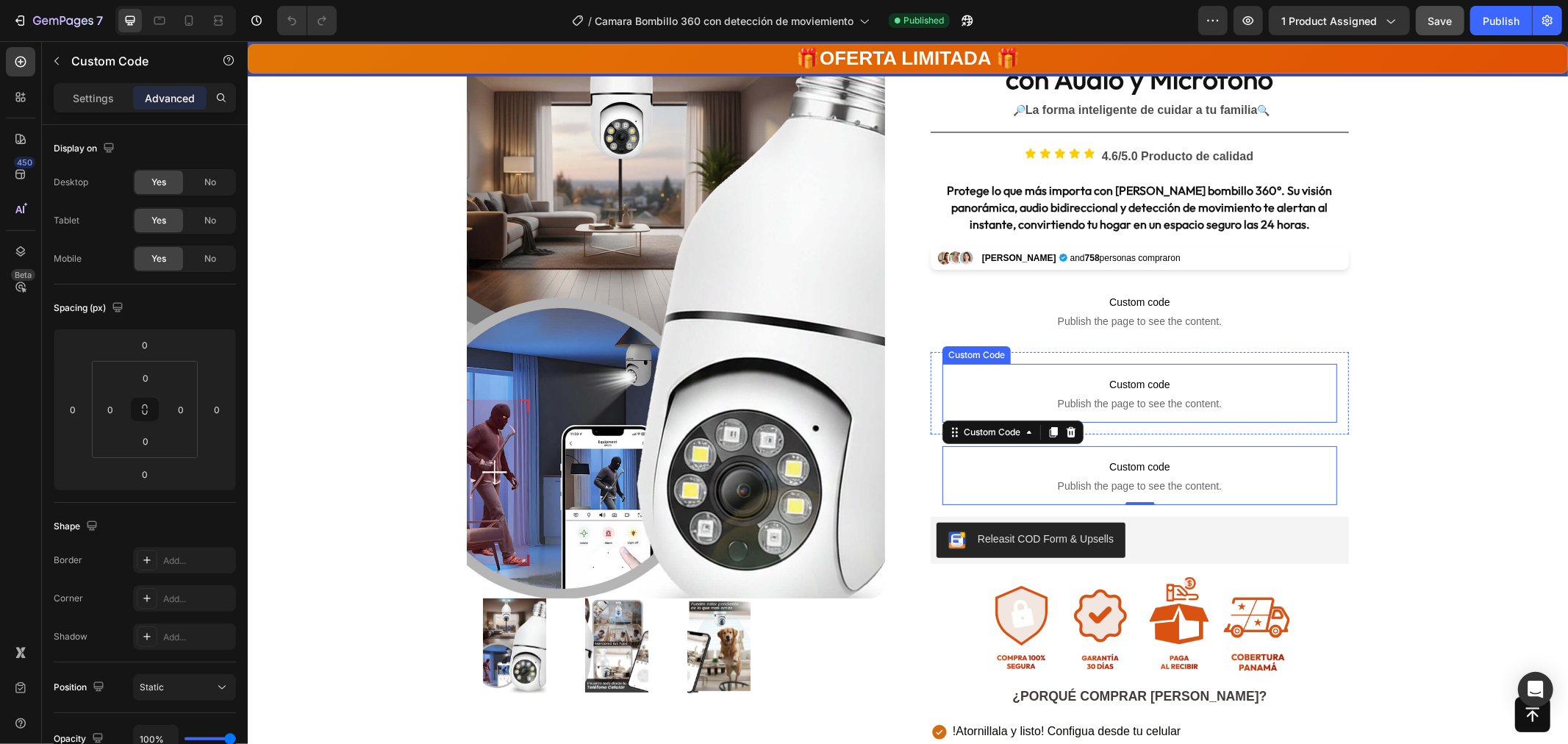
scroll to position [163, 0]
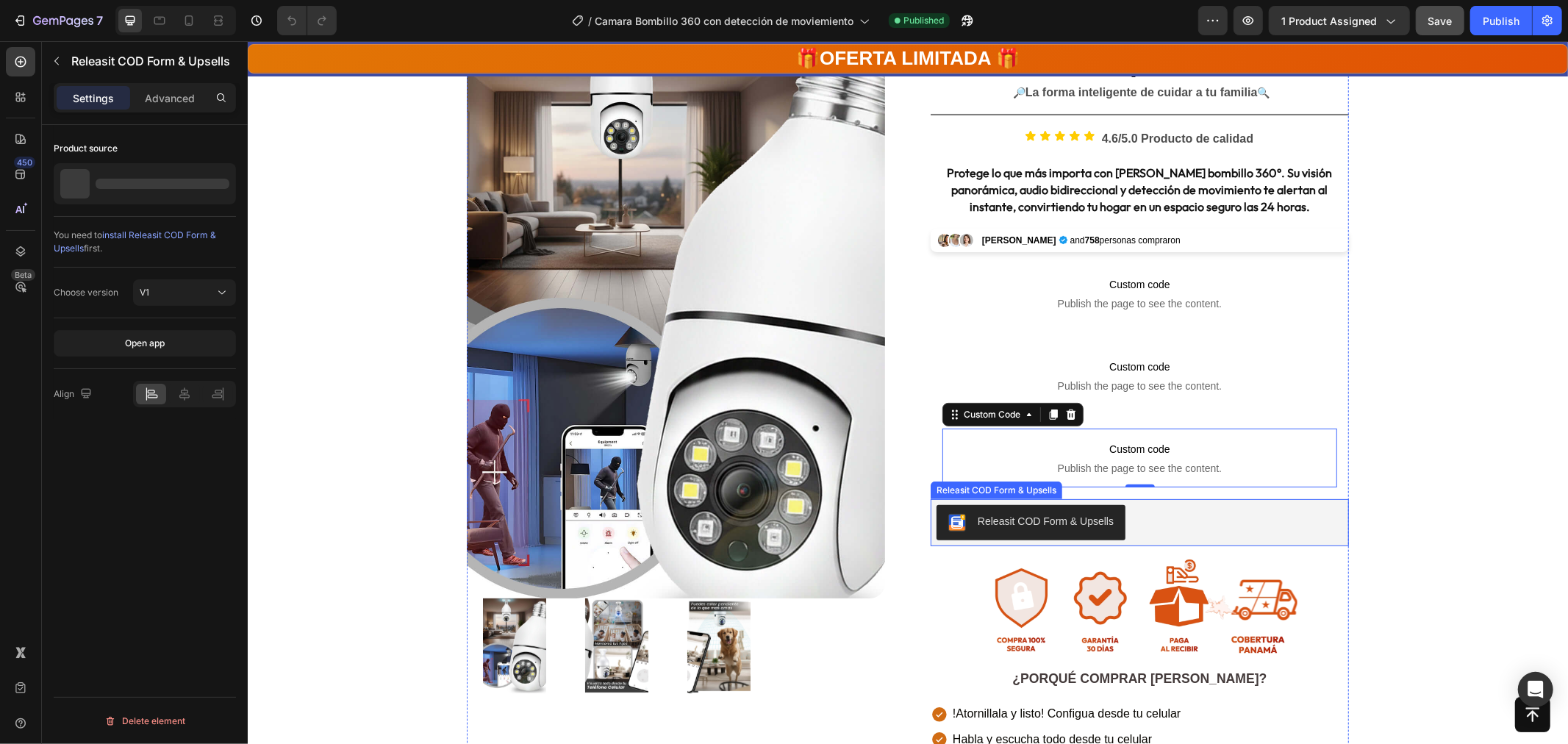
click at [1144, 530] on div "Releasit COD Form & Upsells" at bounding box center [1139, 522] width 406 height 35
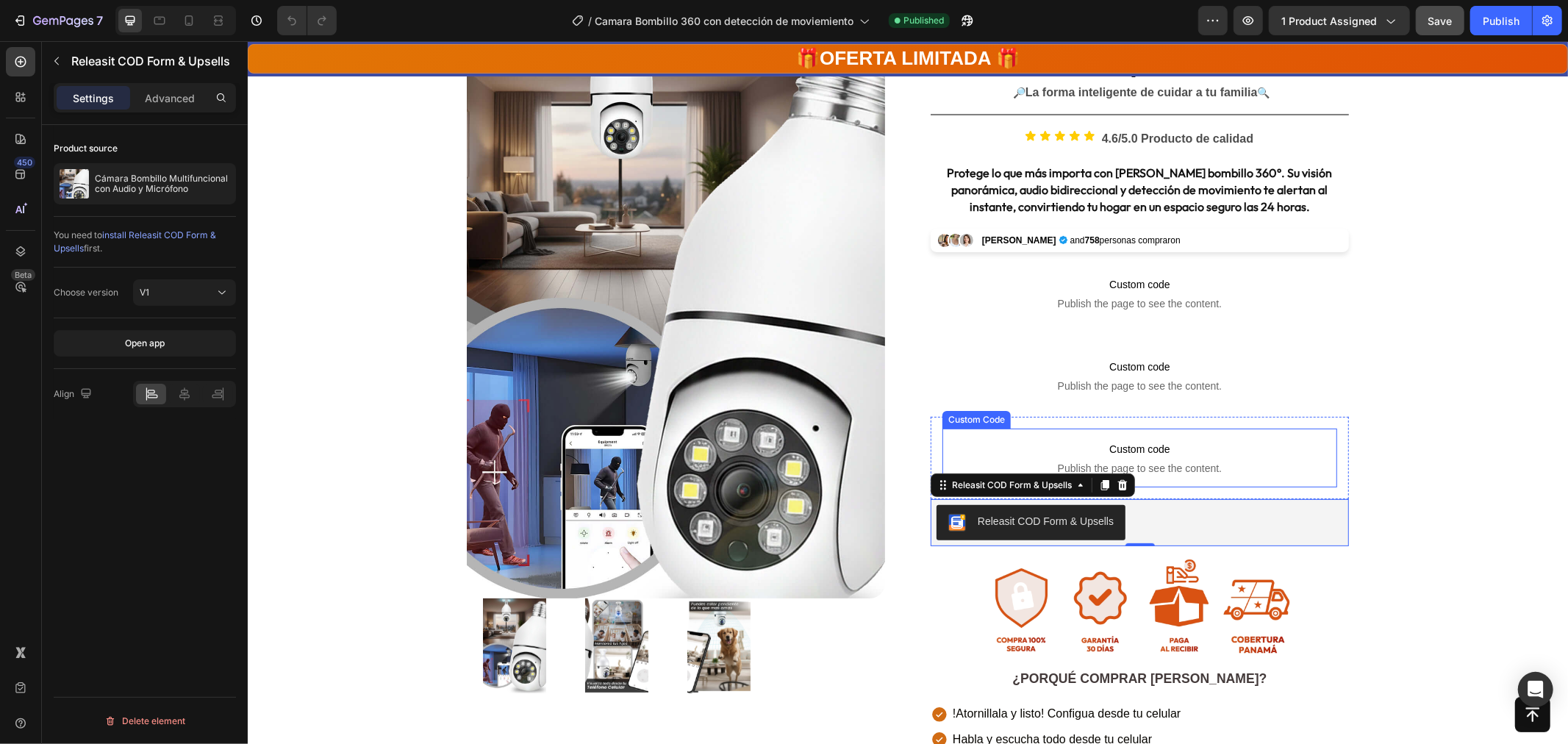
click at [1168, 460] on p "Custom code Publish the page to see the content." at bounding box center [1139, 457] width 395 height 59
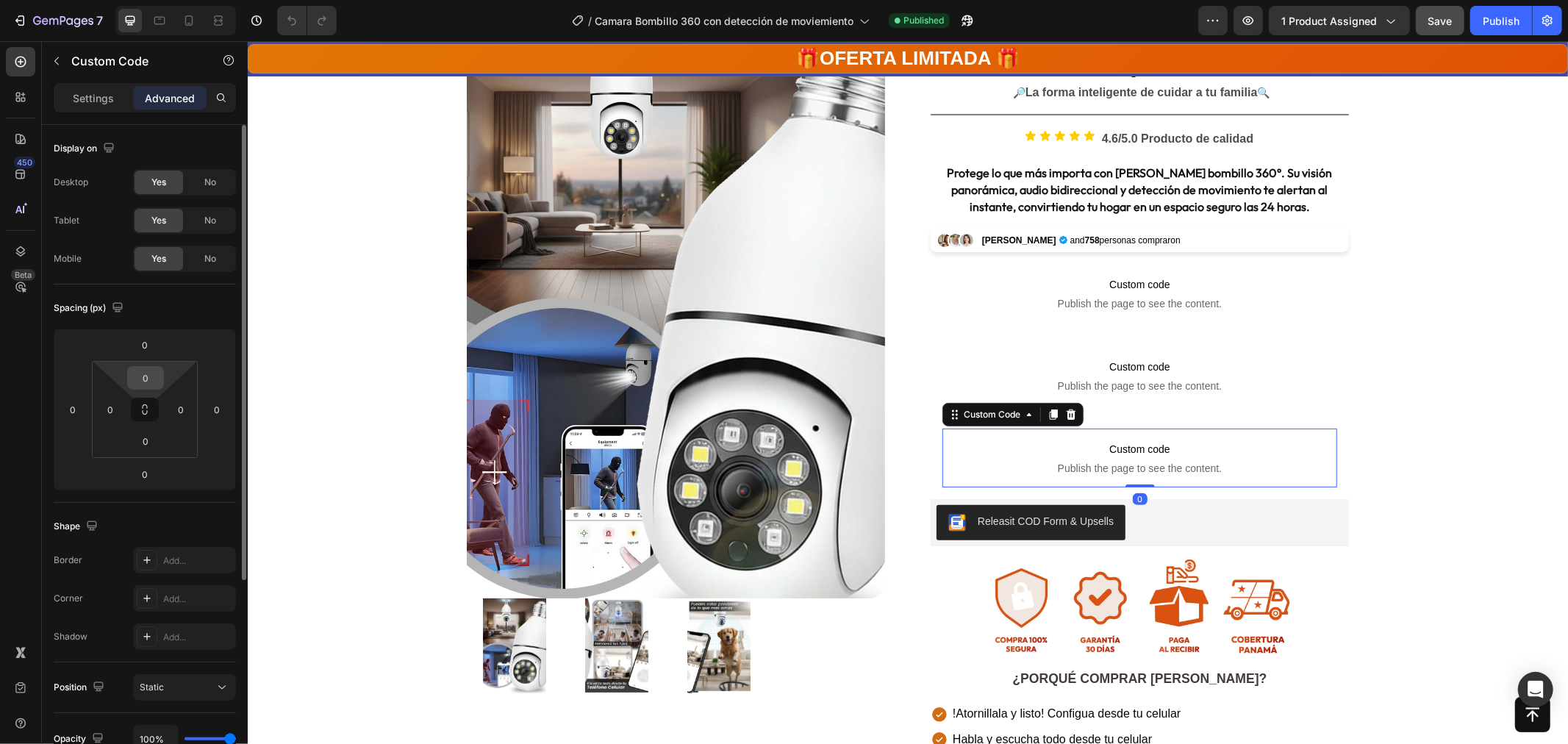
click at [144, 377] on input "0" at bounding box center [145, 377] width 29 height 22
drag, startPoint x: 144, startPoint y: 341, endPoint x: 193, endPoint y: 348, distance: 49.5
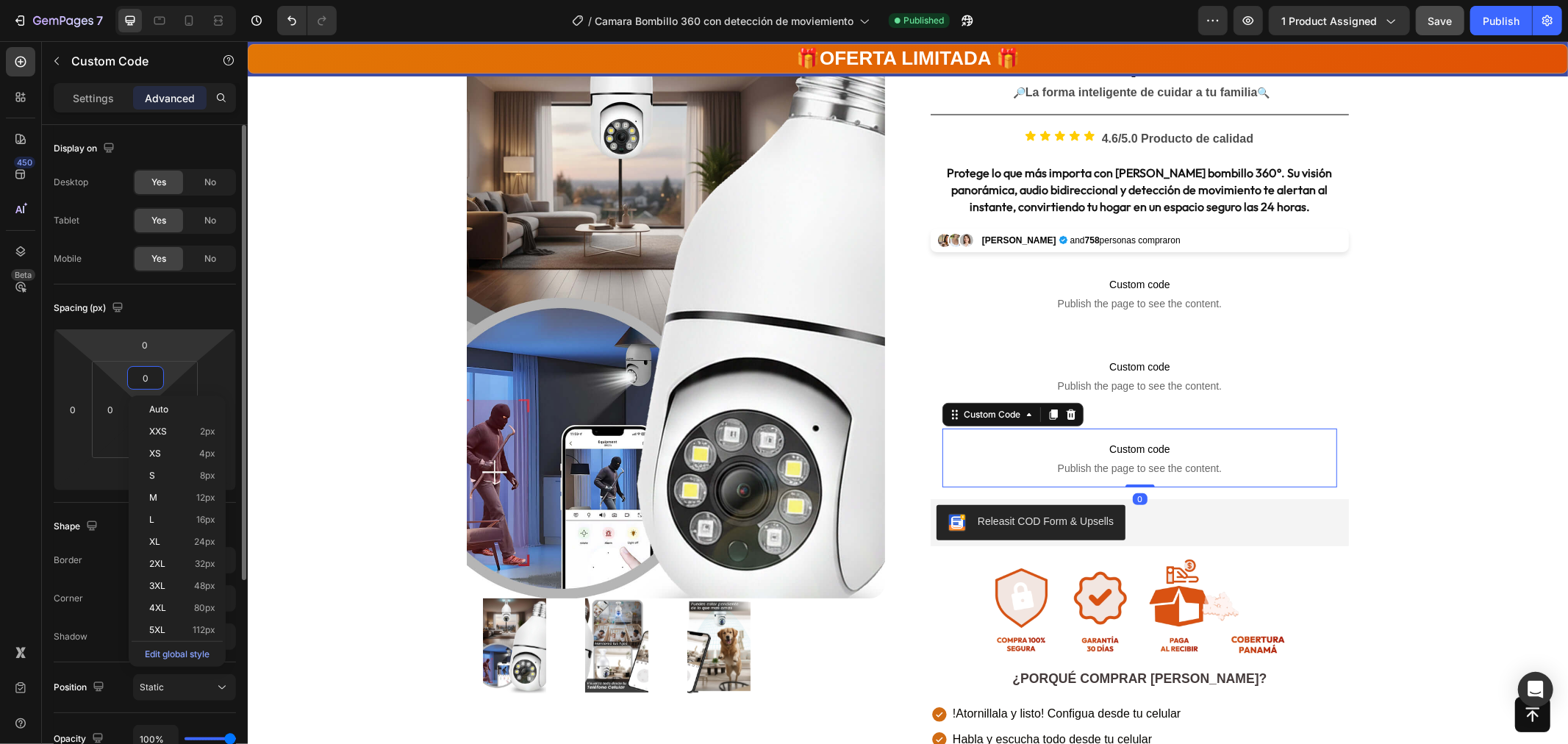
click at [145, 341] on input "0" at bounding box center [144, 344] width 29 height 22
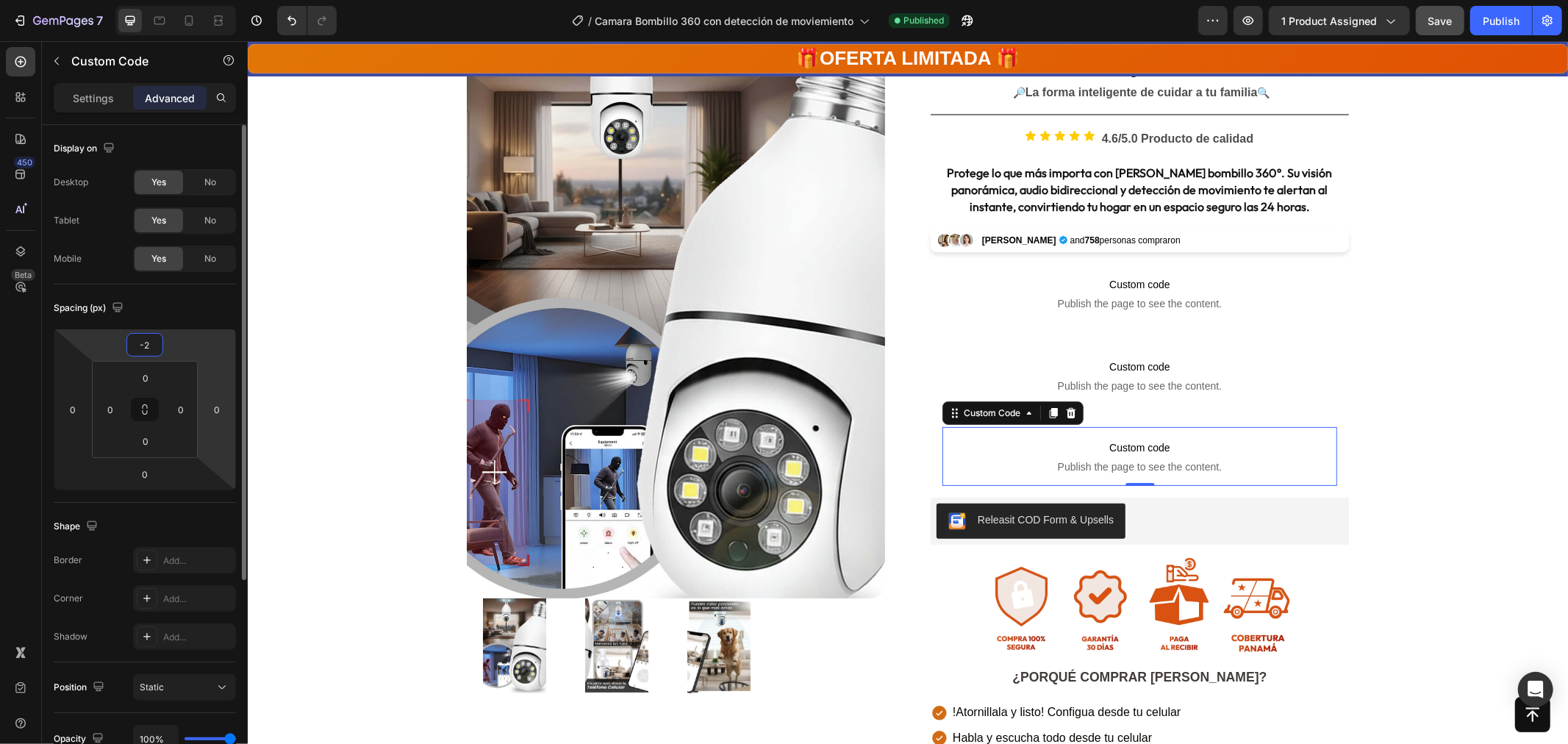
type input "-20"
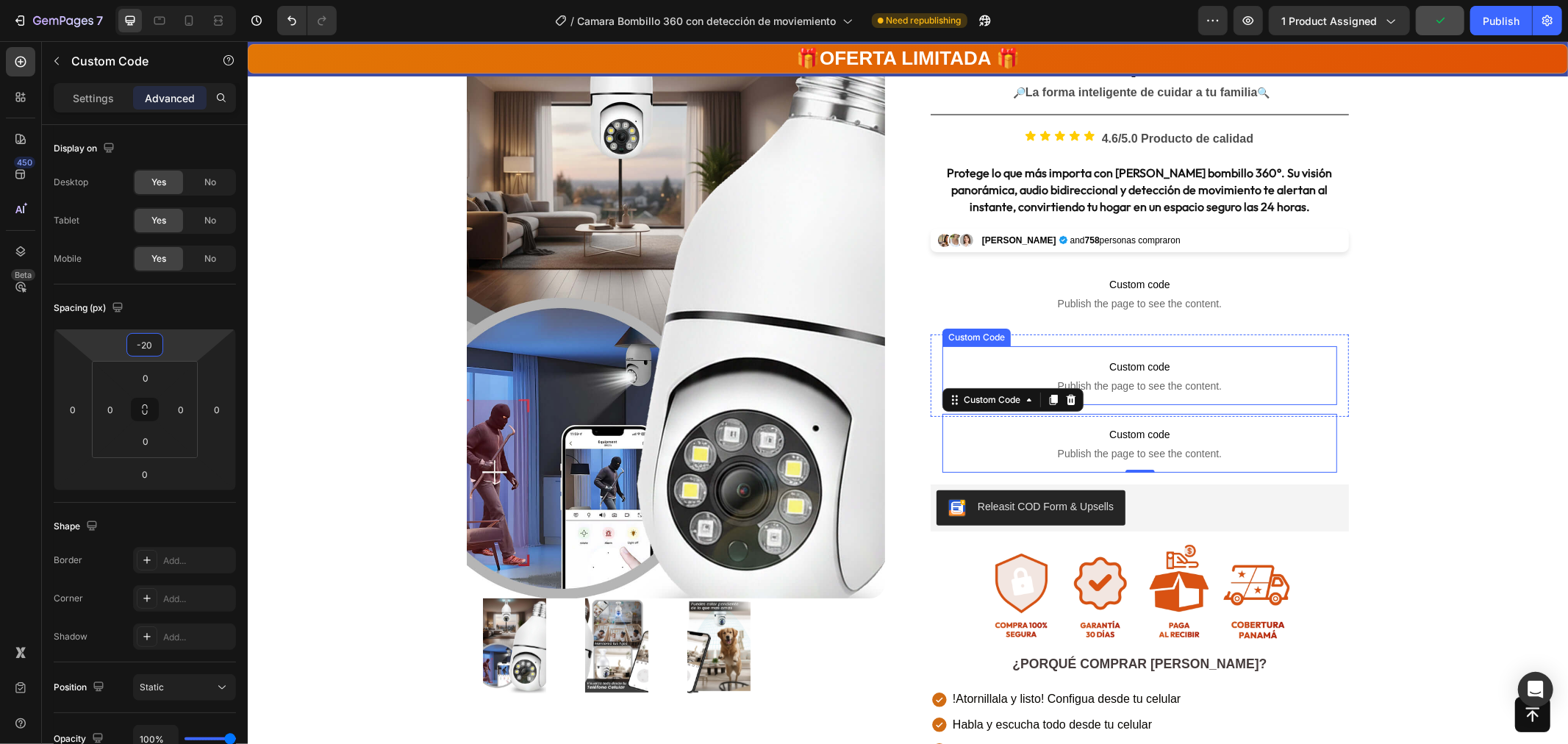
click at [1175, 371] on span "Custom code" at bounding box center [1139, 366] width 395 height 18
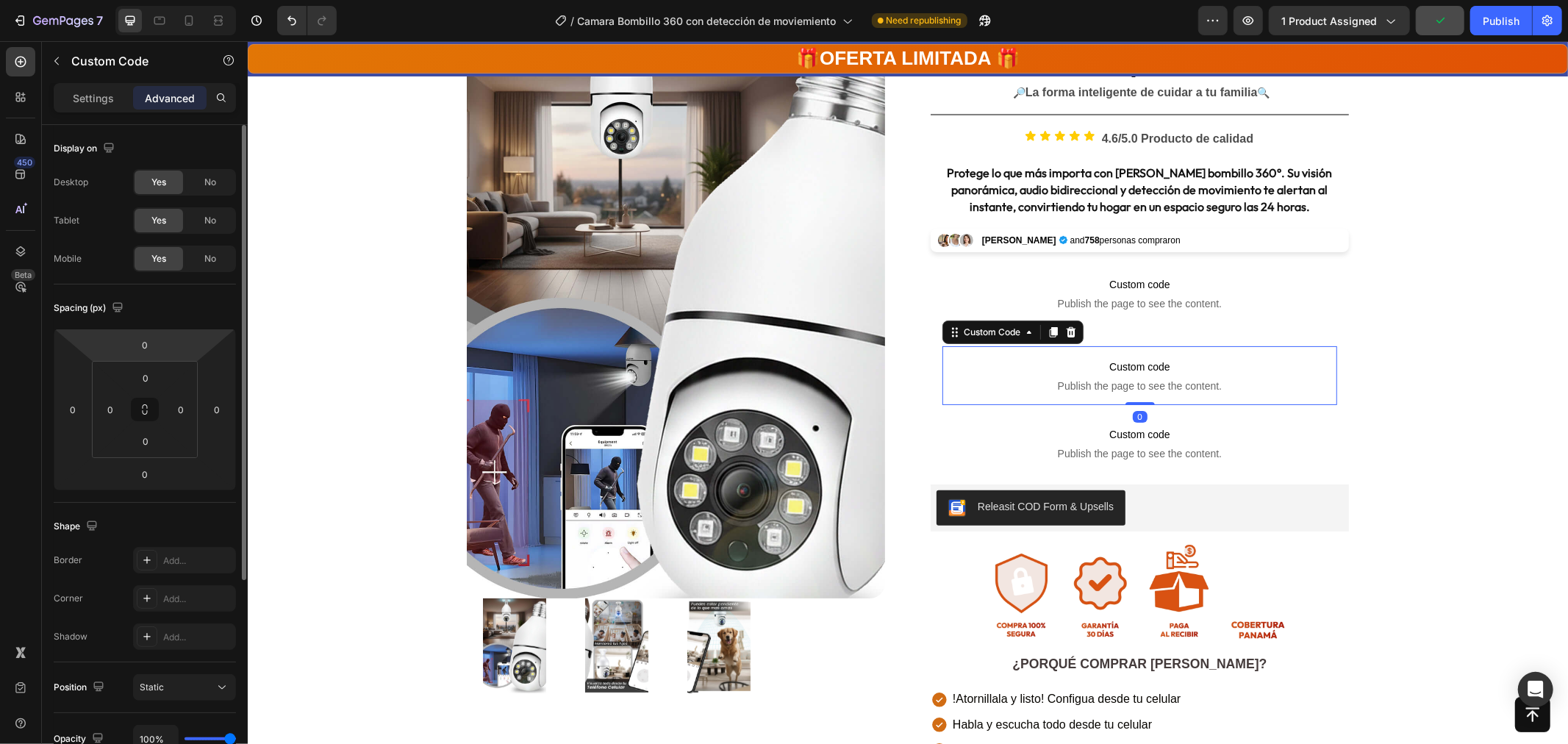
click at [149, 340] on input "0" at bounding box center [144, 344] width 29 height 22
type input "-20"
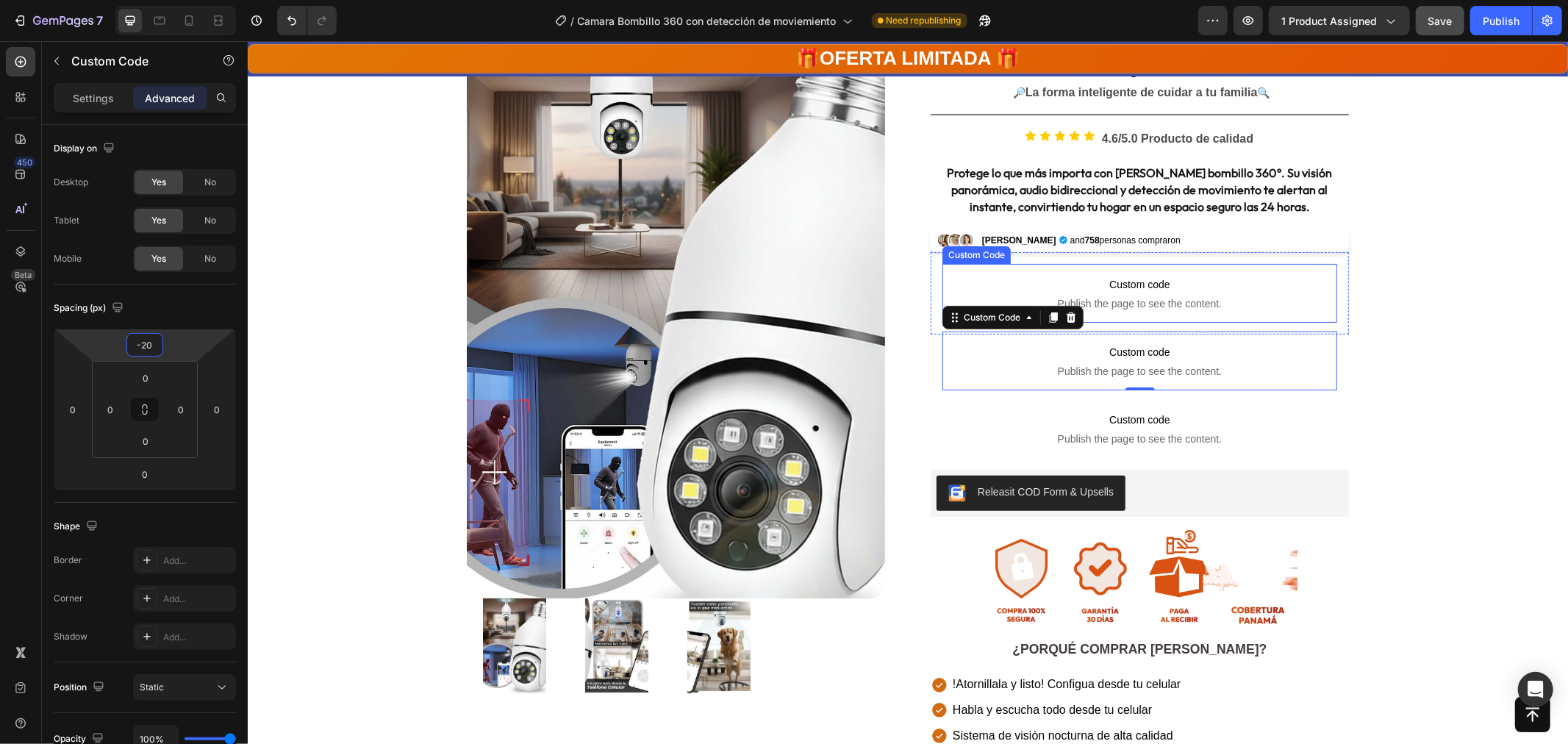
click at [1169, 291] on span "Custom code" at bounding box center [1139, 284] width 395 height 18
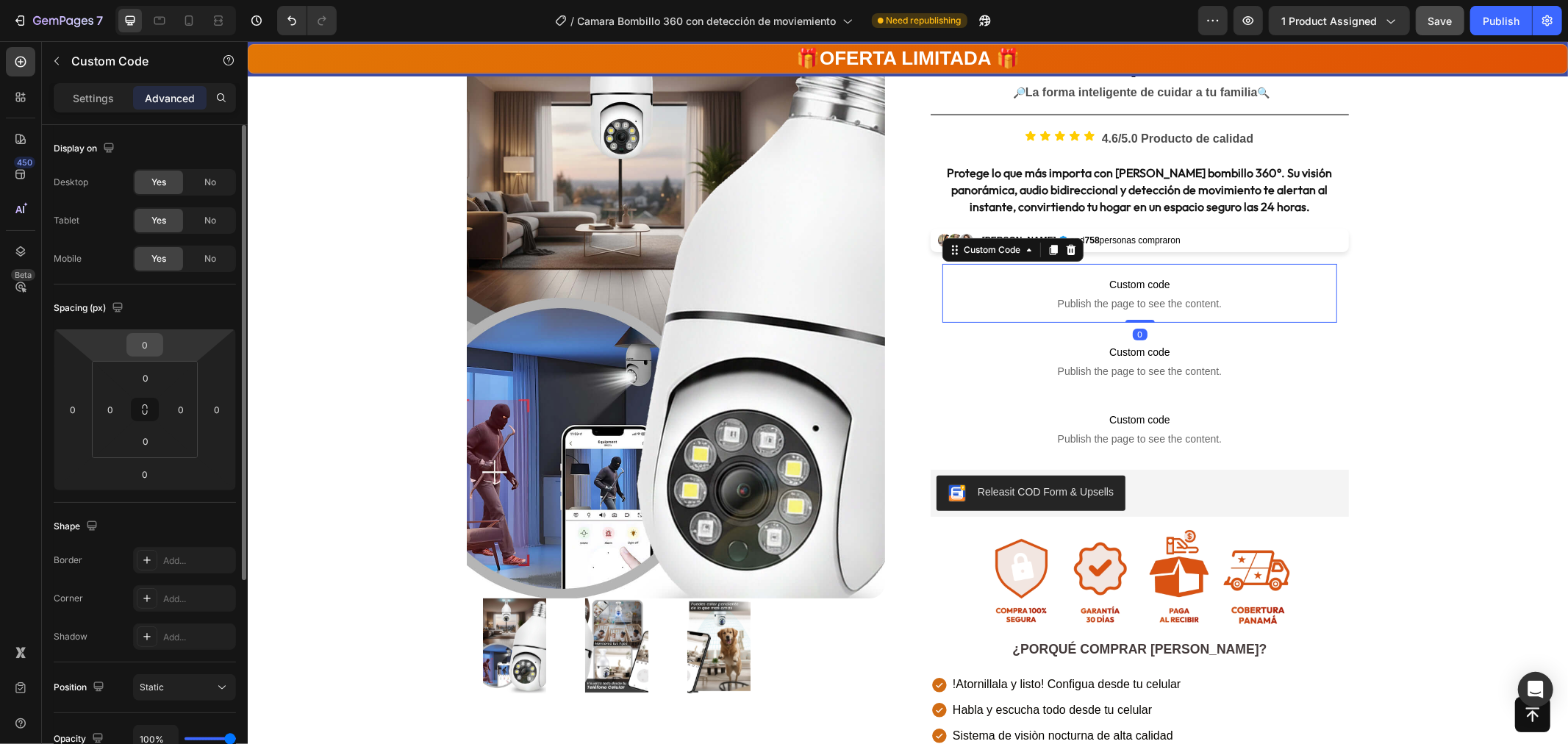
click at [153, 341] on input "0" at bounding box center [144, 344] width 29 height 22
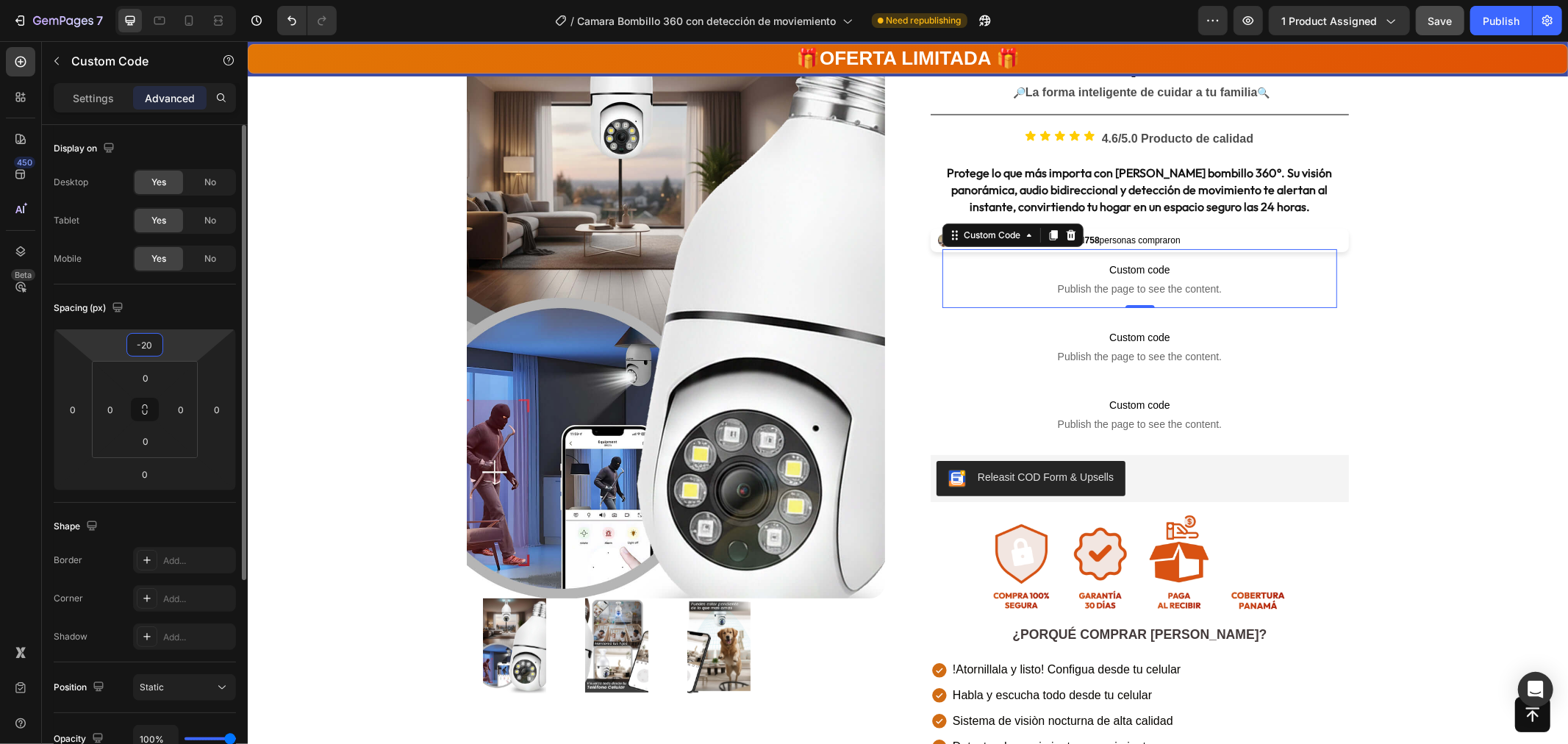
type input "-2"
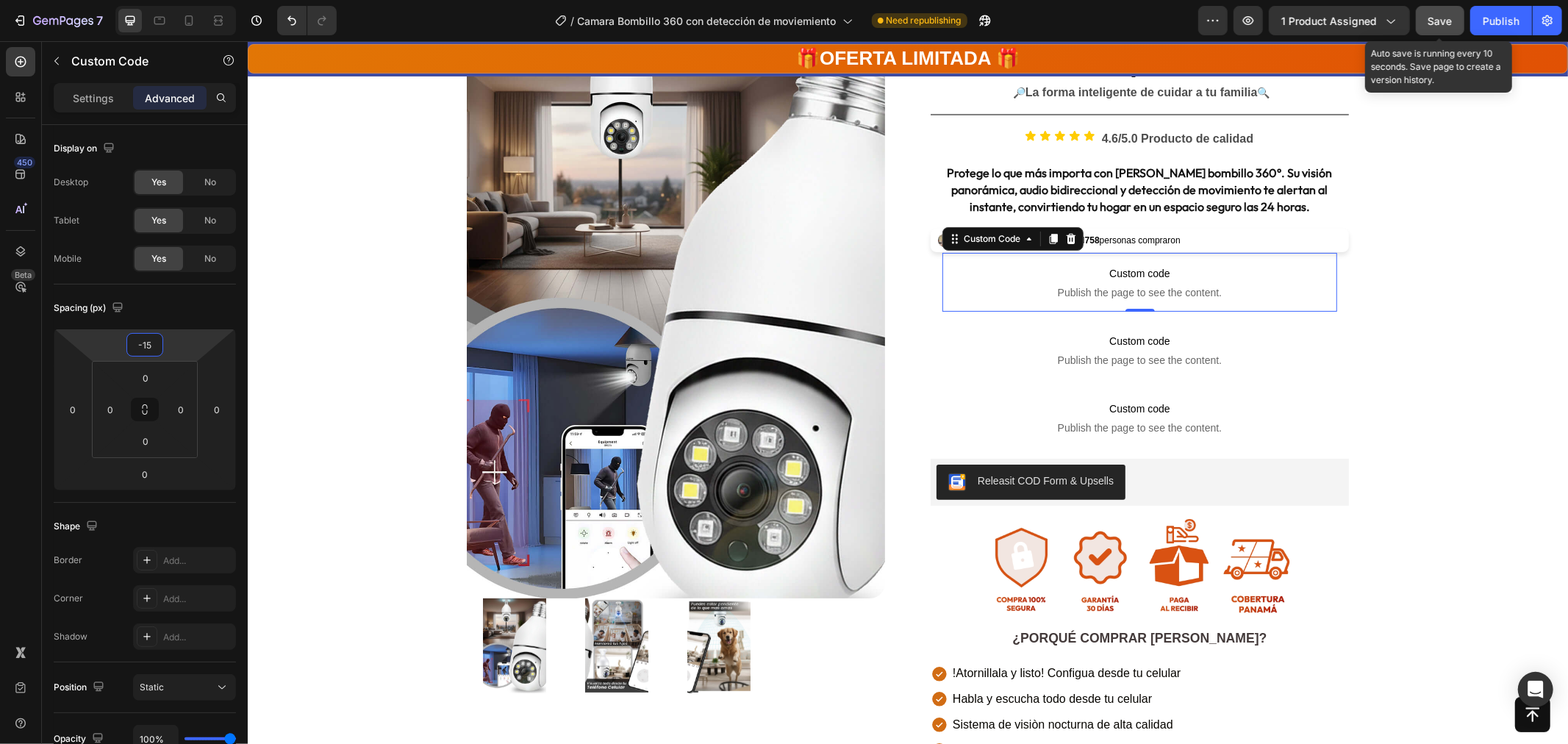
type input "-15"
click at [1451, 16] on span "Save" at bounding box center [1440, 21] width 25 height 12
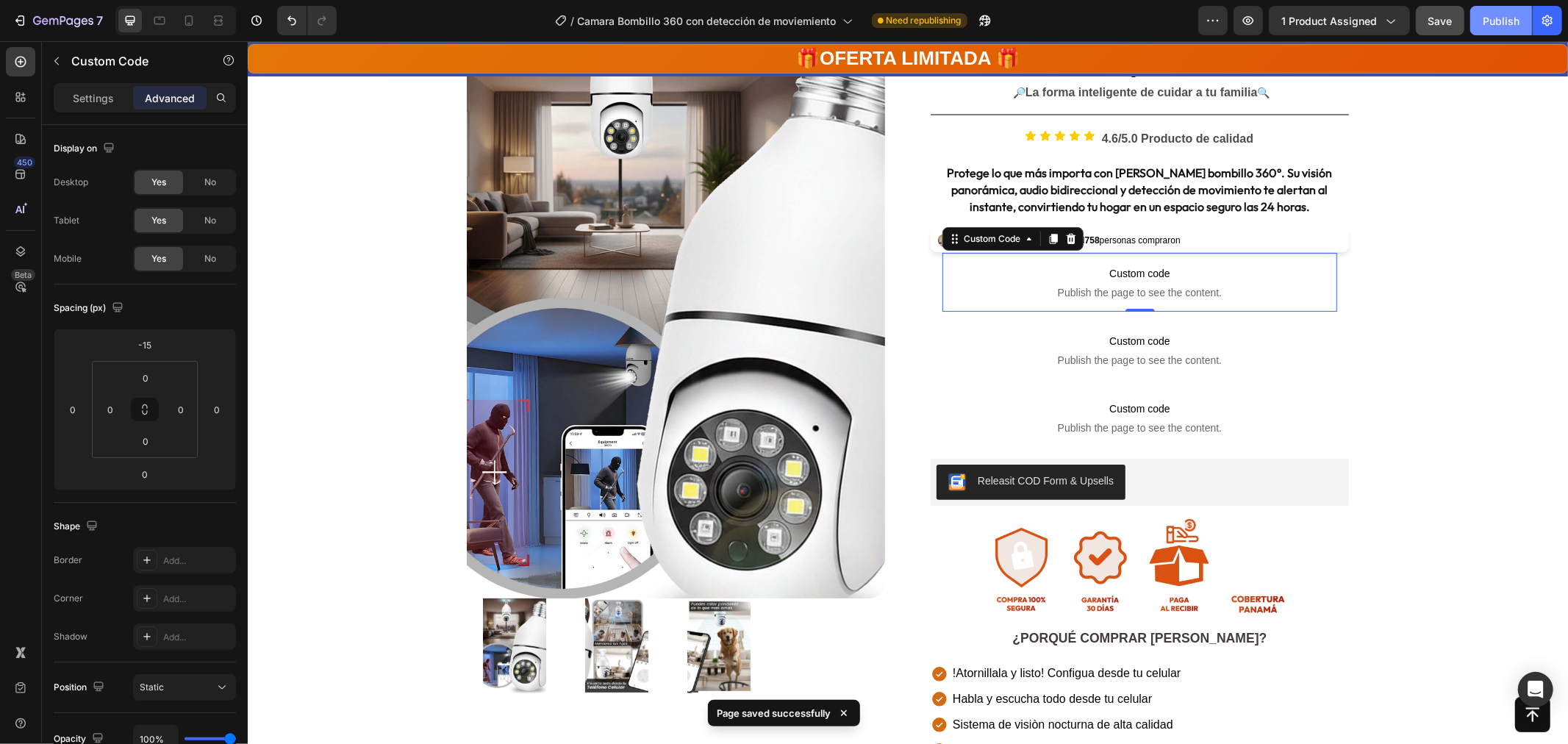
click at [1502, 21] on div "Publish" at bounding box center [1501, 21] width 37 height 15
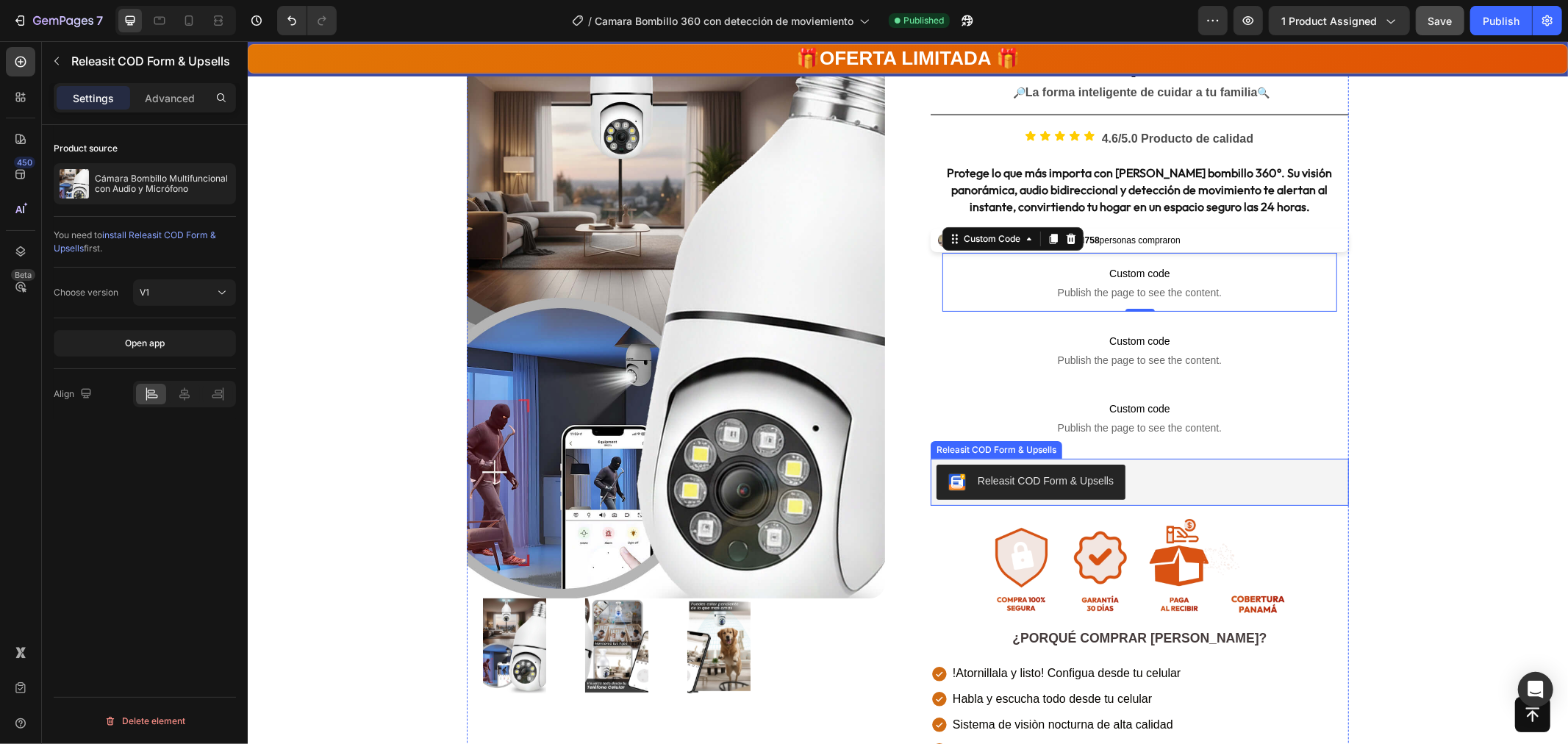
click at [1149, 467] on div "Releasit COD Form & Upsells" at bounding box center [1139, 482] width 406 height 35
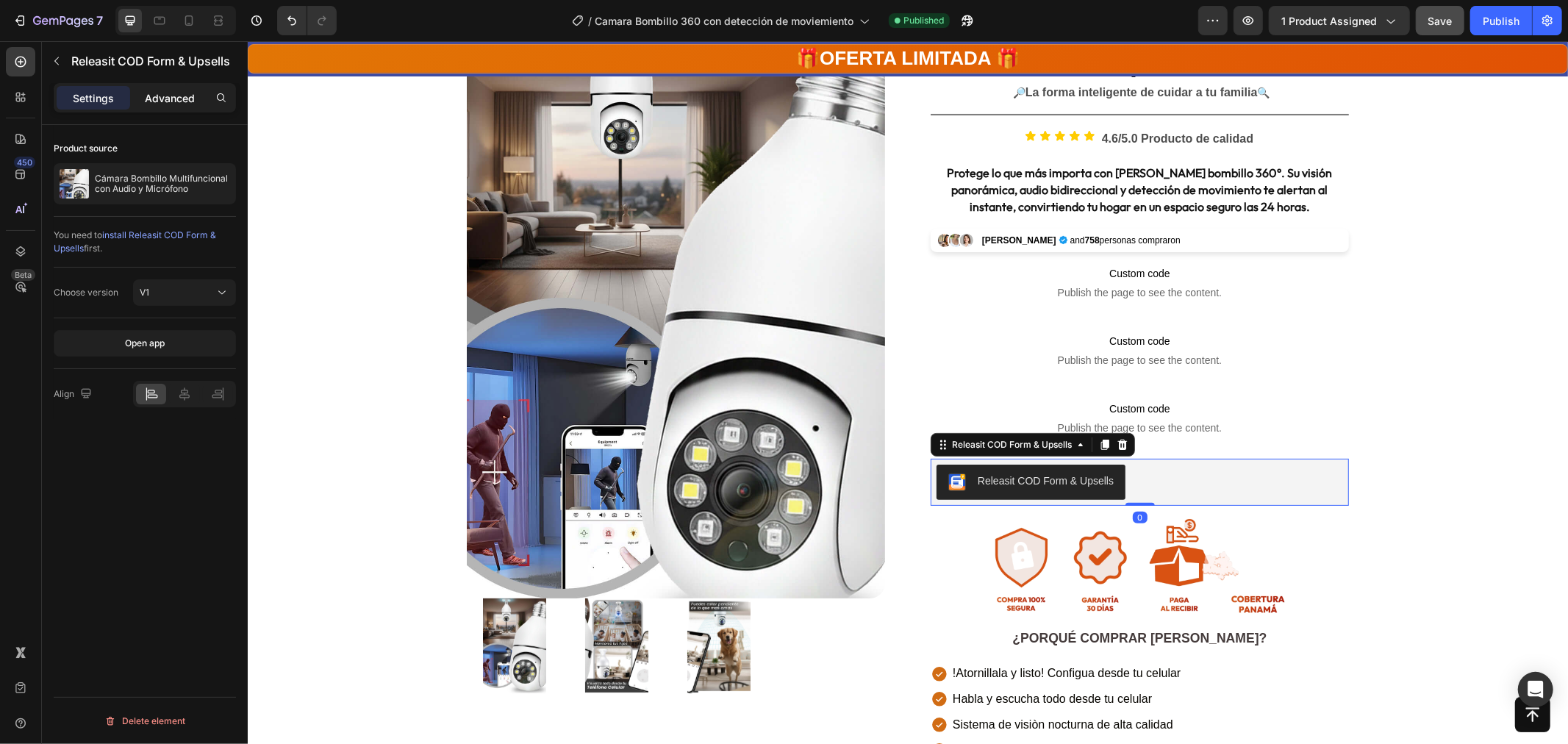
click at [179, 100] on p "Advanced" at bounding box center [169, 98] width 50 height 15
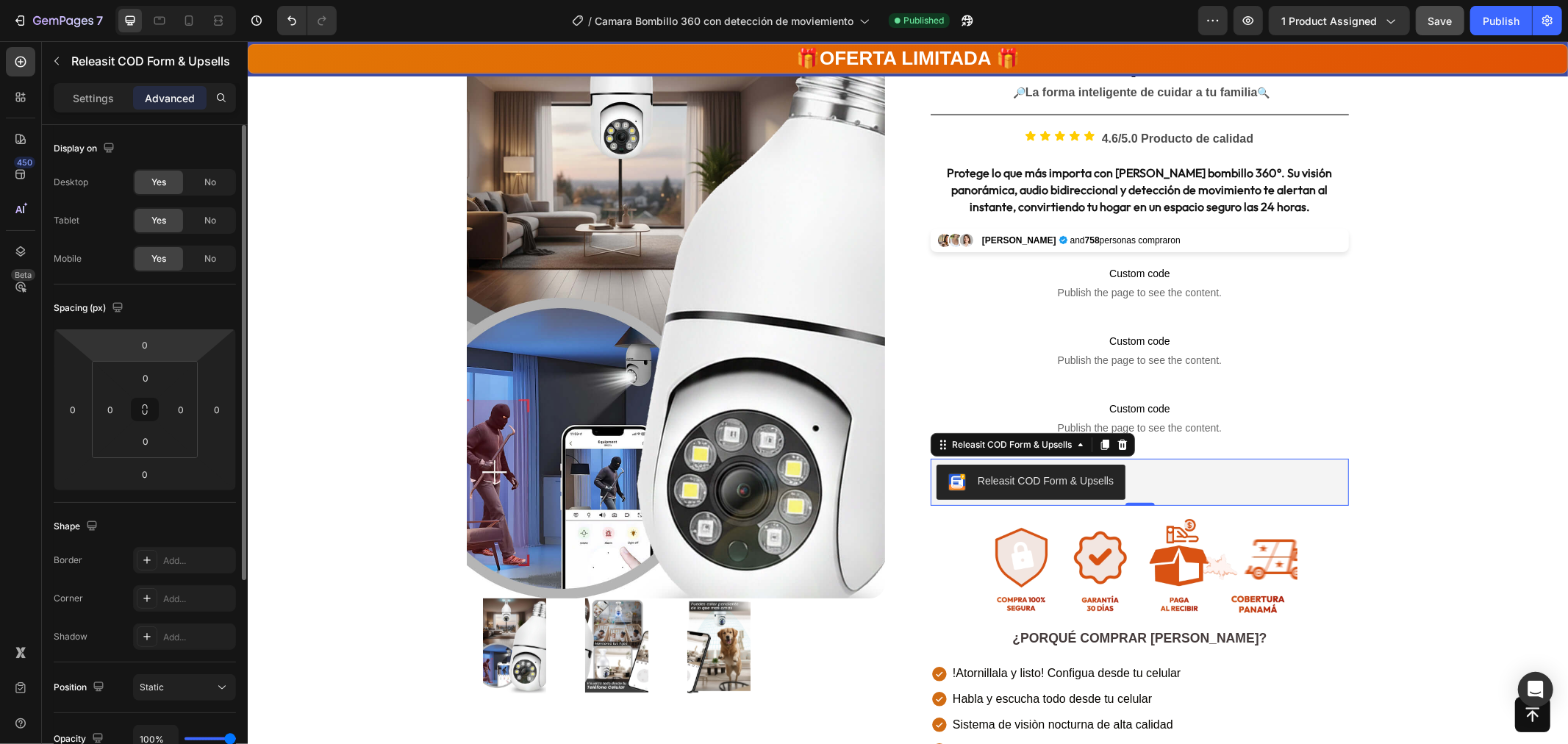
click at [144, 342] on input "0" at bounding box center [144, 344] width 29 height 22
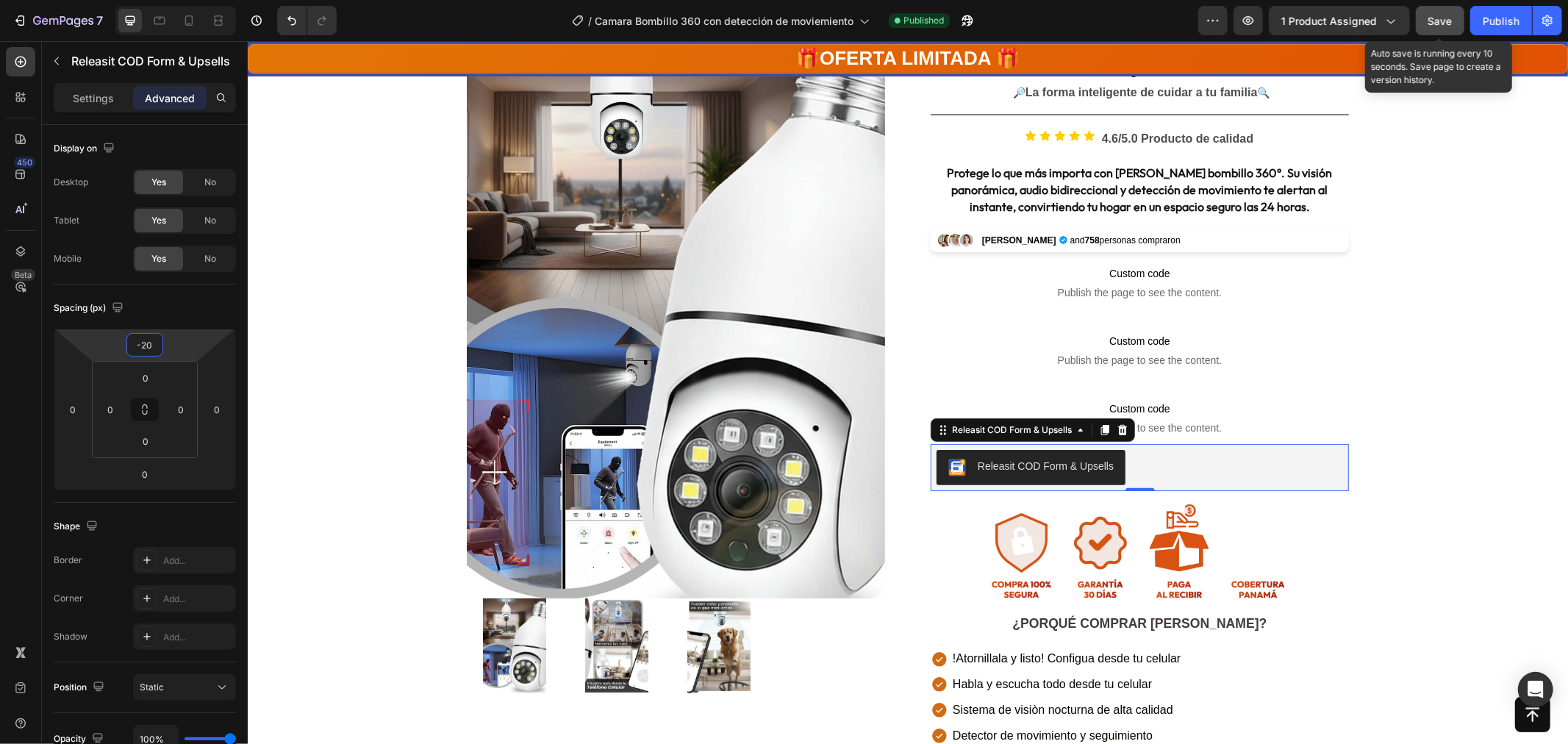
type input "-20"
click at [1450, 19] on span "Save" at bounding box center [1440, 21] width 25 height 12
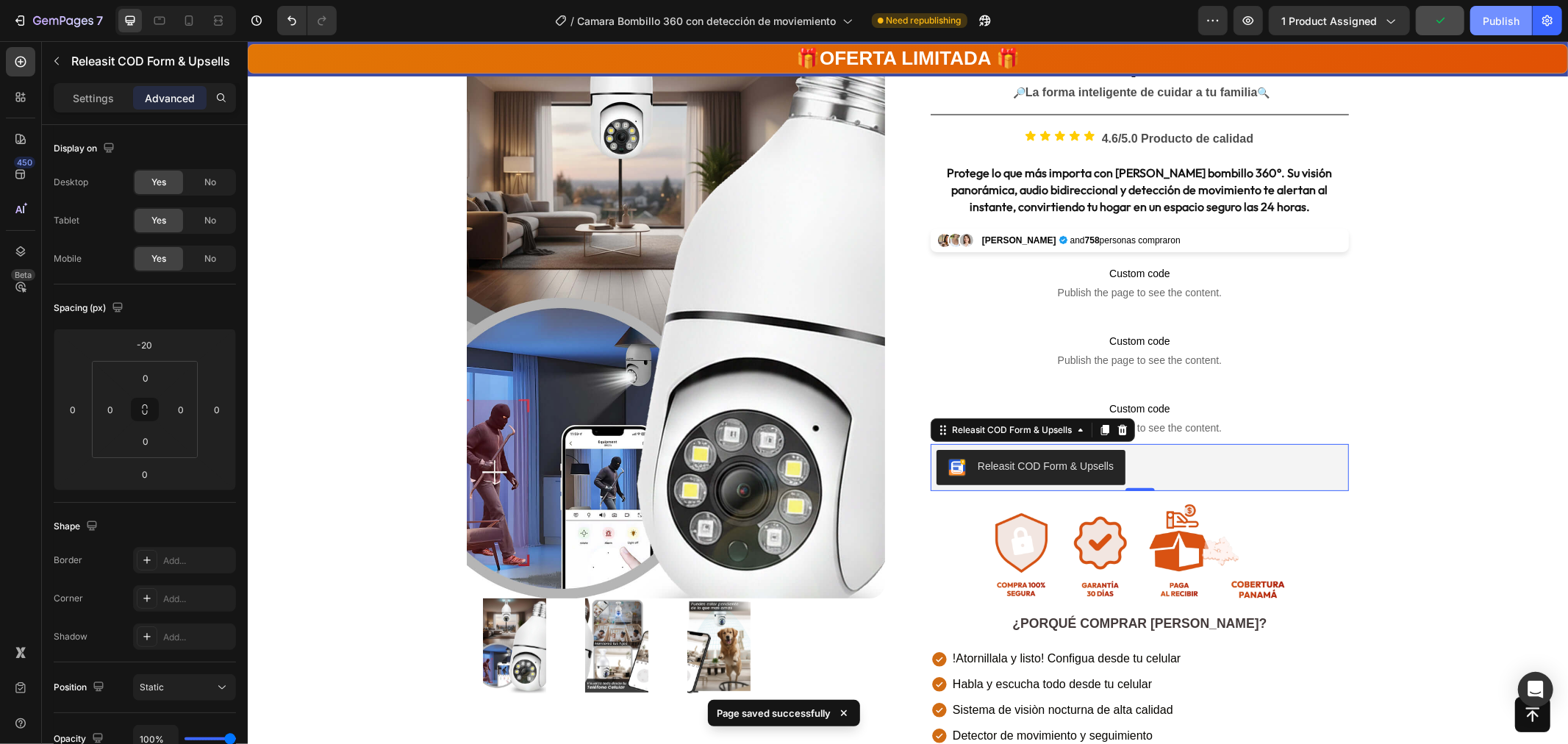
click at [1503, 25] on div "Publish" at bounding box center [1501, 21] width 37 height 15
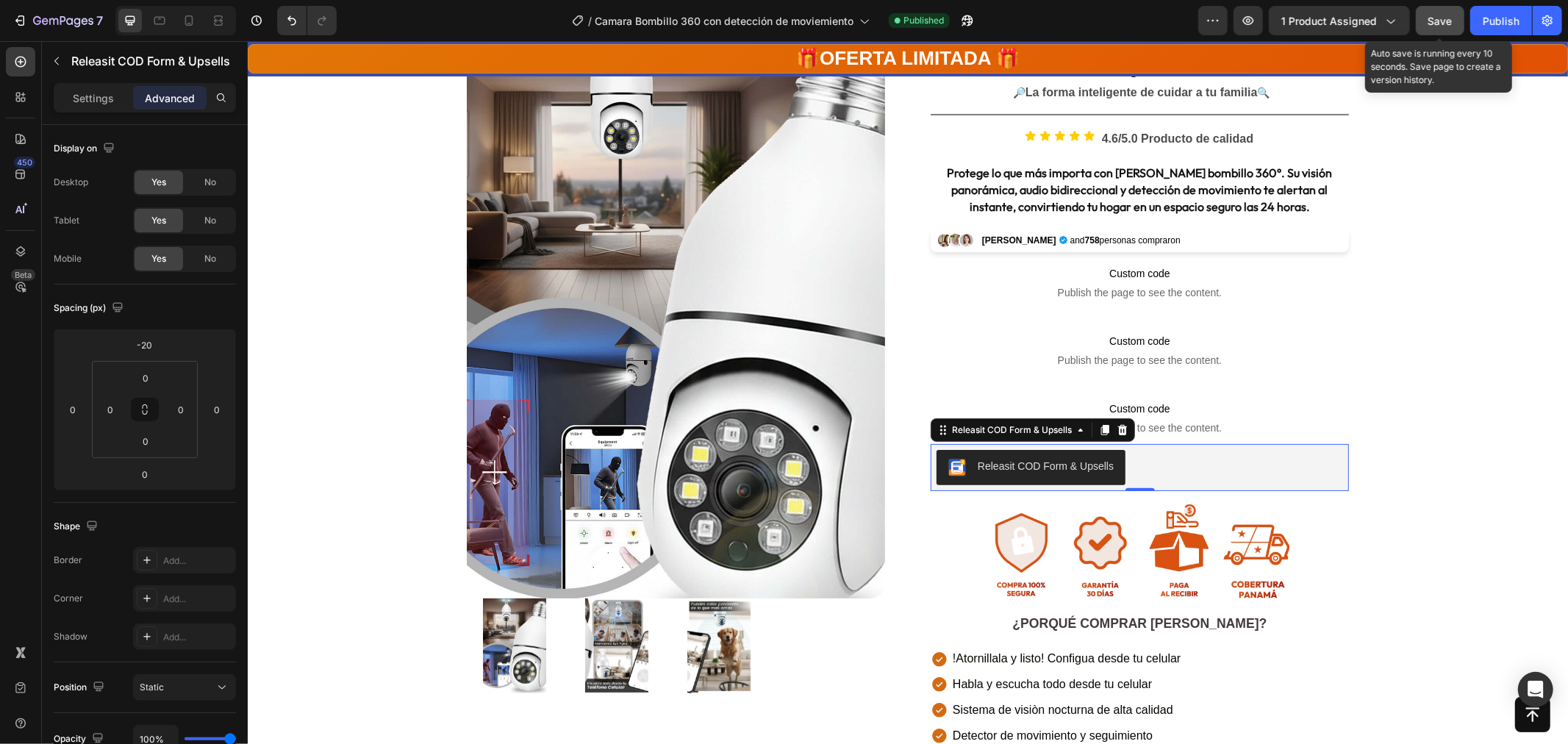
click at [1436, 15] on span "Save" at bounding box center [1440, 21] width 25 height 12
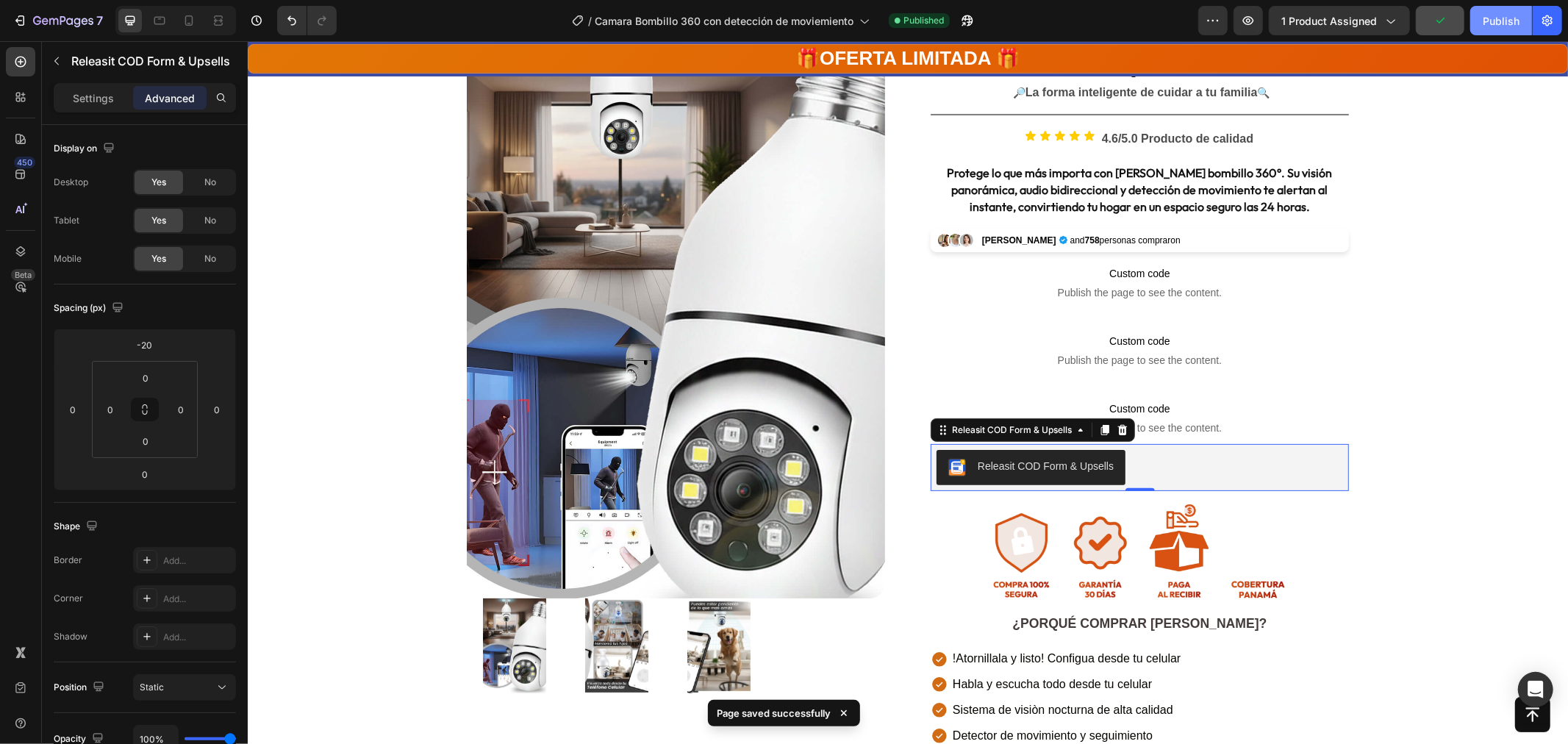
click at [1488, 19] on div "Publish" at bounding box center [1501, 21] width 37 height 15
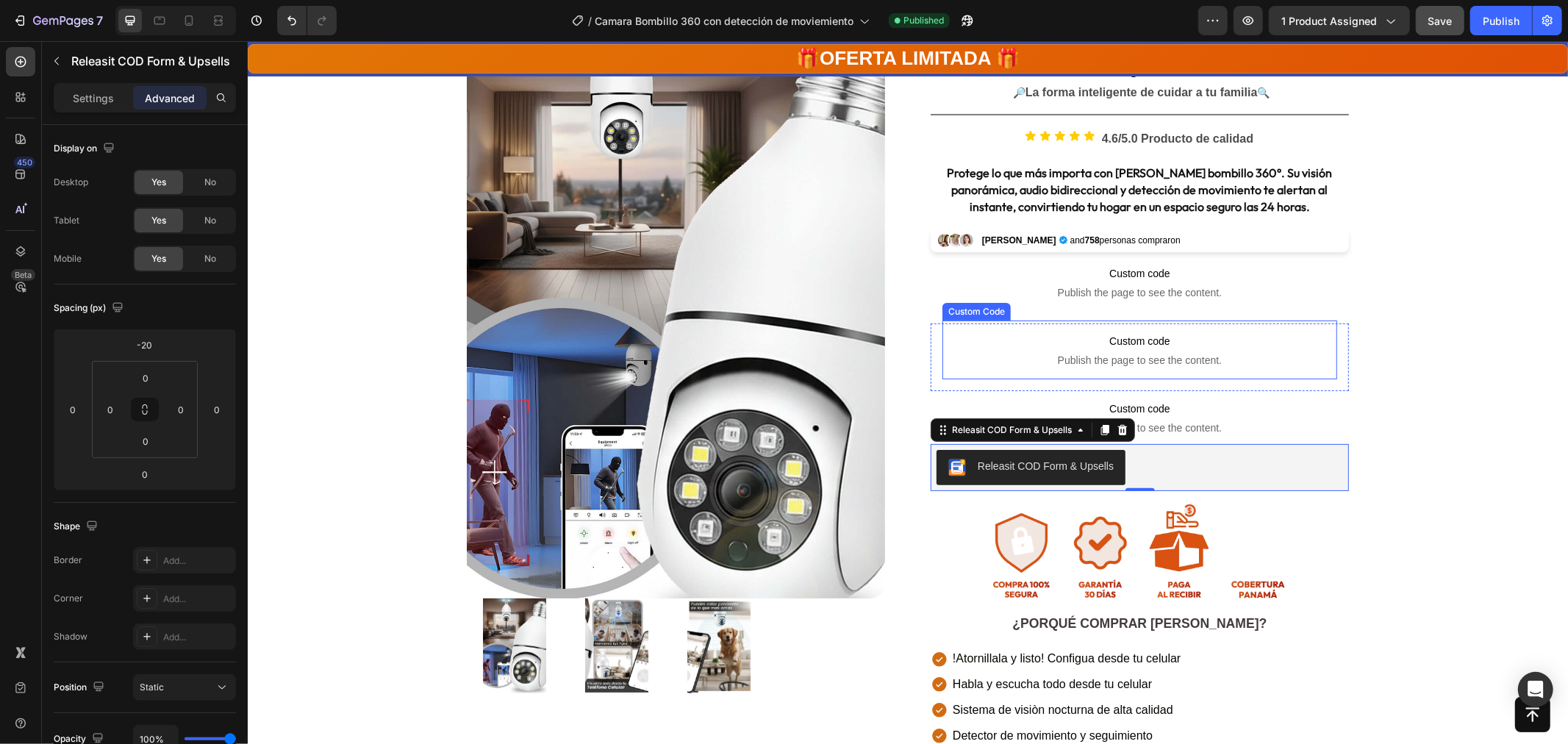
click at [1174, 361] on span "Publish the page to see the content." at bounding box center [1139, 359] width 395 height 15
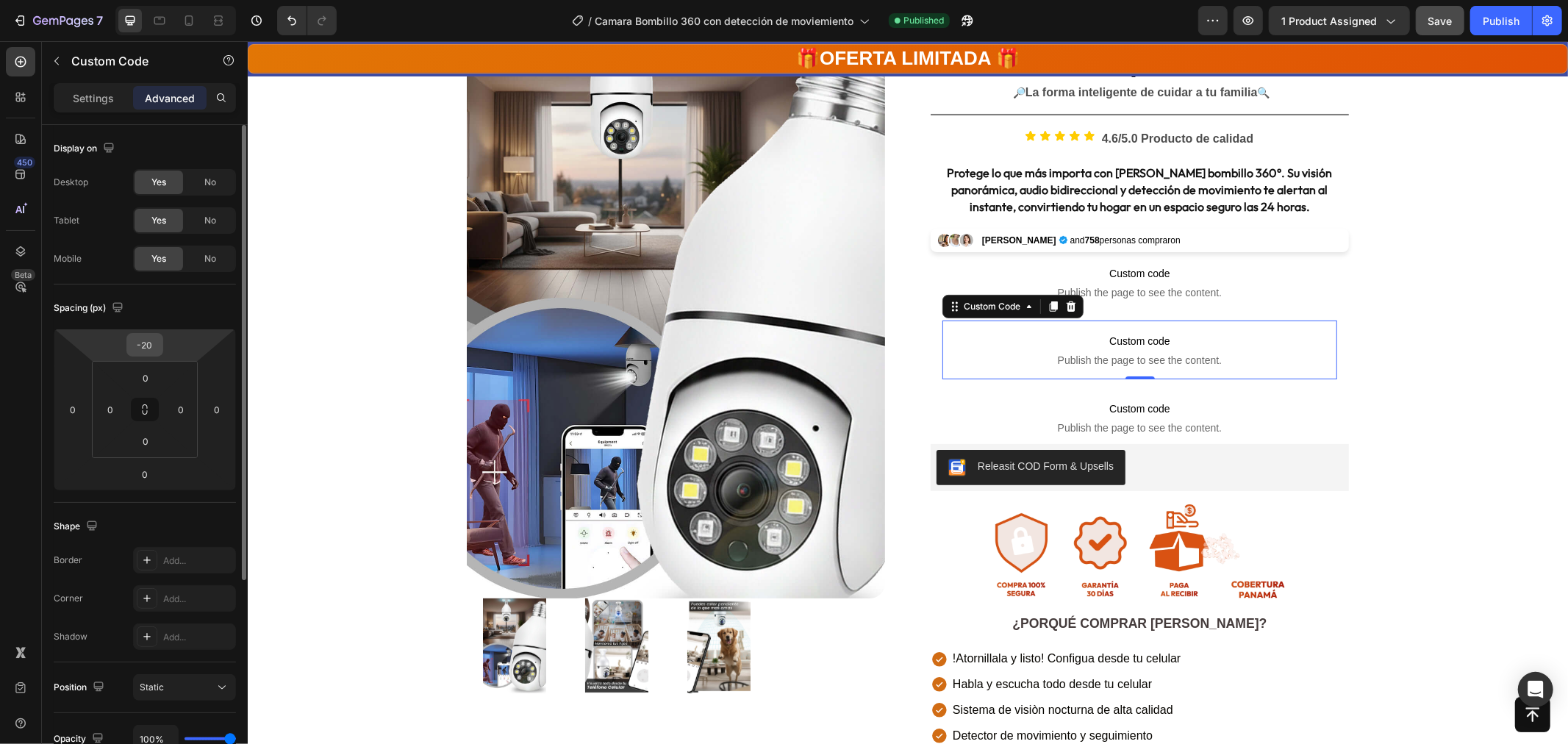
click at [150, 340] on input "-20" at bounding box center [144, 344] width 29 height 22
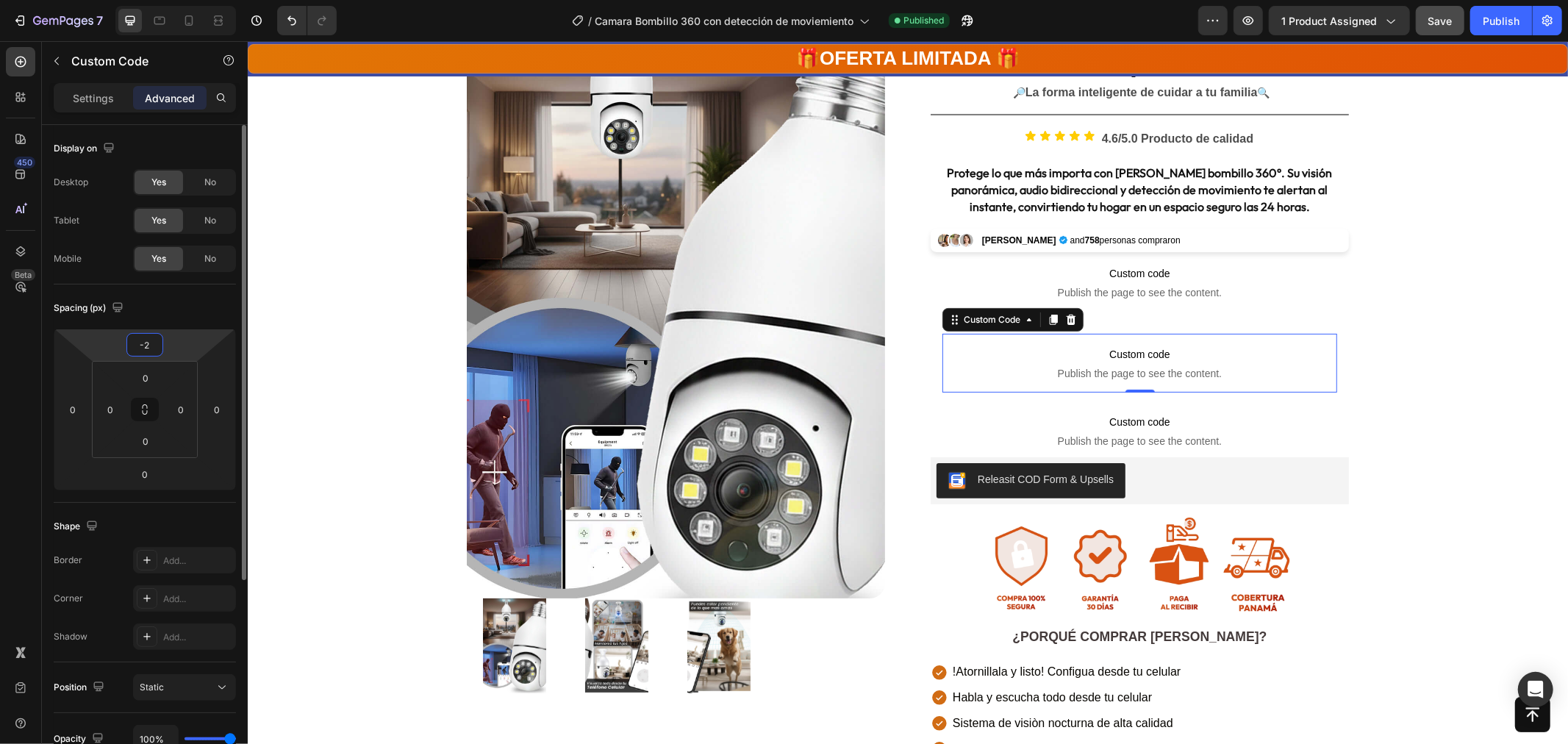
type input "-25"
click at [147, 344] on input "number" at bounding box center [144, 344] width 29 height 22
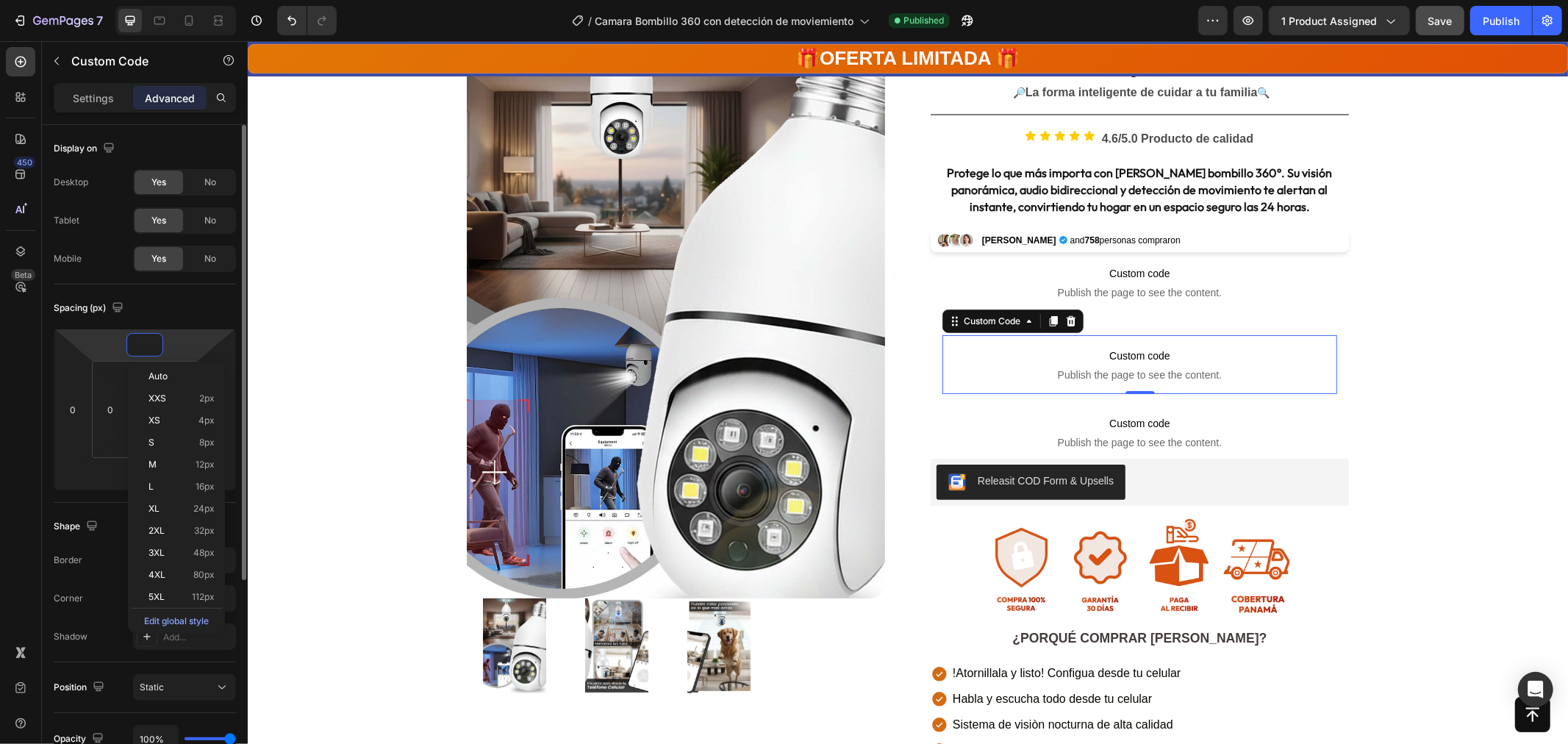
click at [147, 344] on input "number" at bounding box center [144, 344] width 29 height 22
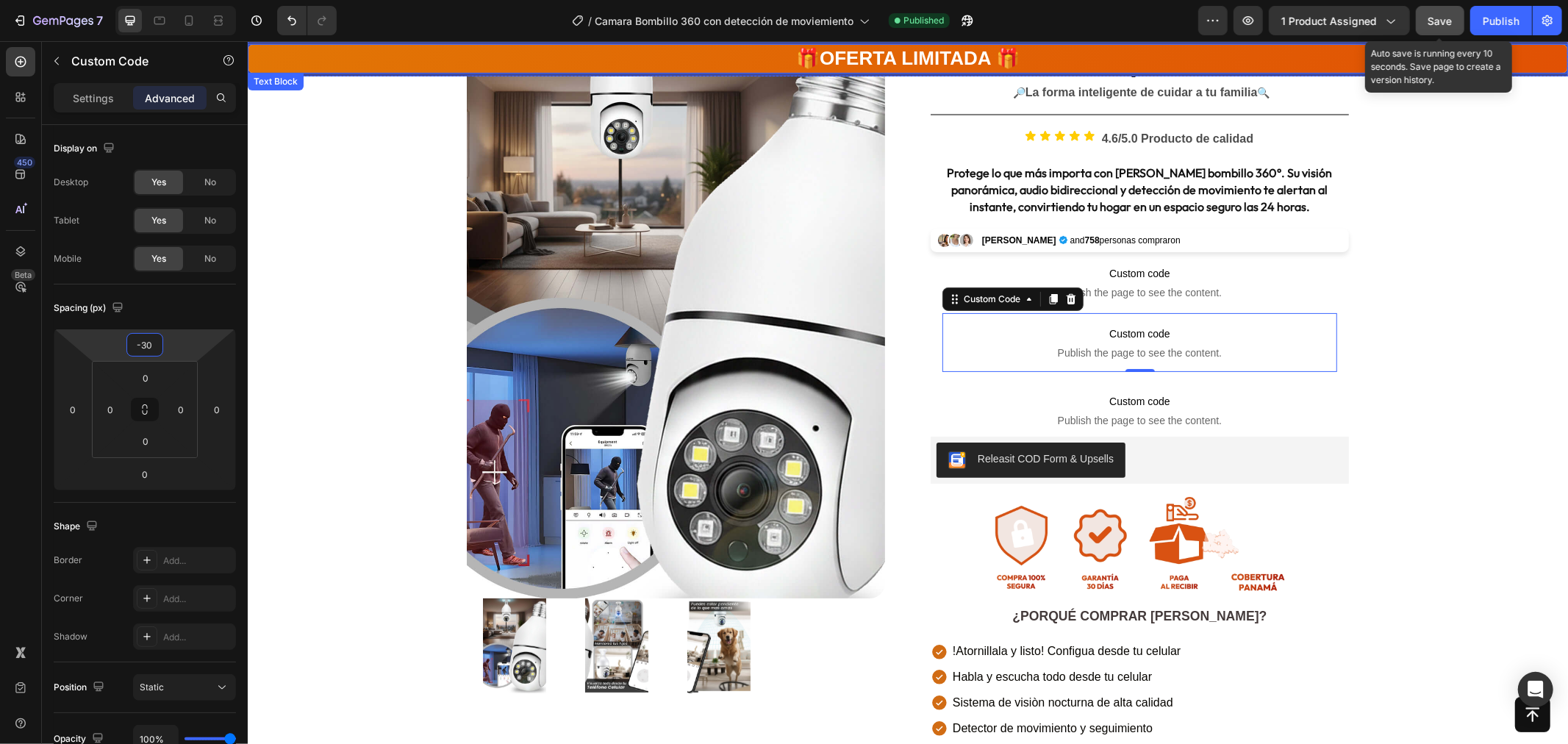
type input "-30"
click at [1437, 25] on span "Save" at bounding box center [1440, 21] width 25 height 12
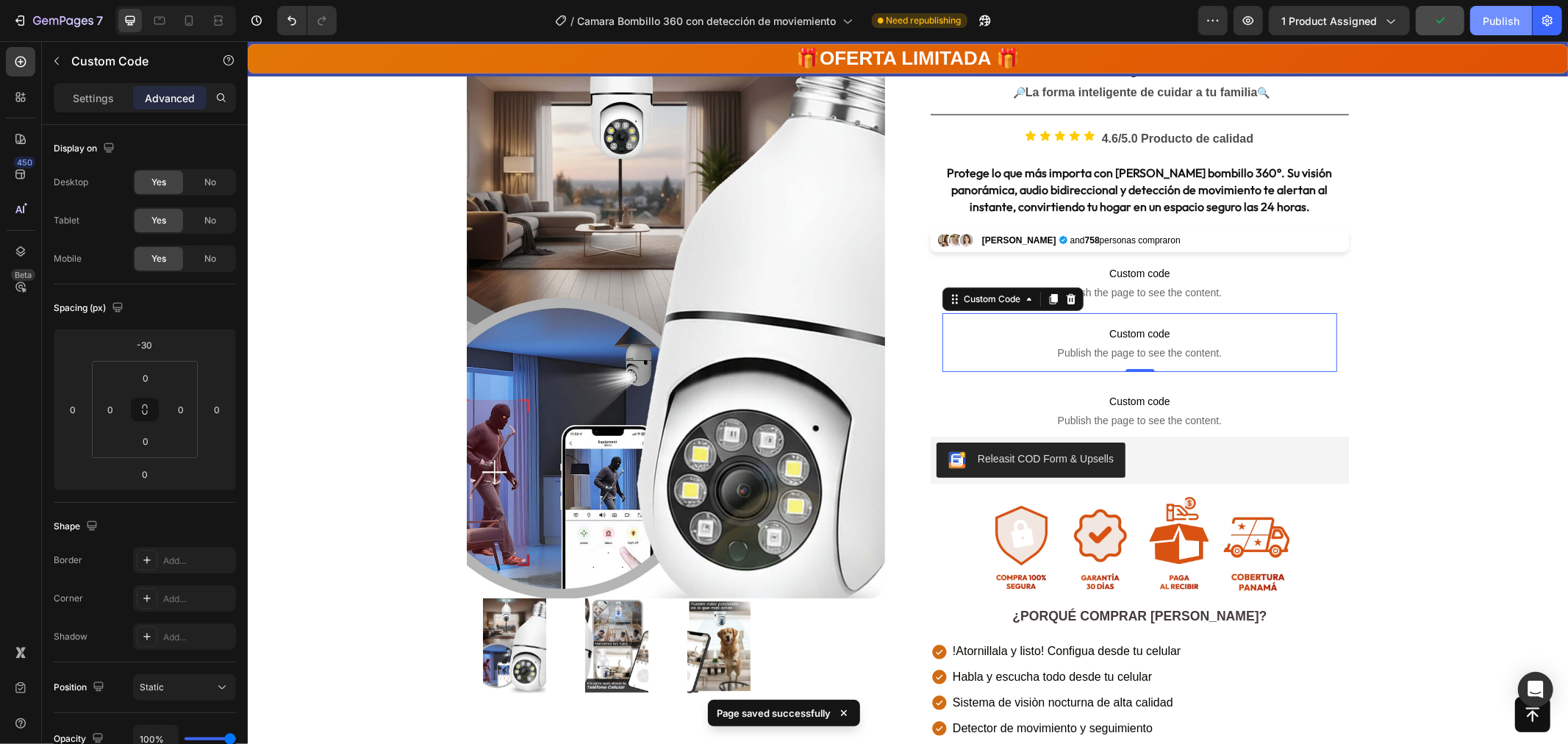
click at [1490, 24] on div "Publish" at bounding box center [1501, 21] width 37 height 15
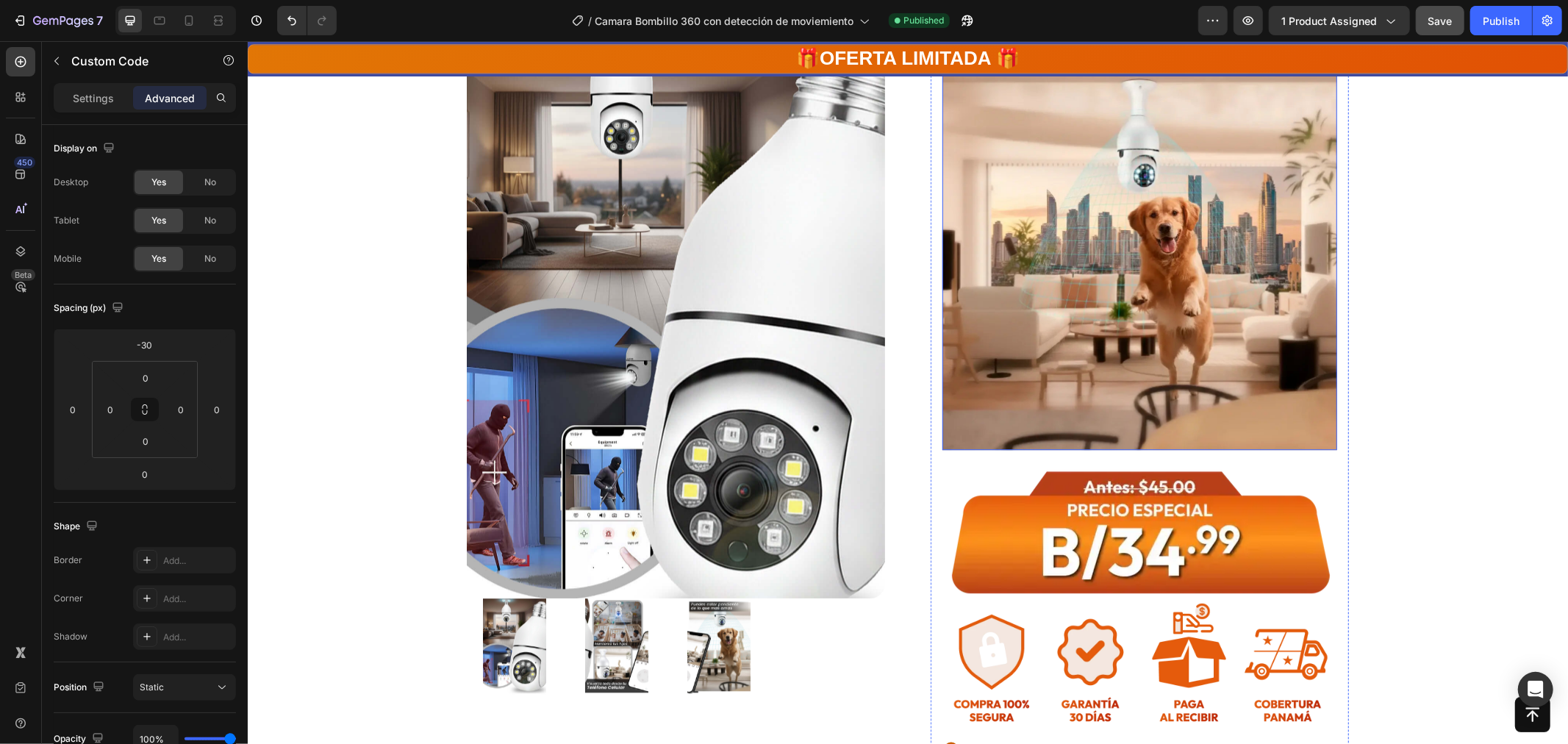
scroll to position [3432, 0]
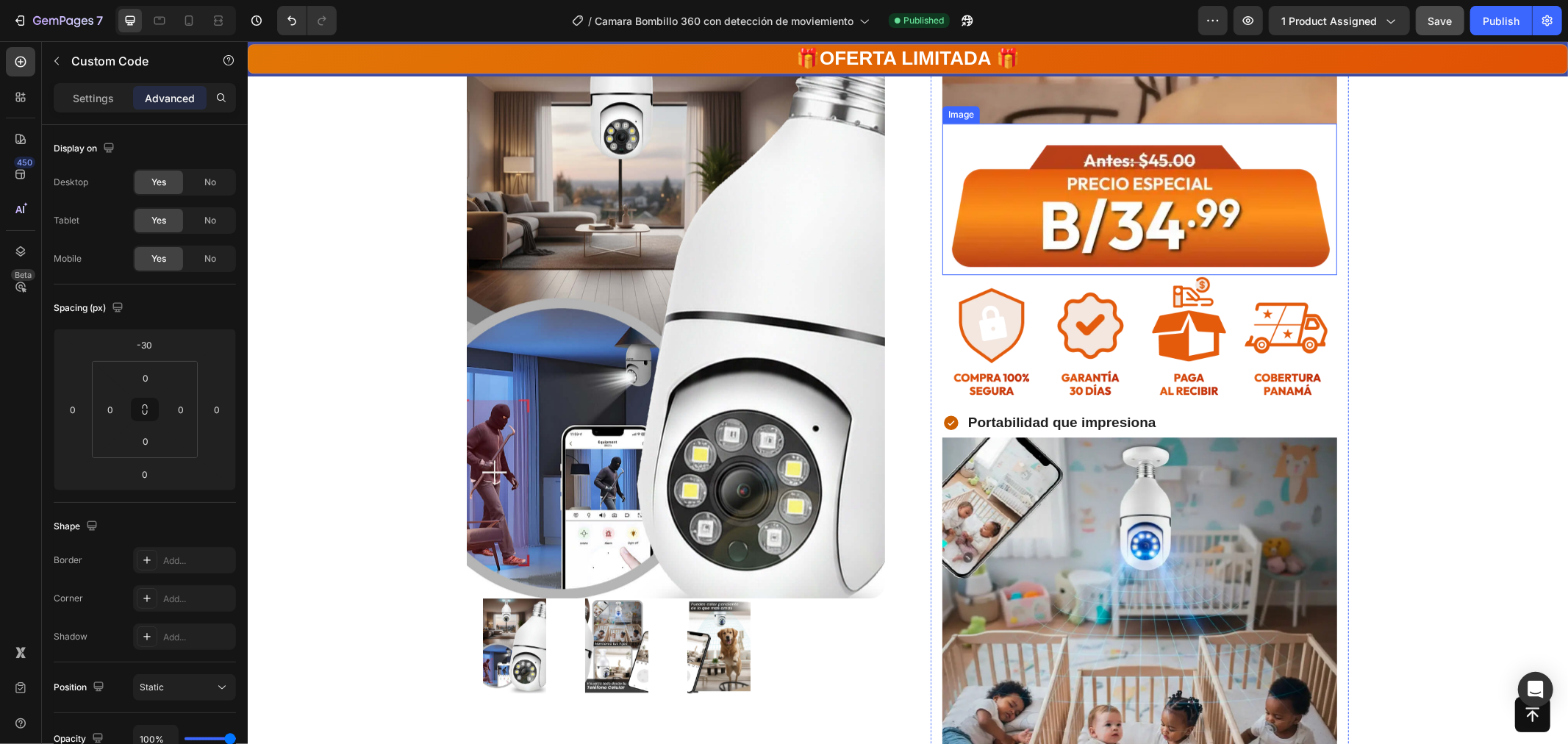
click at [1133, 261] on img at bounding box center [1139, 198] width 395 height 151
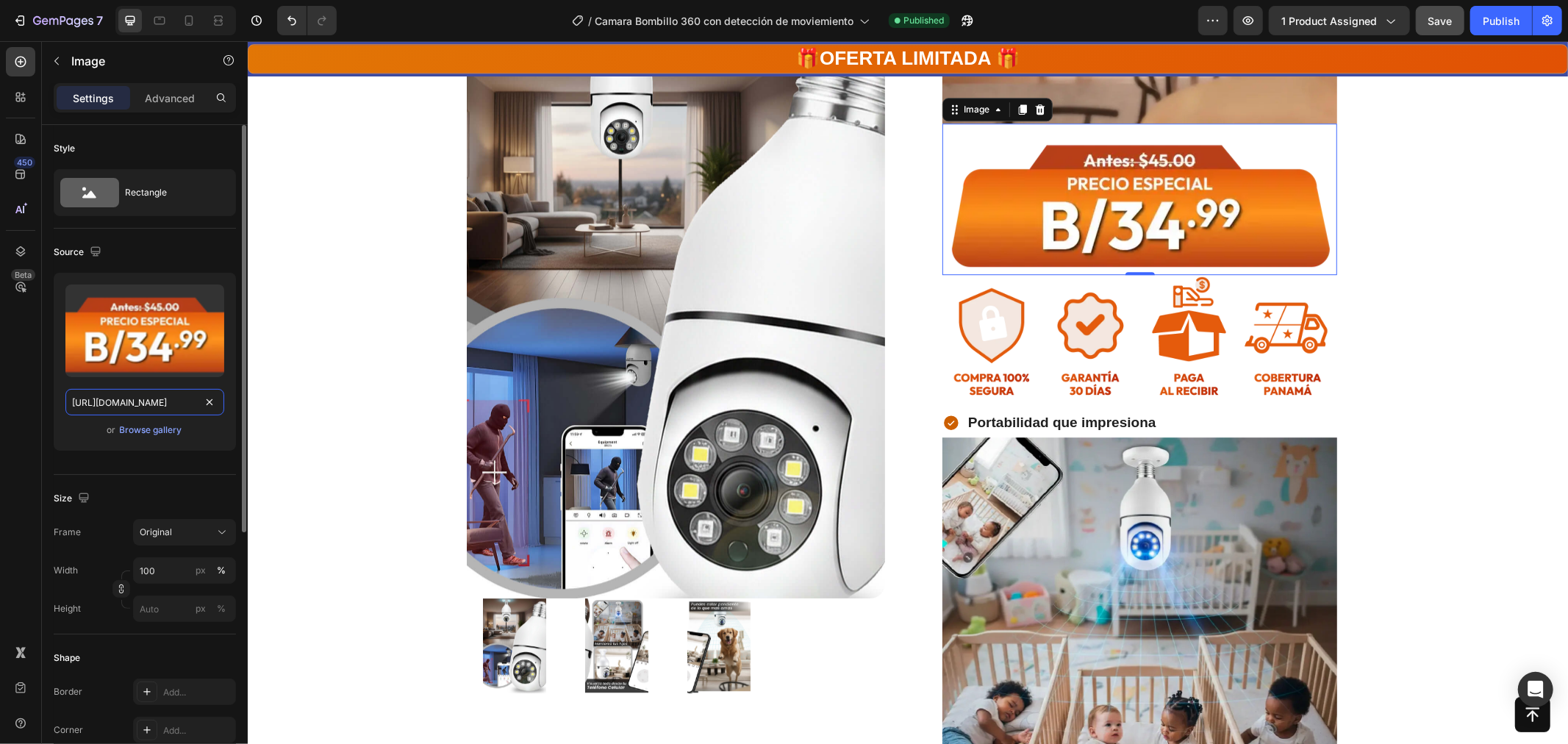
click at [131, 403] on input "https://cdn.shopify.com/s/files/1/0771/5166/6392/files/gempages_584354690163016…" at bounding box center [144, 402] width 159 height 26
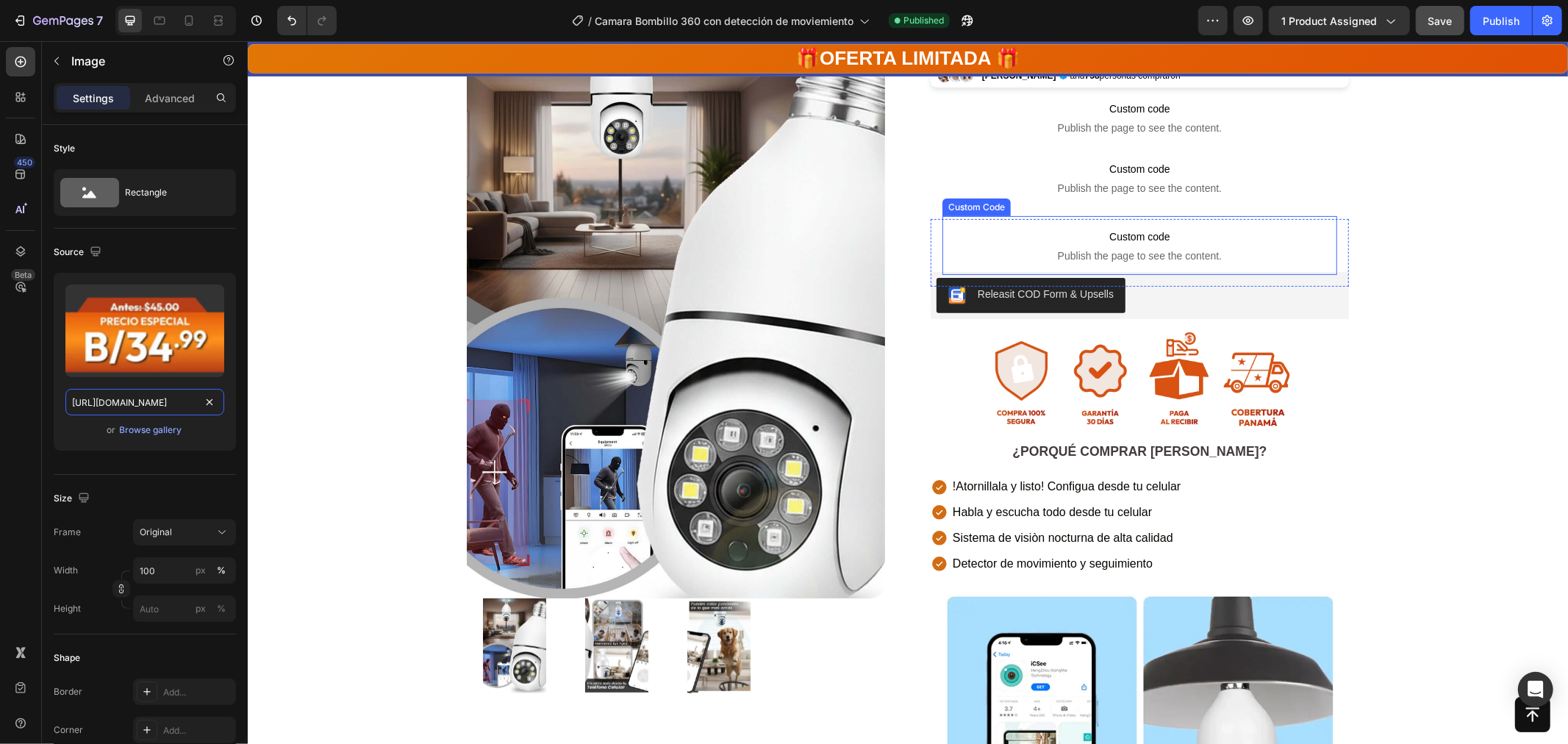
scroll to position [245, 0]
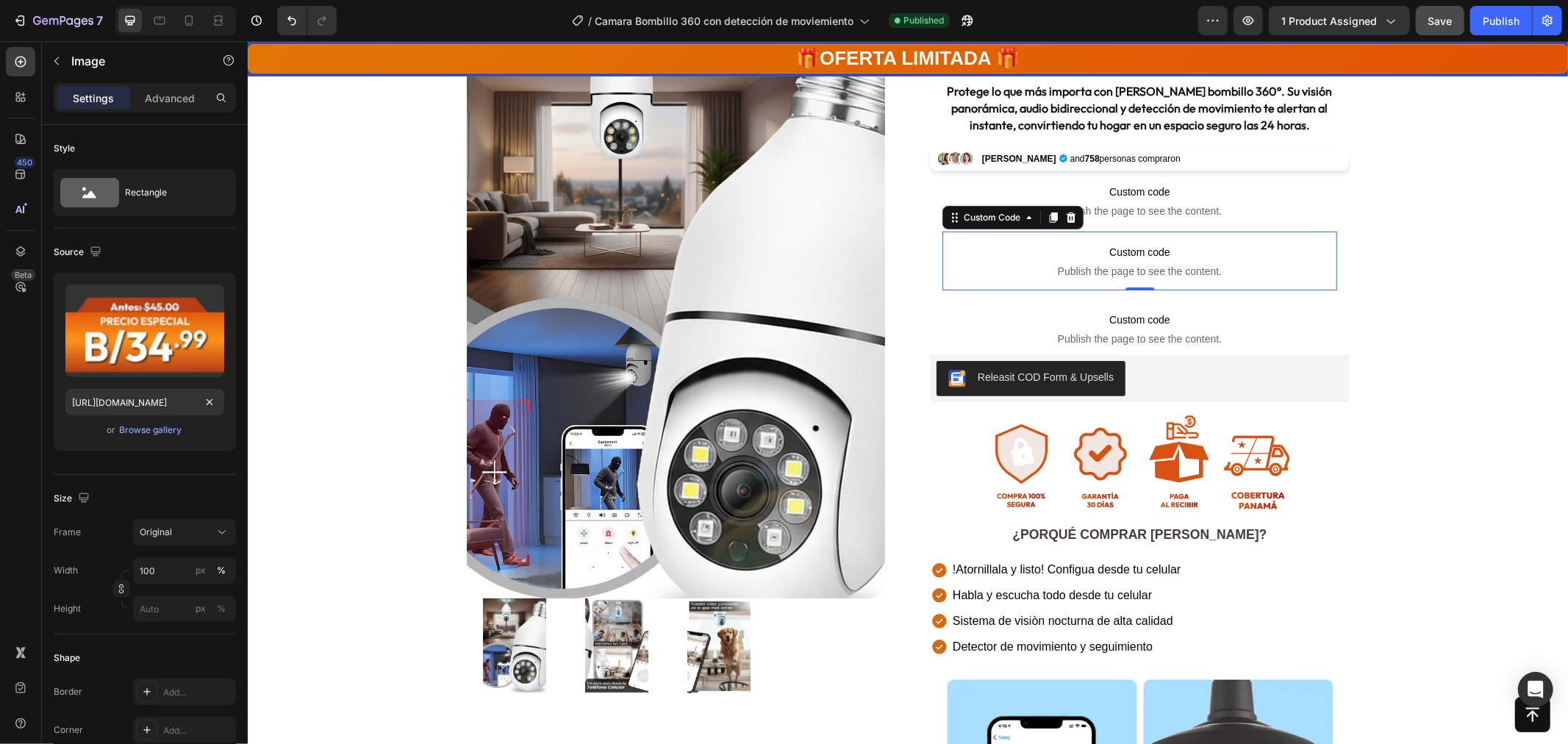
click at [1144, 273] on span "Publish the page to see the content." at bounding box center [1139, 271] width 395 height 15
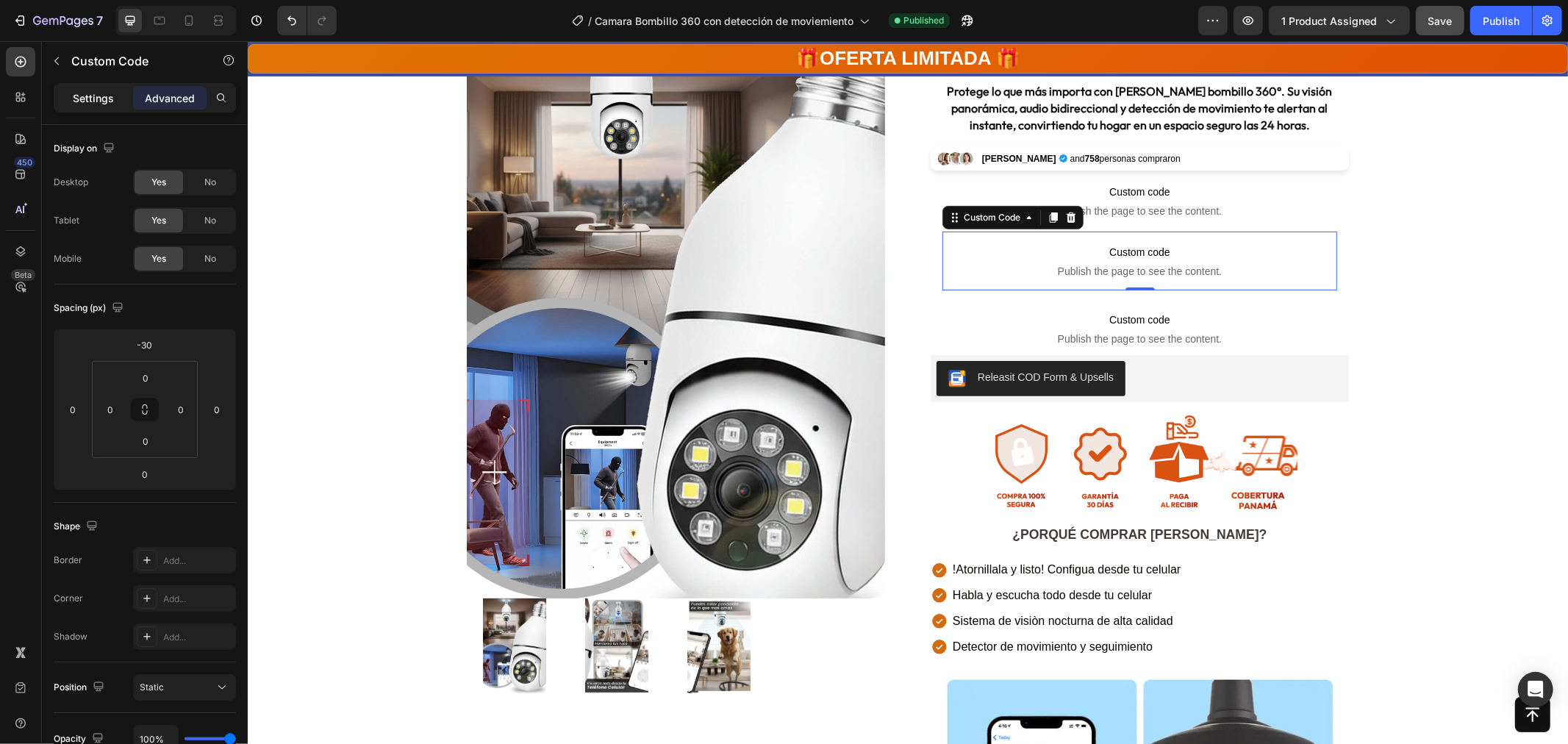
click at [61, 95] on div "Settings" at bounding box center [94, 98] width 74 height 24
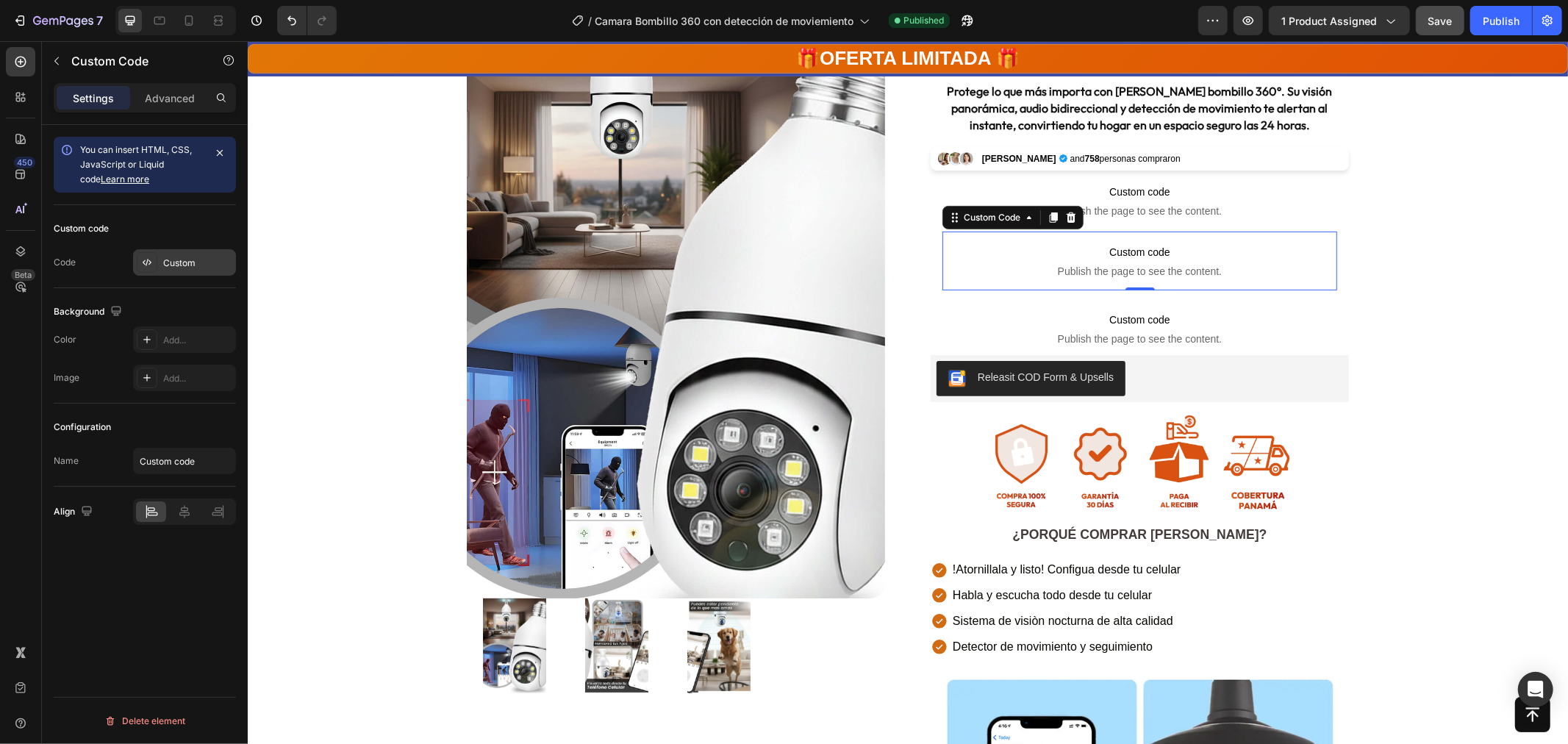
click at [185, 261] on div "Custom" at bounding box center [197, 263] width 69 height 13
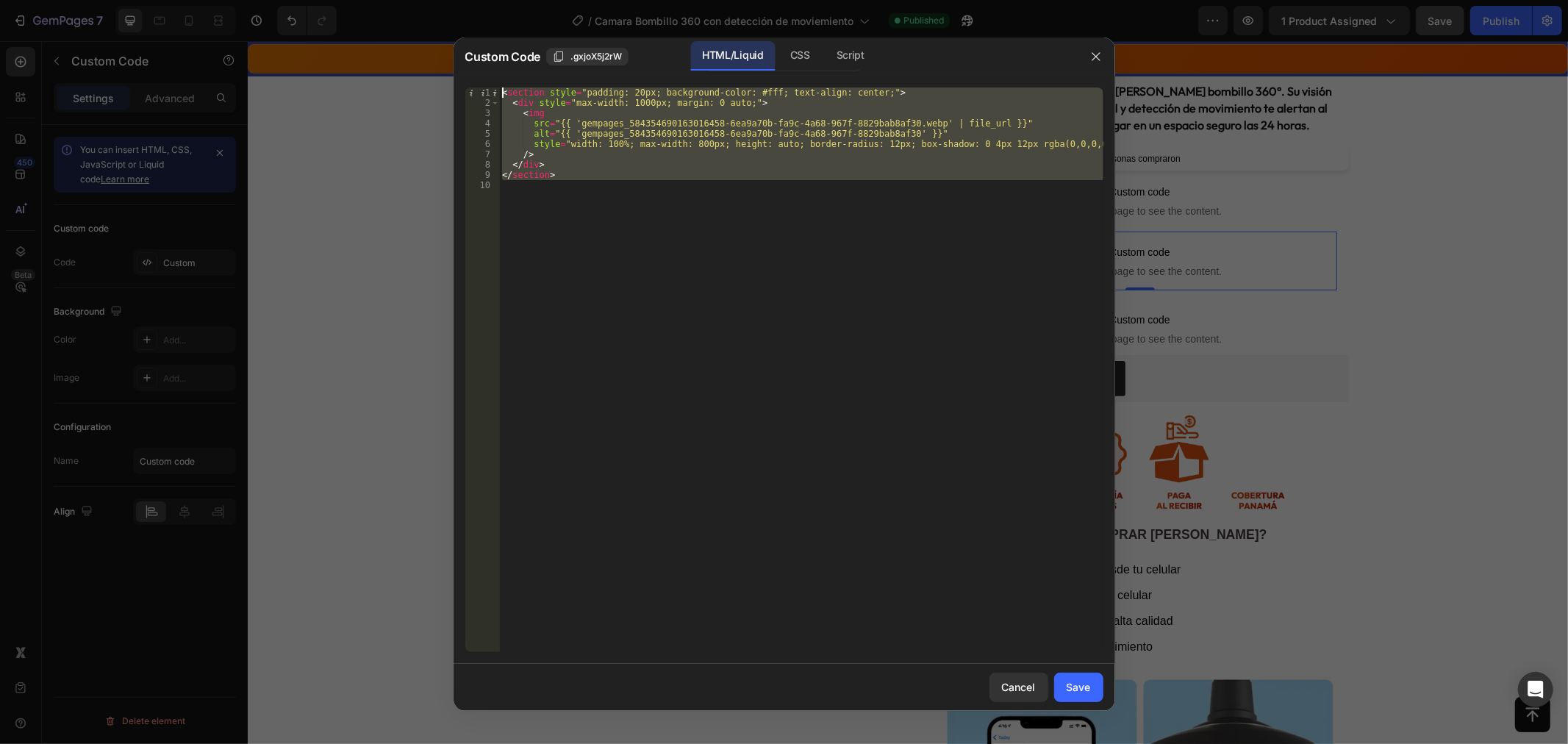
drag, startPoint x: 738, startPoint y: 215, endPoint x: 412, endPoint y: 13, distance: 383.5
click at [408, 8] on div "Custom Code .gxjoX5j2rW HTML/Liquid CSS Script 1 2 3 4 5 6 7 8 9 10 < section s…" at bounding box center [784, 372] width 1568 height 744
type textarea "<section style="padding: 20px; background-color: #fff; text-align: center;"> <d…"
click at [959, 264] on div "< section style = "padding: 20px; background-color: #fff; text-align: center;" …" at bounding box center [801, 370] width 605 height 565
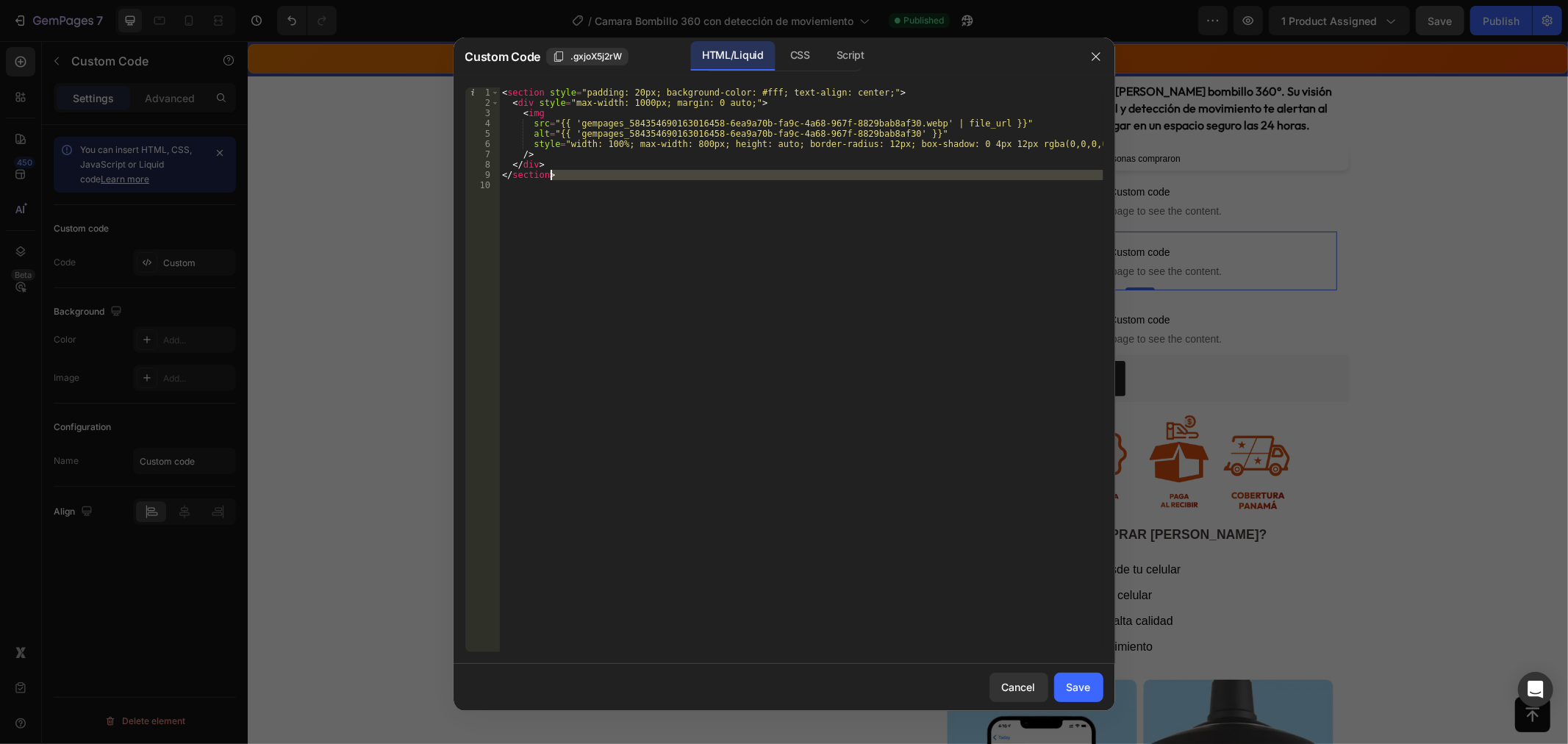
drag, startPoint x: 741, startPoint y: 297, endPoint x: 410, endPoint y: -32, distance: 466.7
click at [410, 0] on html "7 Version history / Camara Bombillo 360 con detección de moviemiento Published …" at bounding box center [784, 0] width 1568 height 0
type textarea "<section style="padding: 20px; background-color: #fff; text-align: center;"> <d…"
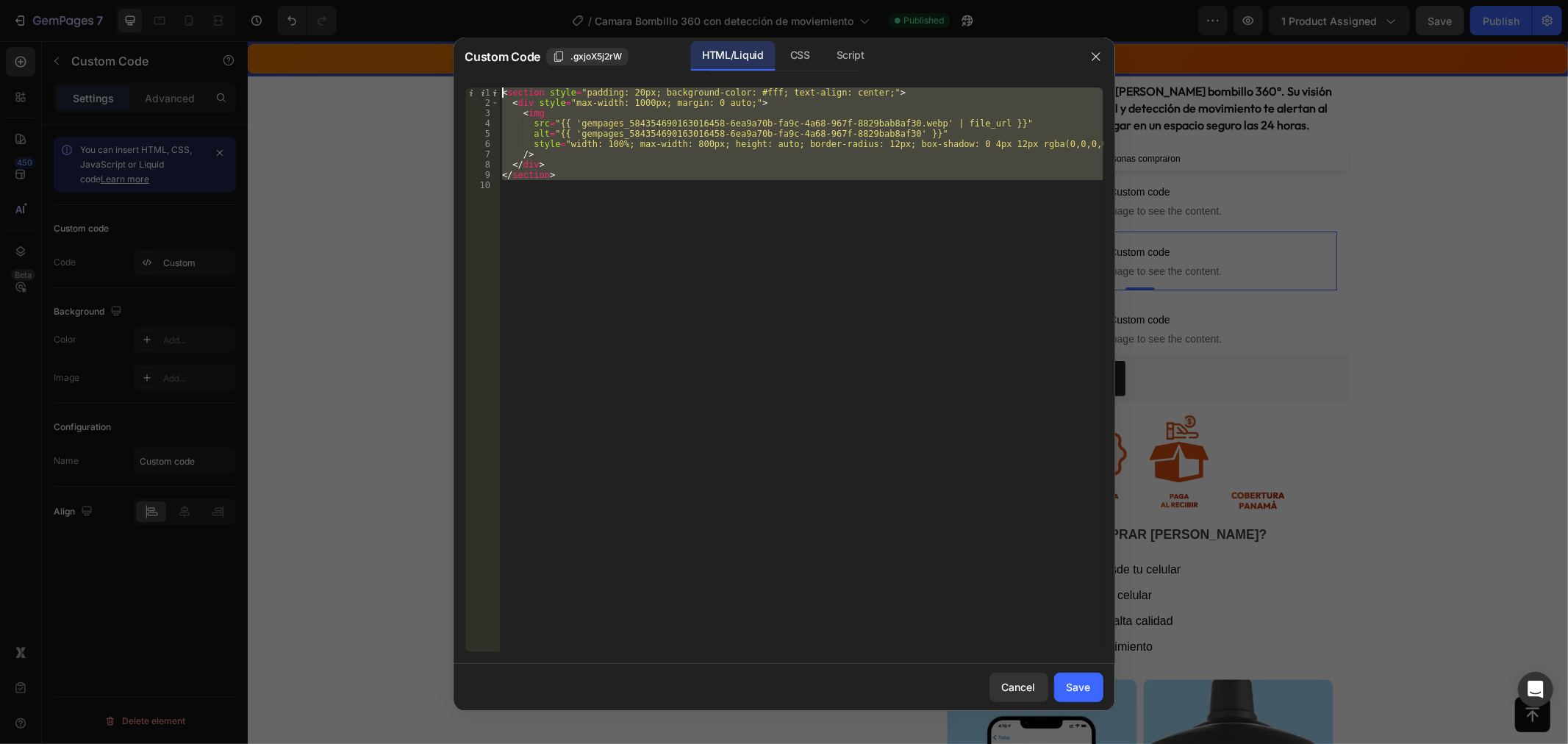
paste textarea
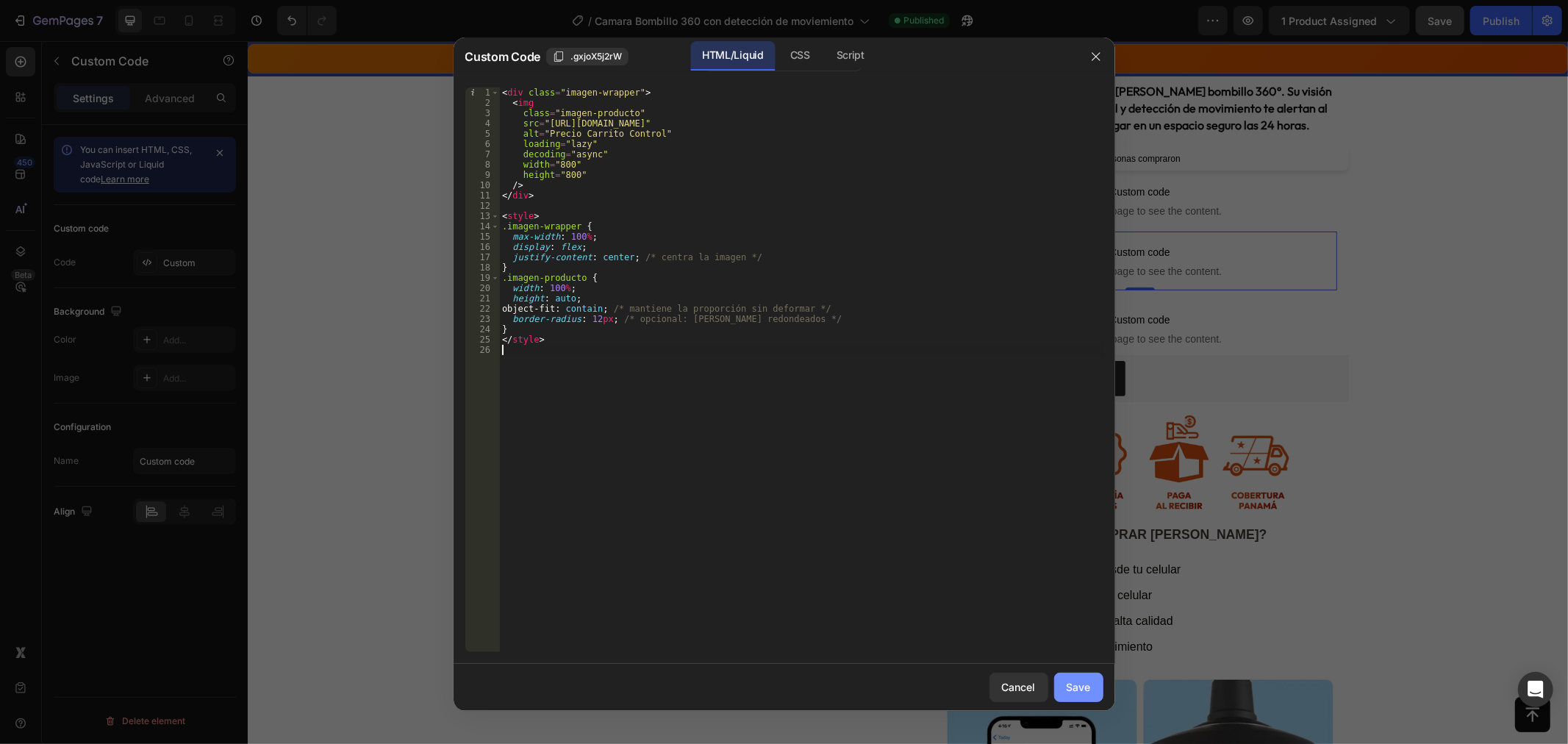
click at [1085, 691] on div "Save" at bounding box center [1079, 687] width 25 height 15
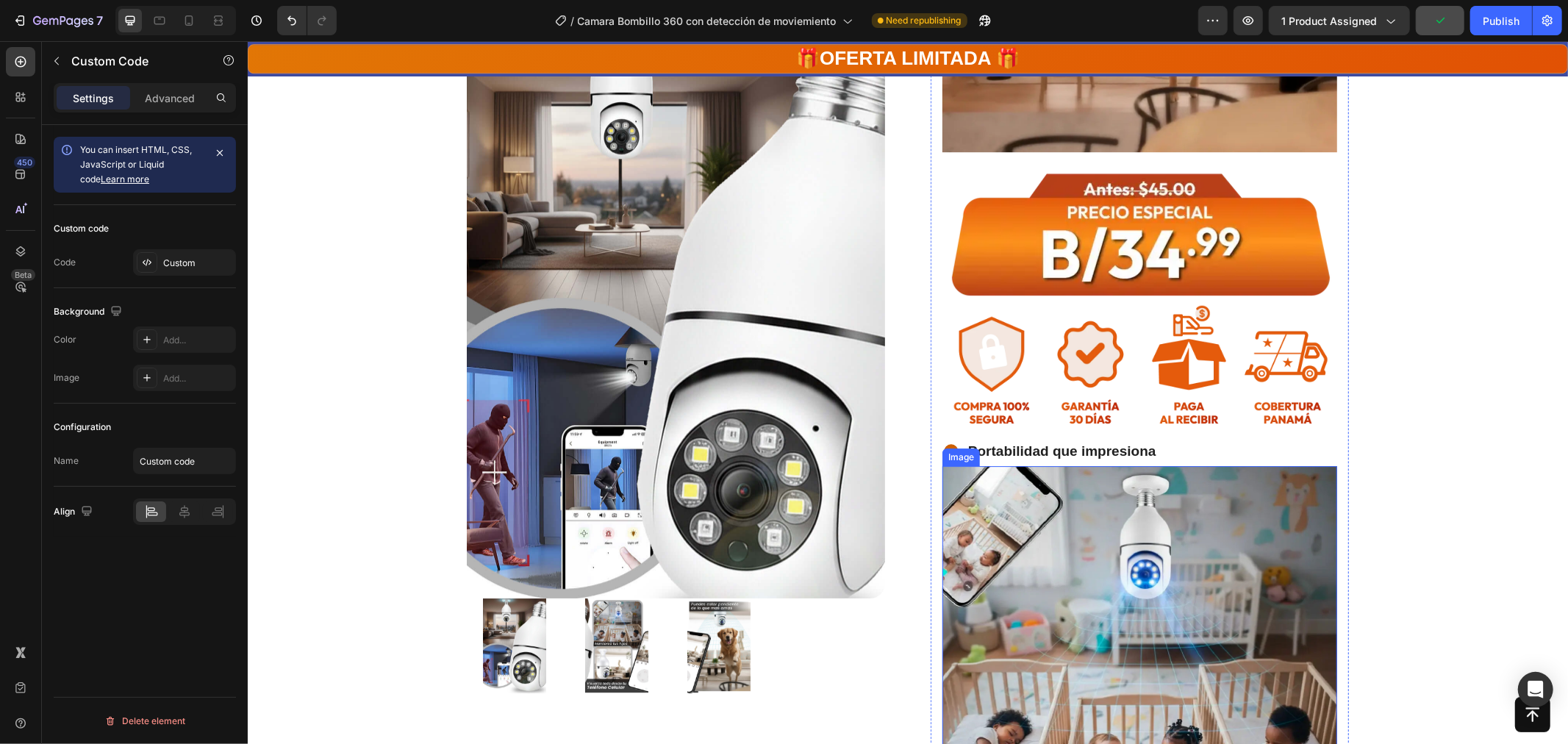
scroll to position [3595, 0]
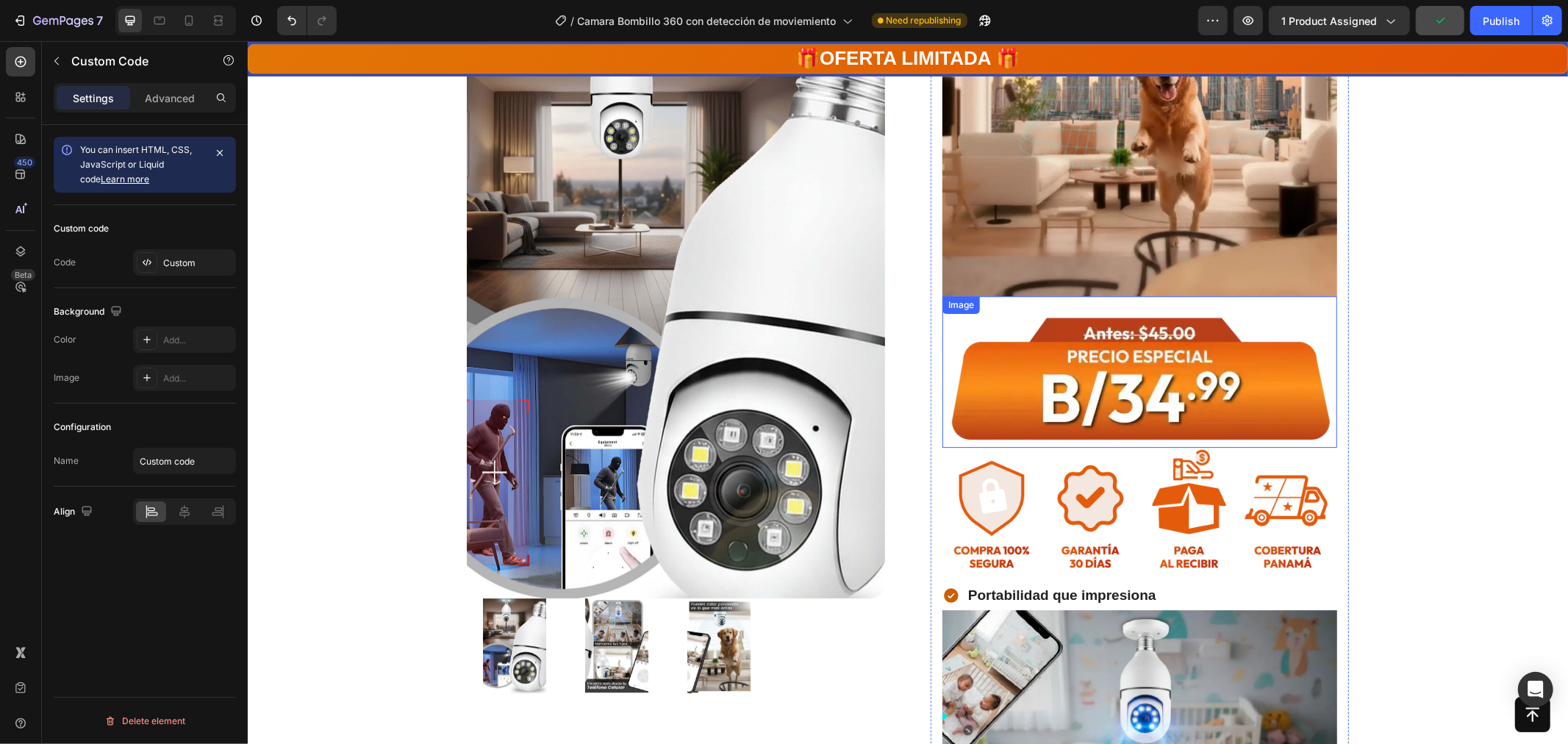
click at [1148, 296] on img at bounding box center [1139, 371] width 395 height 151
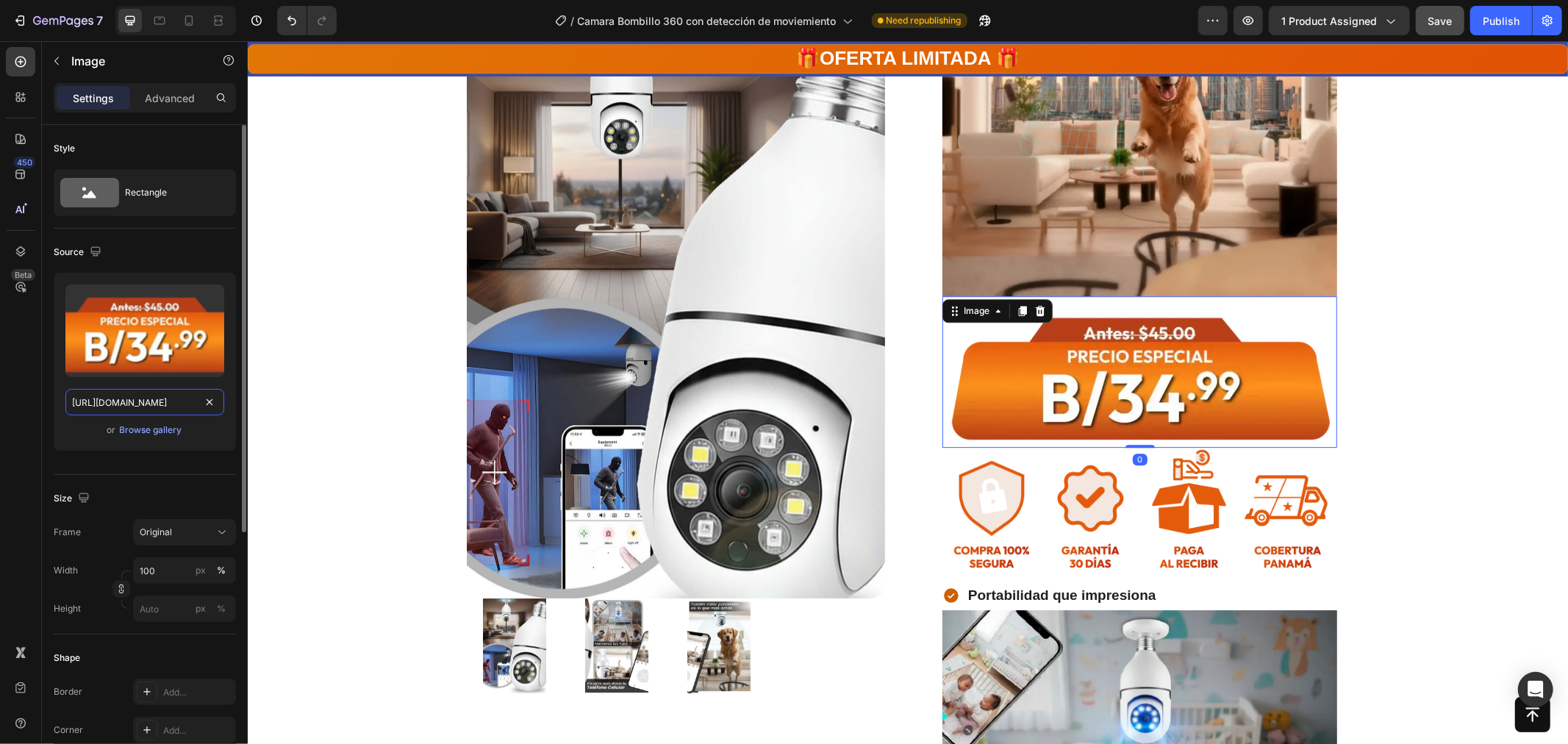
click at [116, 413] on input "https://cdn.shopify.com/s/files/1/0771/5166/6392/files/gempages_584354690163016…" at bounding box center [144, 402] width 159 height 26
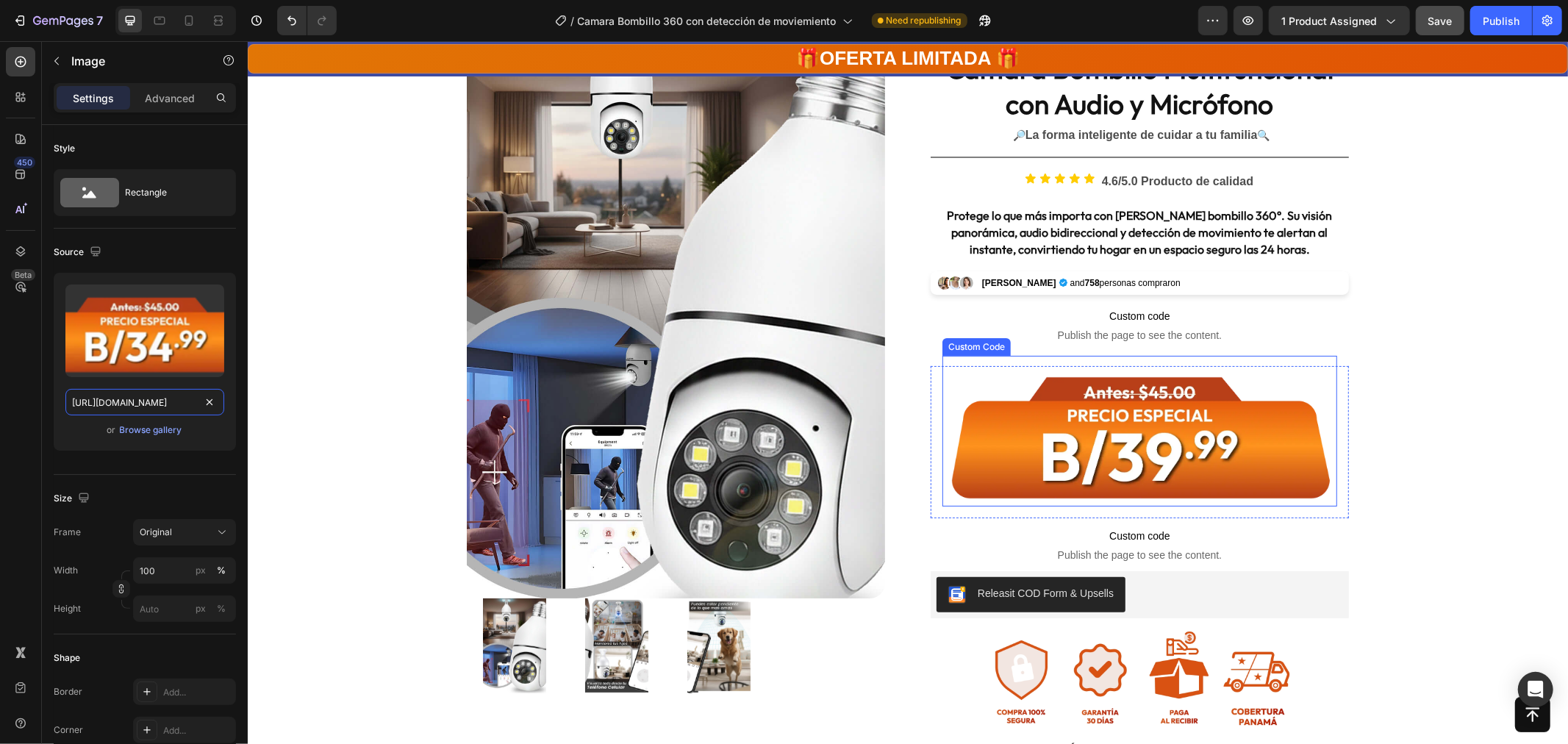
scroll to position [81, 0]
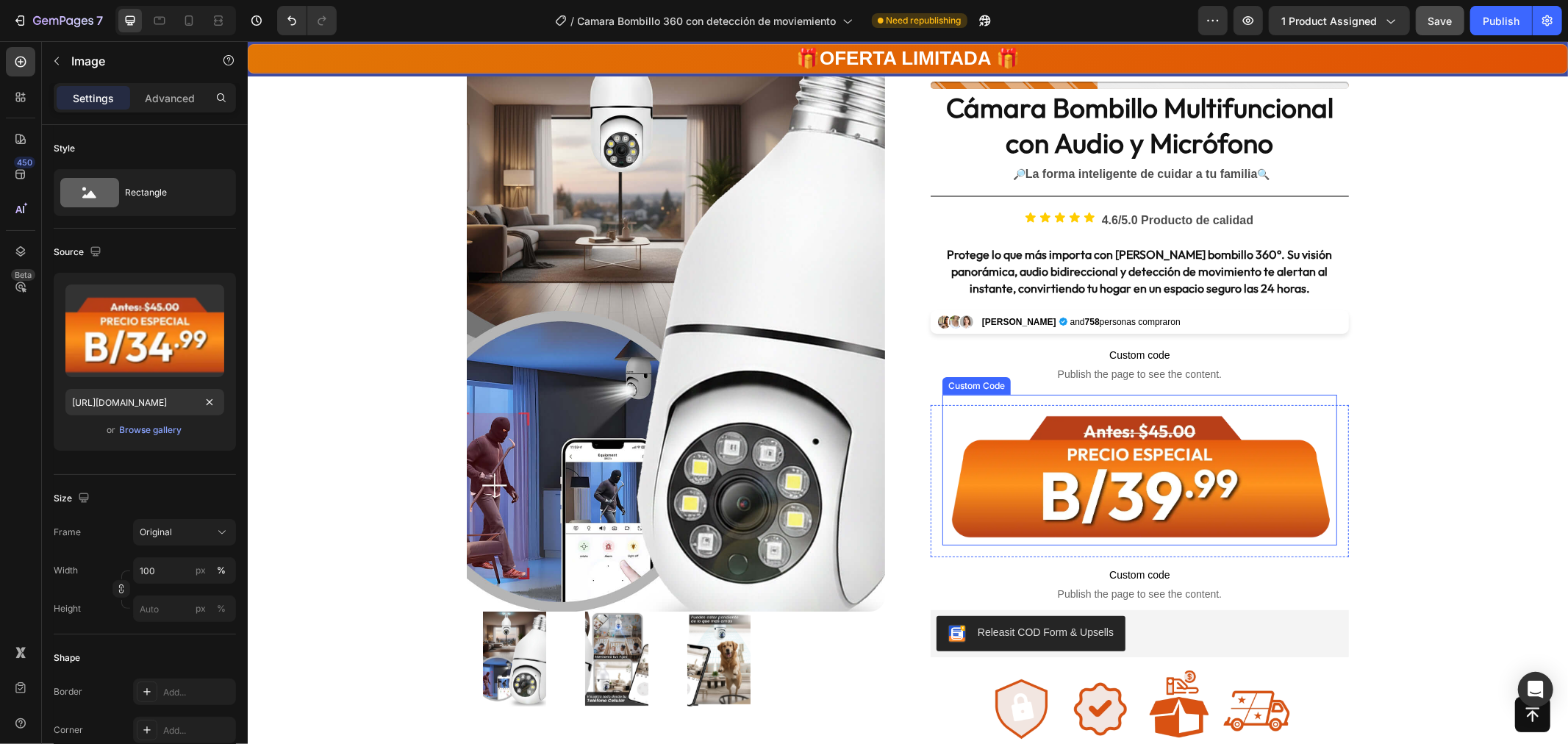
click at [1180, 477] on img at bounding box center [1139, 470] width 395 height 151
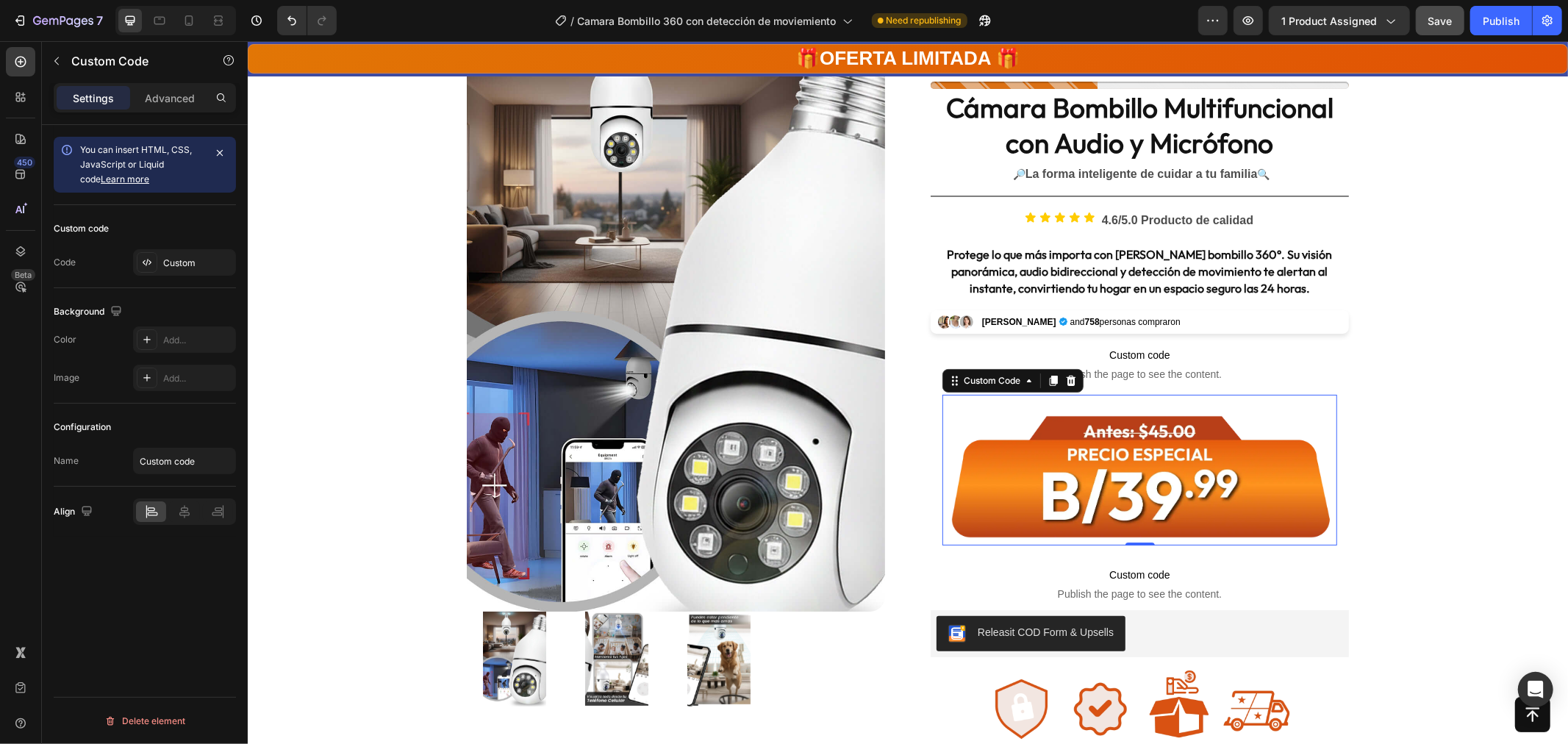
click at [177, 247] on div "Custom code Code Custom" at bounding box center [144, 247] width 182 height 83
click at [185, 266] on div "Custom" at bounding box center [197, 263] width 69 height 13
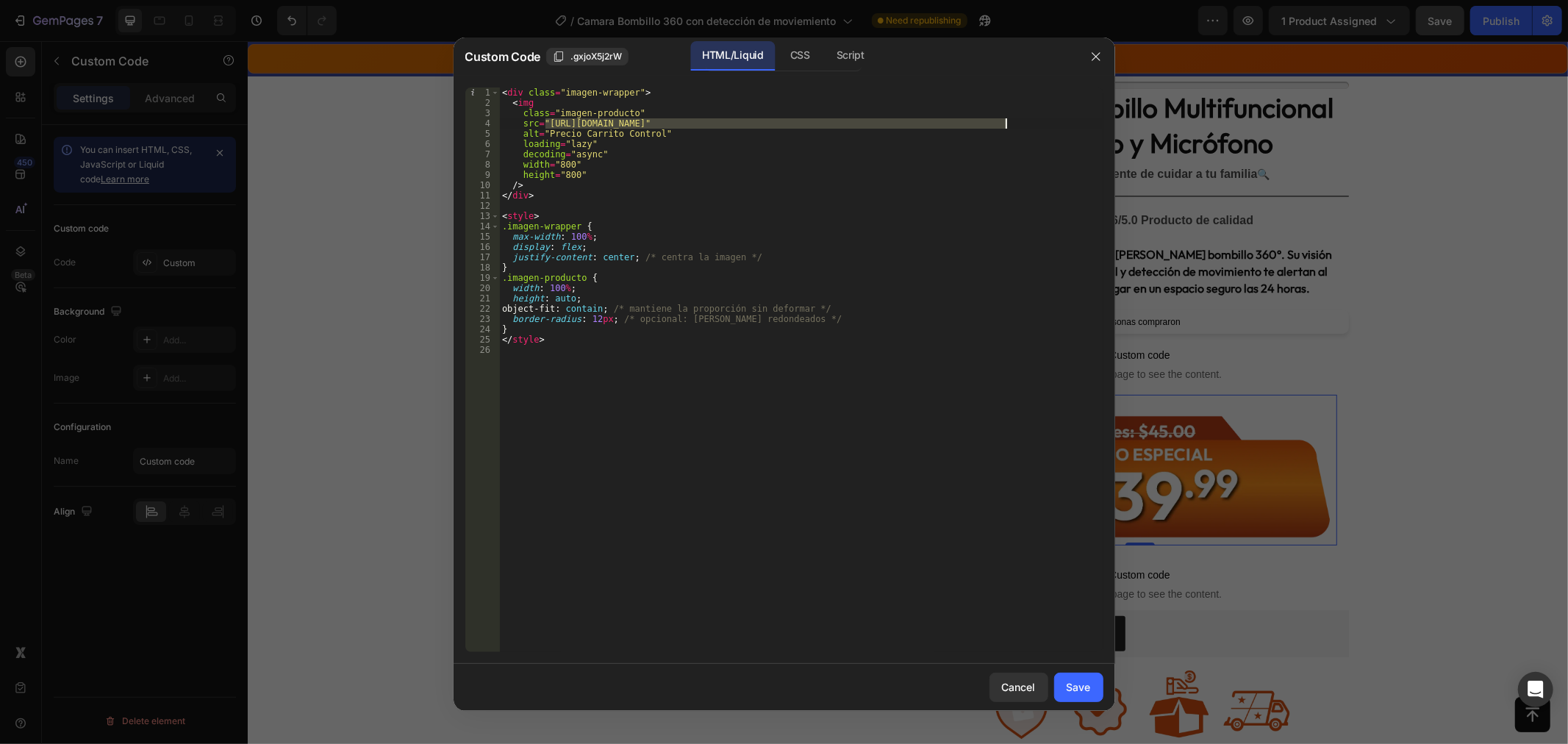
drag, startPoint x: 545, startPoint y: 121, endPoint x: 1004, endPoint y: 121, distance: 459.0
click at [1004, 121] on div "< div class = "imagen-wrapper" > < img class = "imagen-producto" src = "https:/…" at bounding box center [801, 380] width 605 height 586
paste textarea "gempages_584354690163016458-6ea9a70b-fa9c-4a68-967f-8829bab8af30.webp"
type textarea "src="https://cdn.shopify.com/s/files/1/0771/5166/6392/files/gempages_5843546901…"
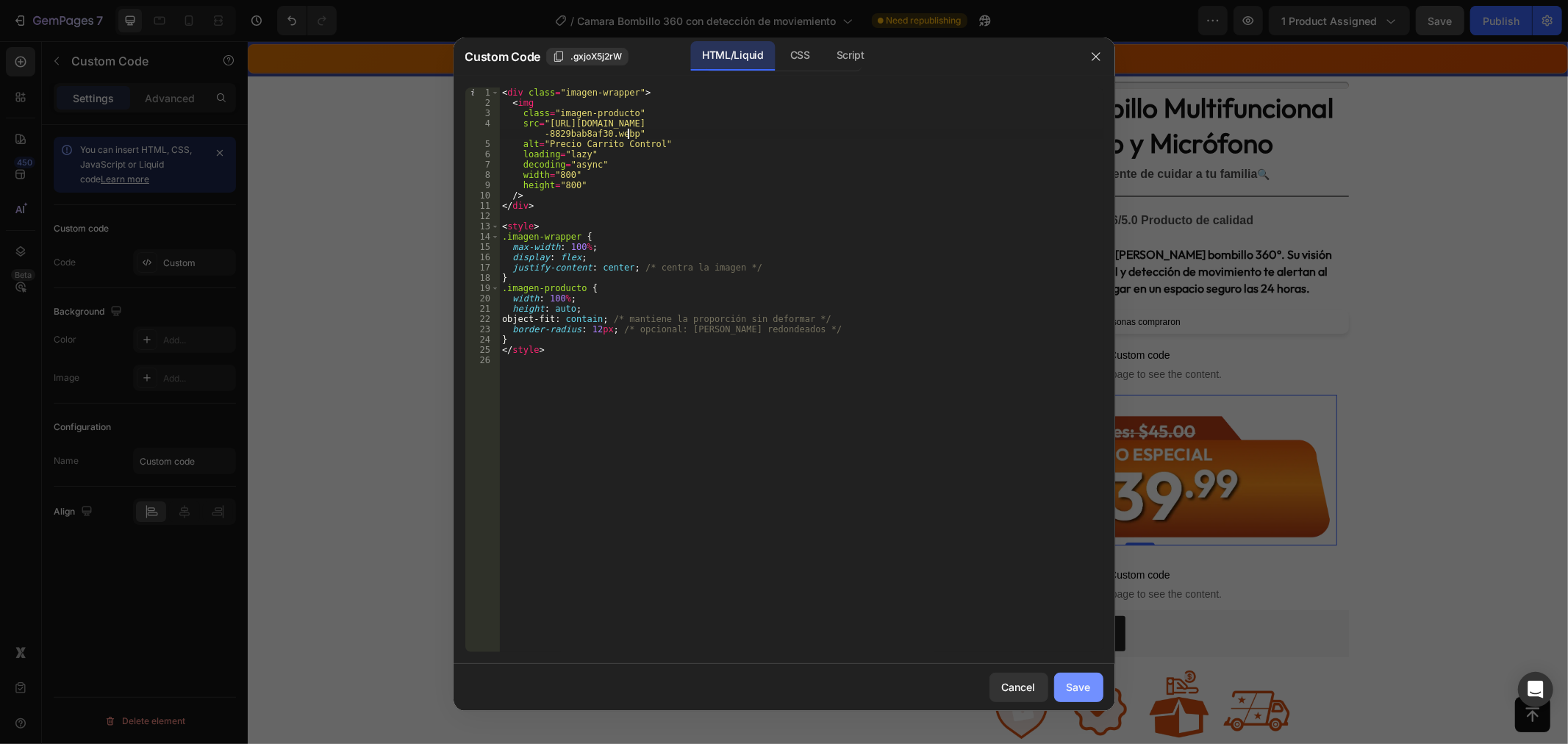
click at [1079, 686] on div "Save" at bounding box center [1079, 687] width 25 height 15
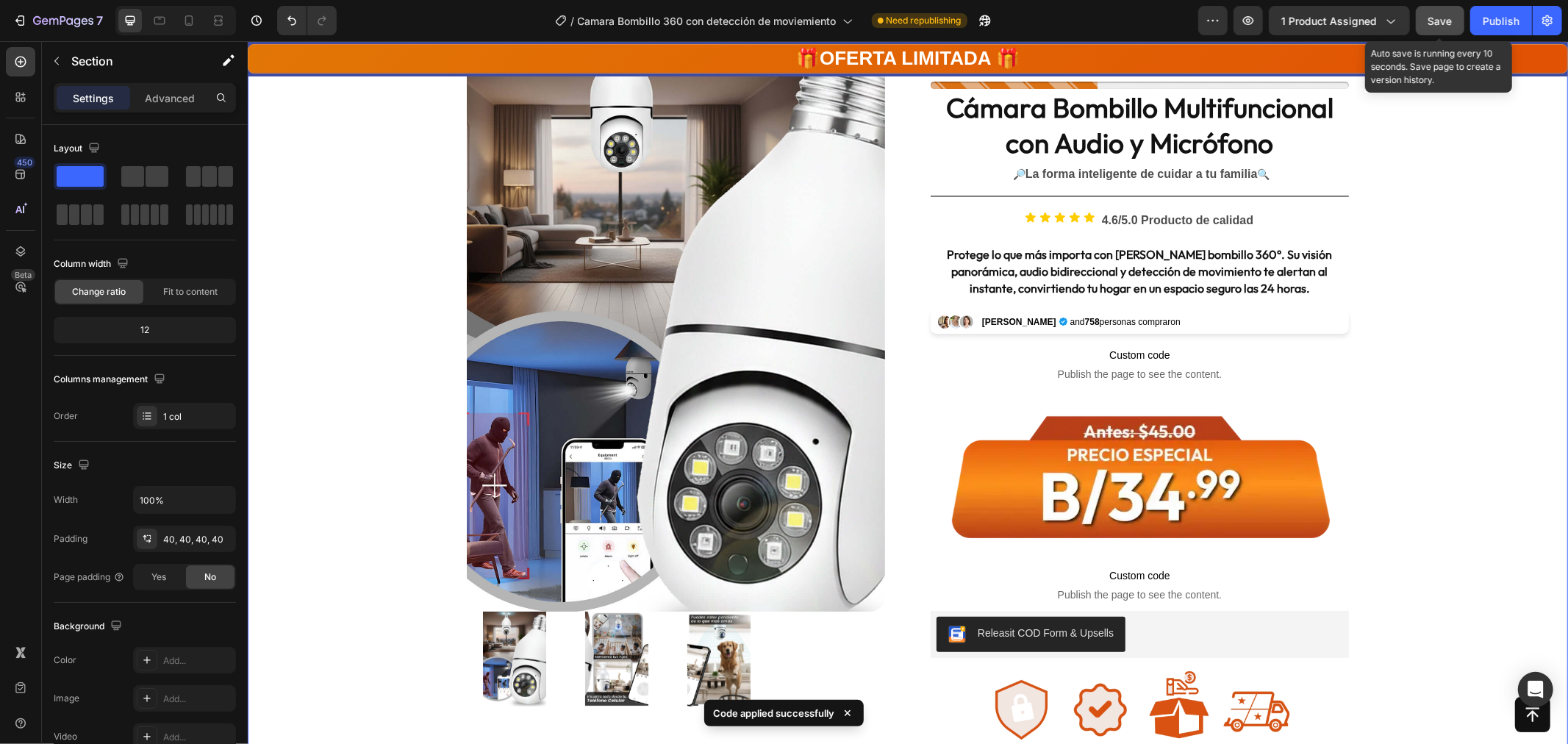
click at [1446, 16] on span "Save" at bounding box center [1440, 21] width 25 height 12
click at [1503, 23] on div "Publish" at bounding box center [1501, 21] width 37 height 15
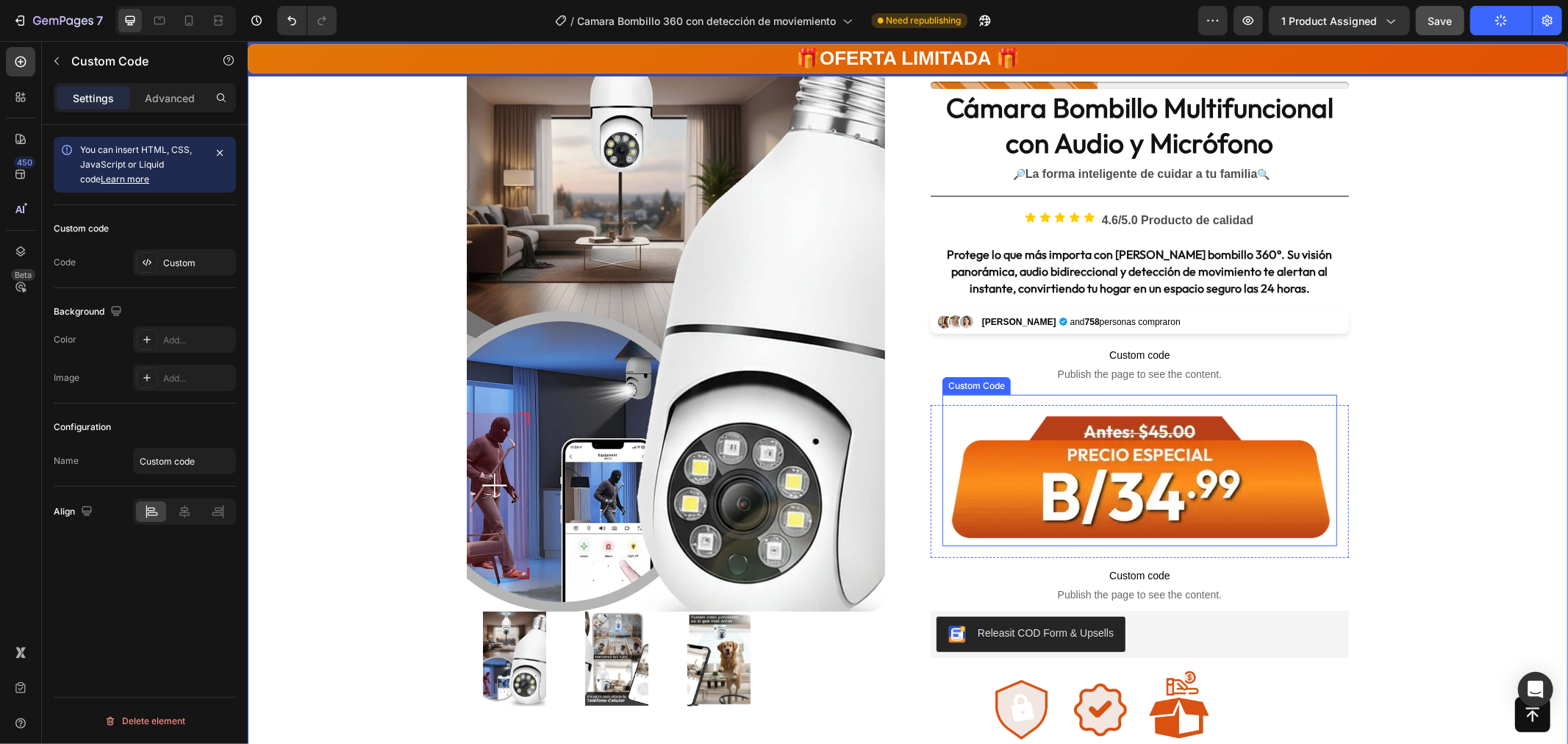
click at [1162, 433] on img at bounding box center [1139, 470] width 395 height 151
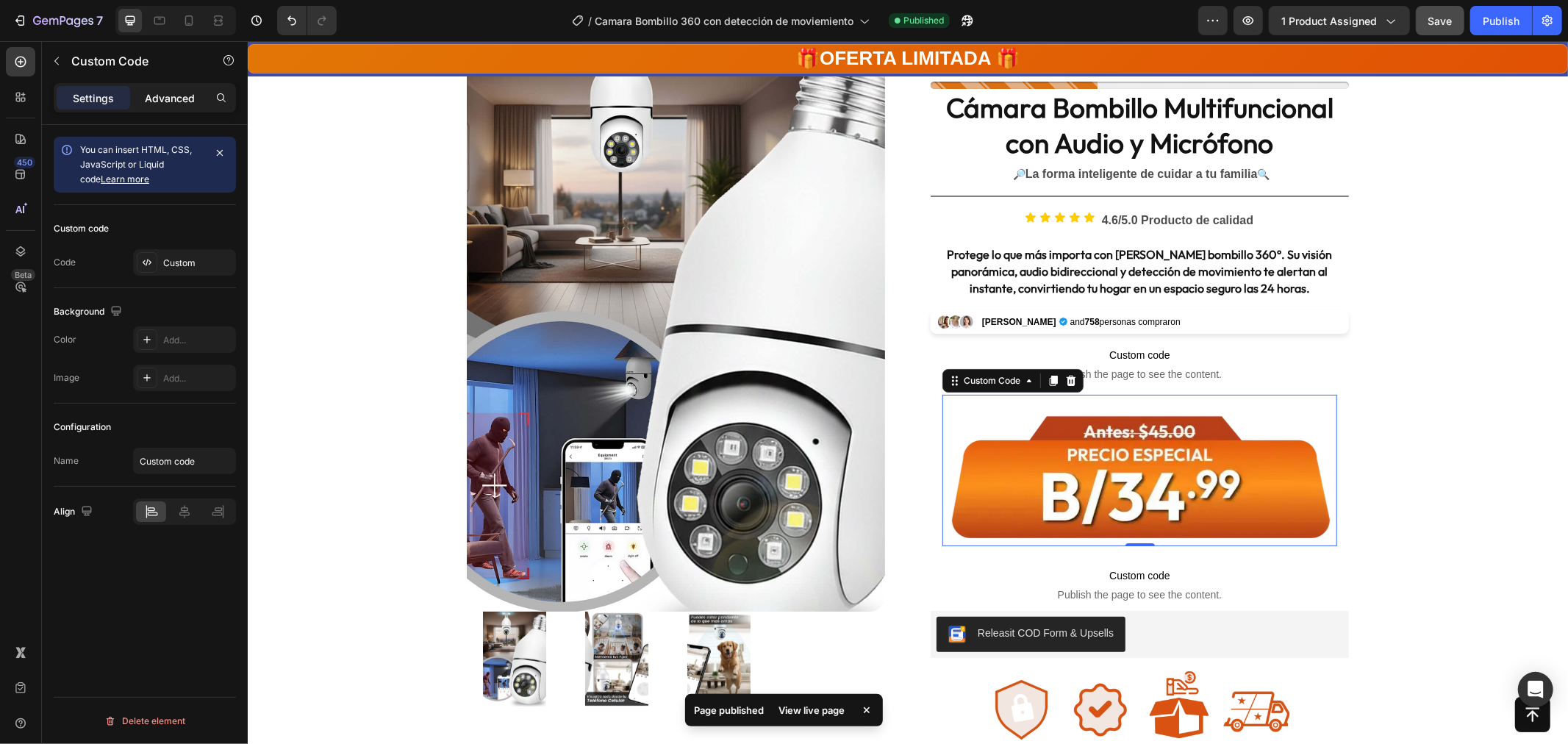
click at [154, 100] on p "Advanced" at bounding box center [169, 98] width 50 height 15
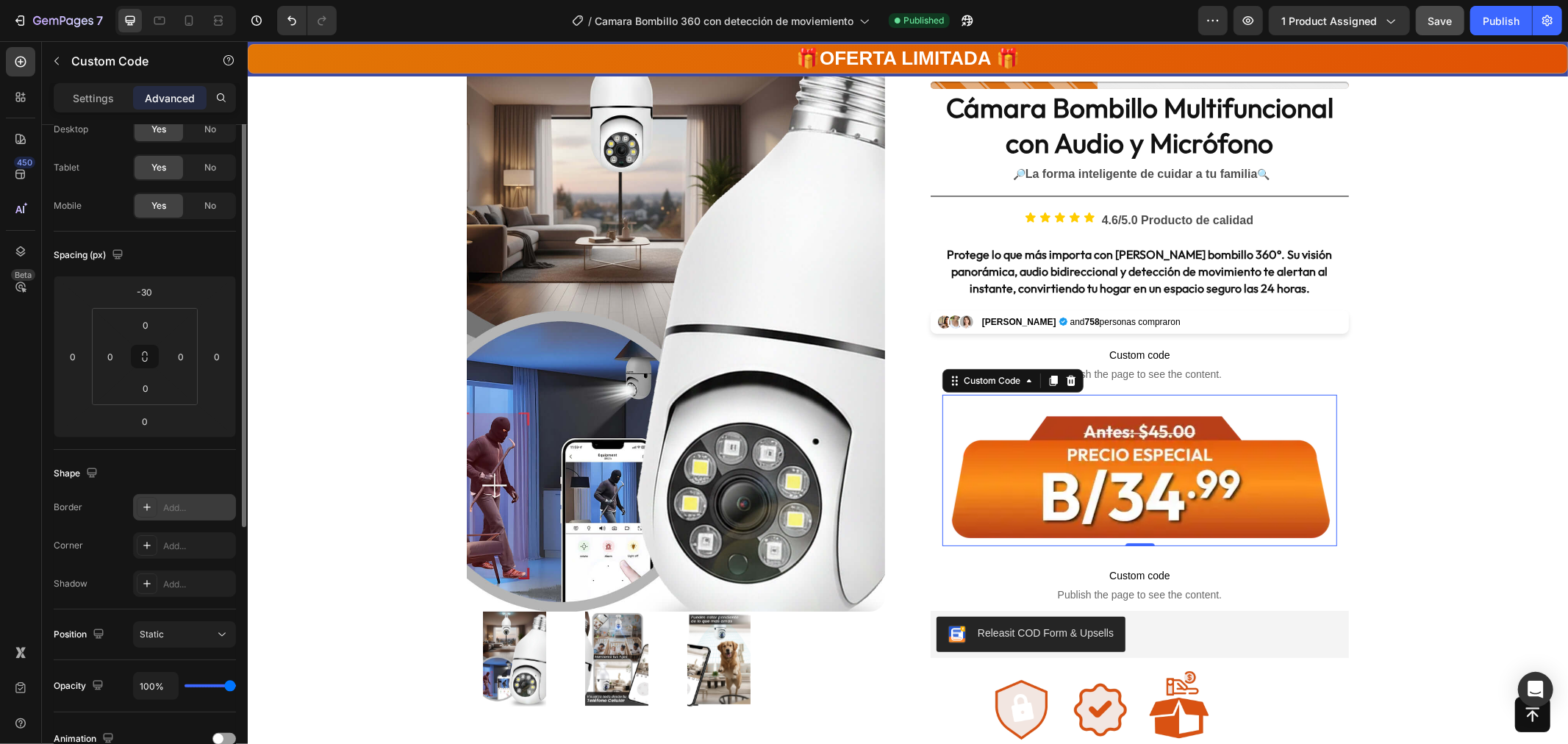
scroll to position [0, 0]
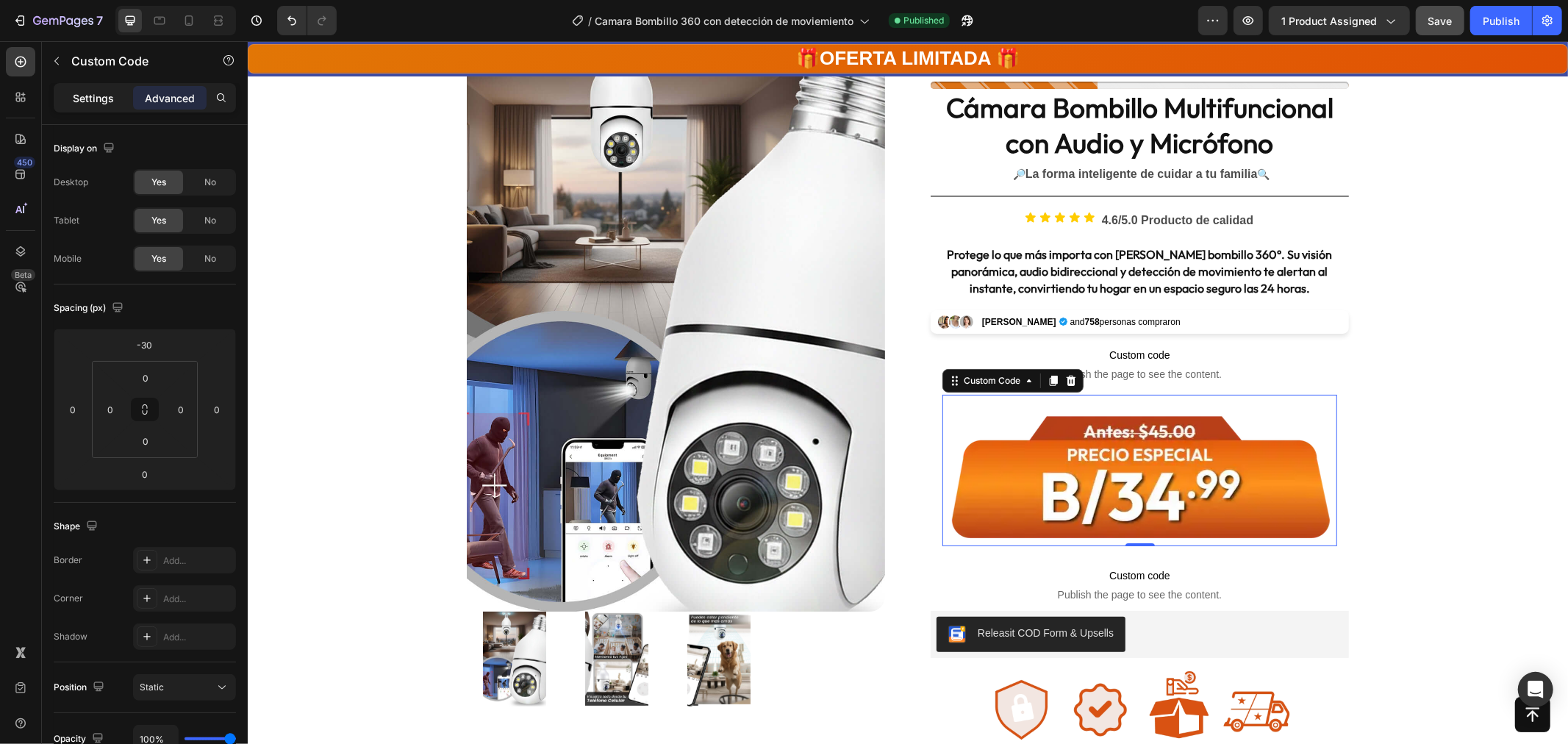
click at [90, 86] on div "Settings" at bounding box center [94, 98] width 74 height 24
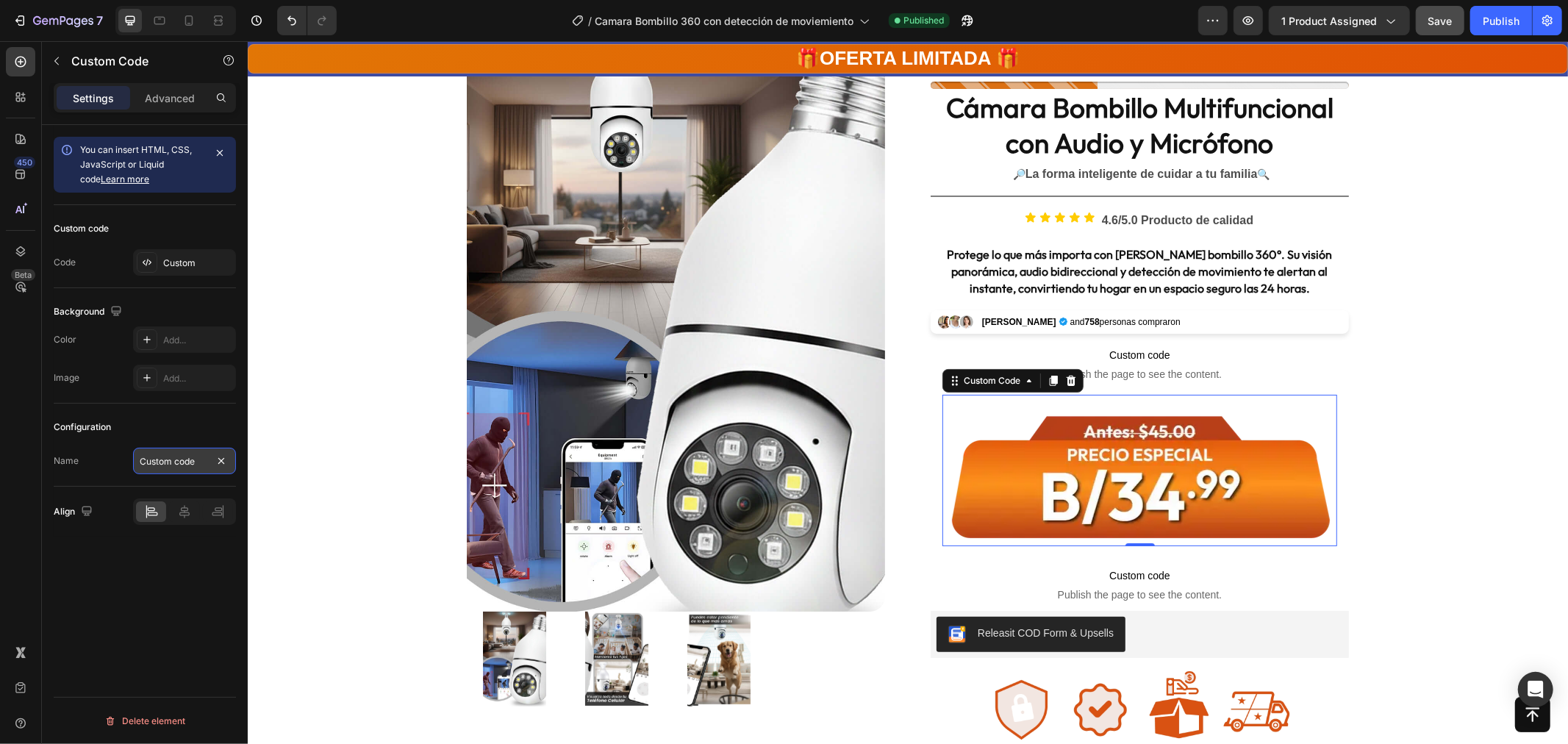
click at [174, 466] on input "Custom code" at bounding box center [184, 461] width 103 height 26
click at [167, 106] on div "Advanced" at bounding box center [170, 98] width 74 height 24
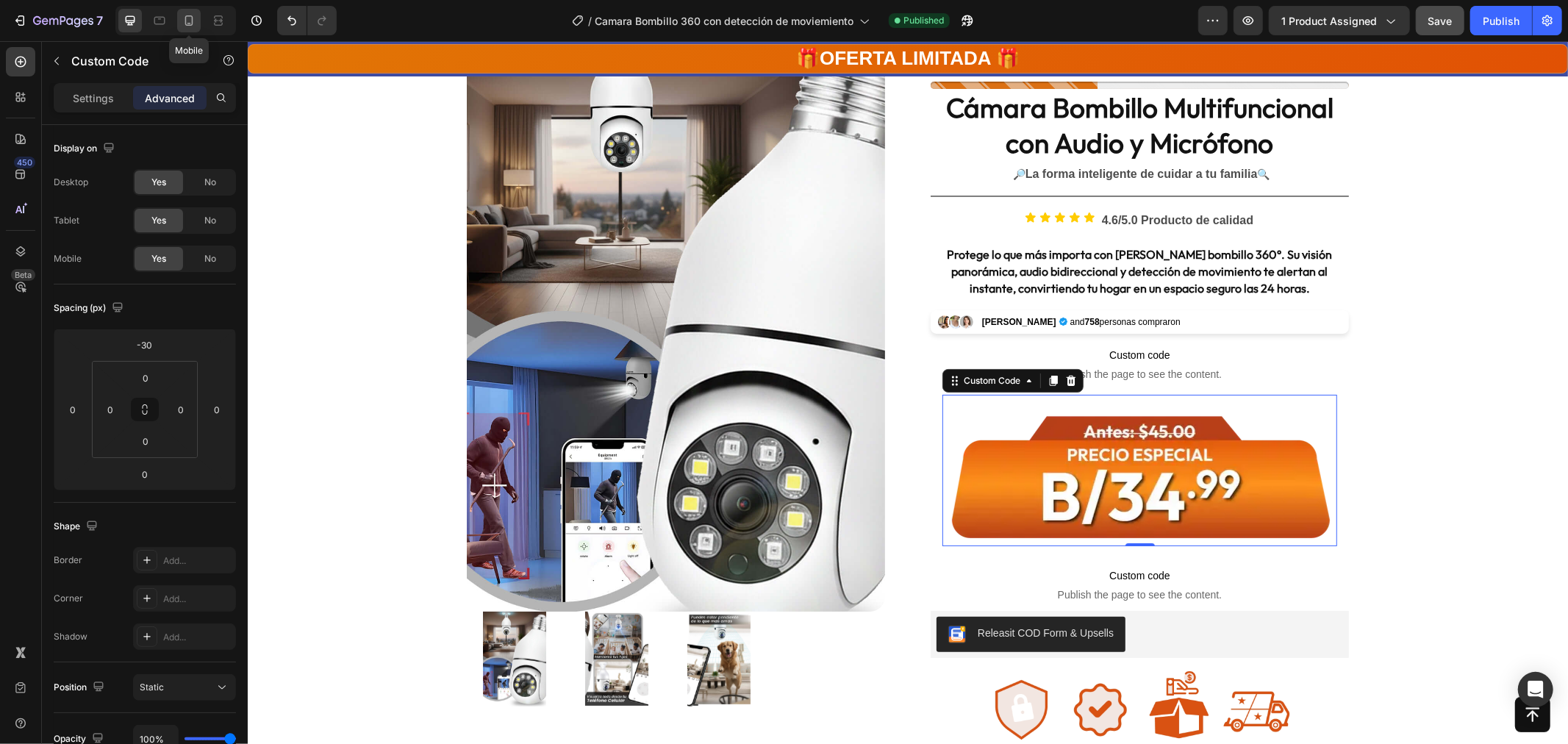
click at [184, 25] on icon at bounding box center [188, 20] width 15 height 15
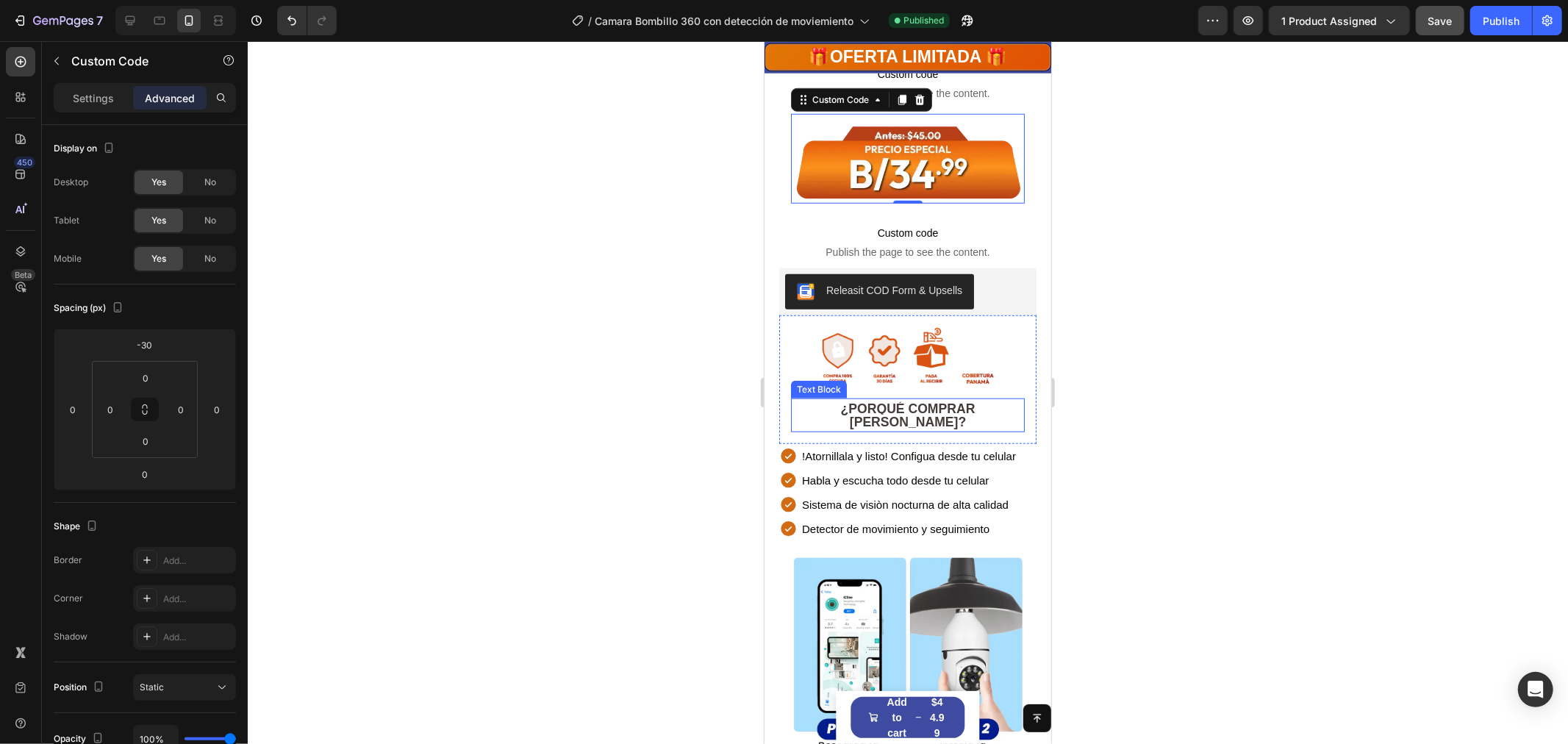
scroll to position [976, 0]
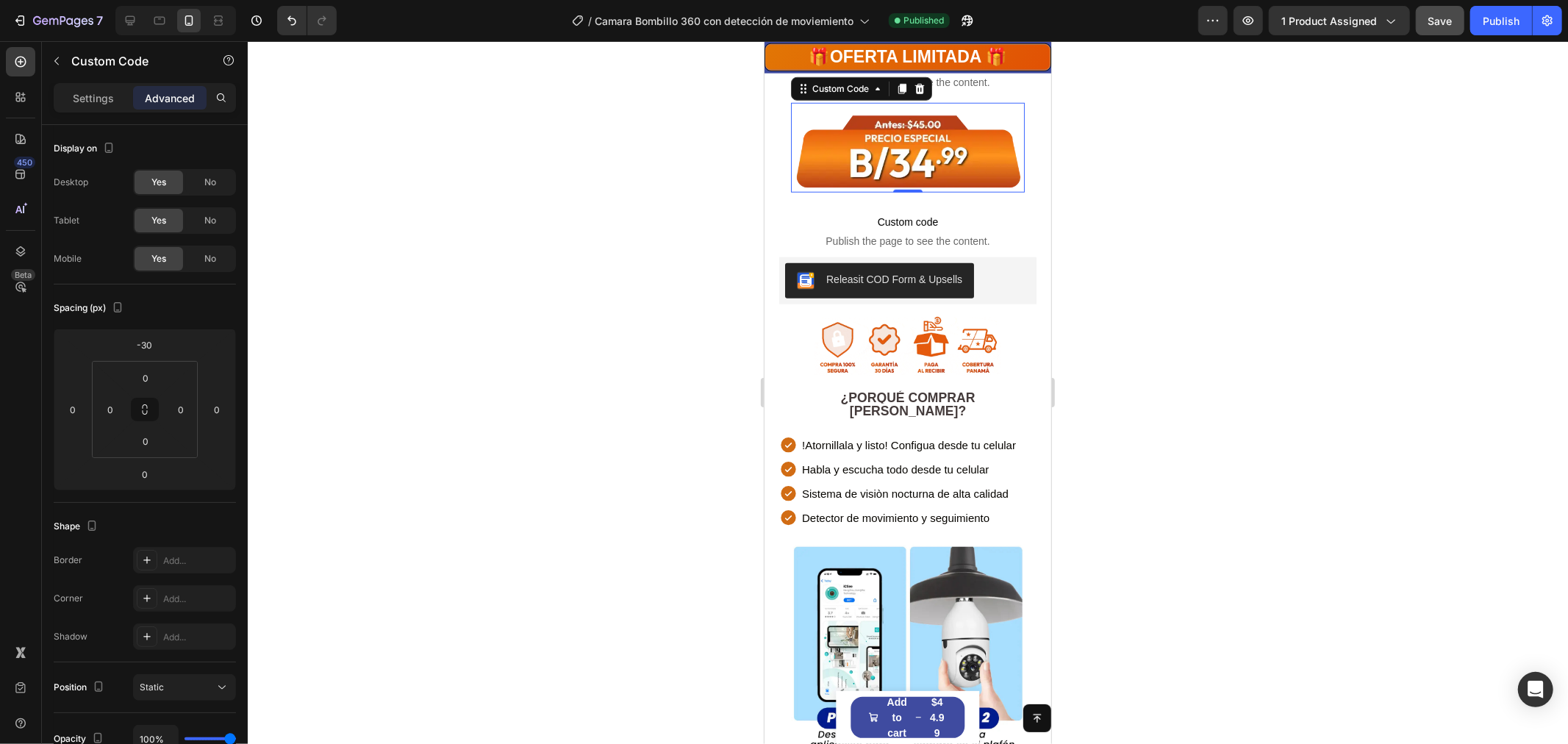
click at [884, 125] on img at bounding box center [907, 147] width 234 height 90
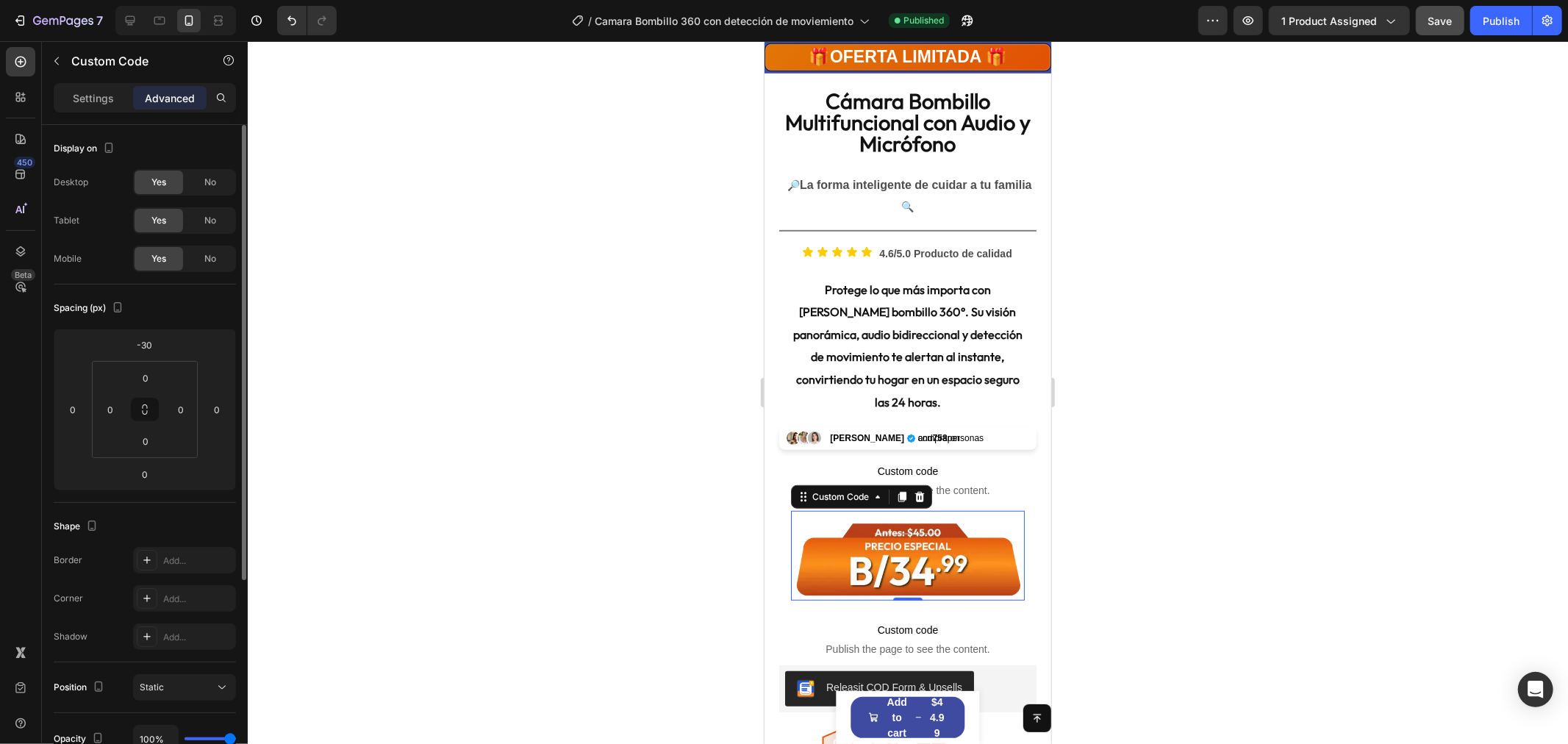
scroll to position [298, 0]
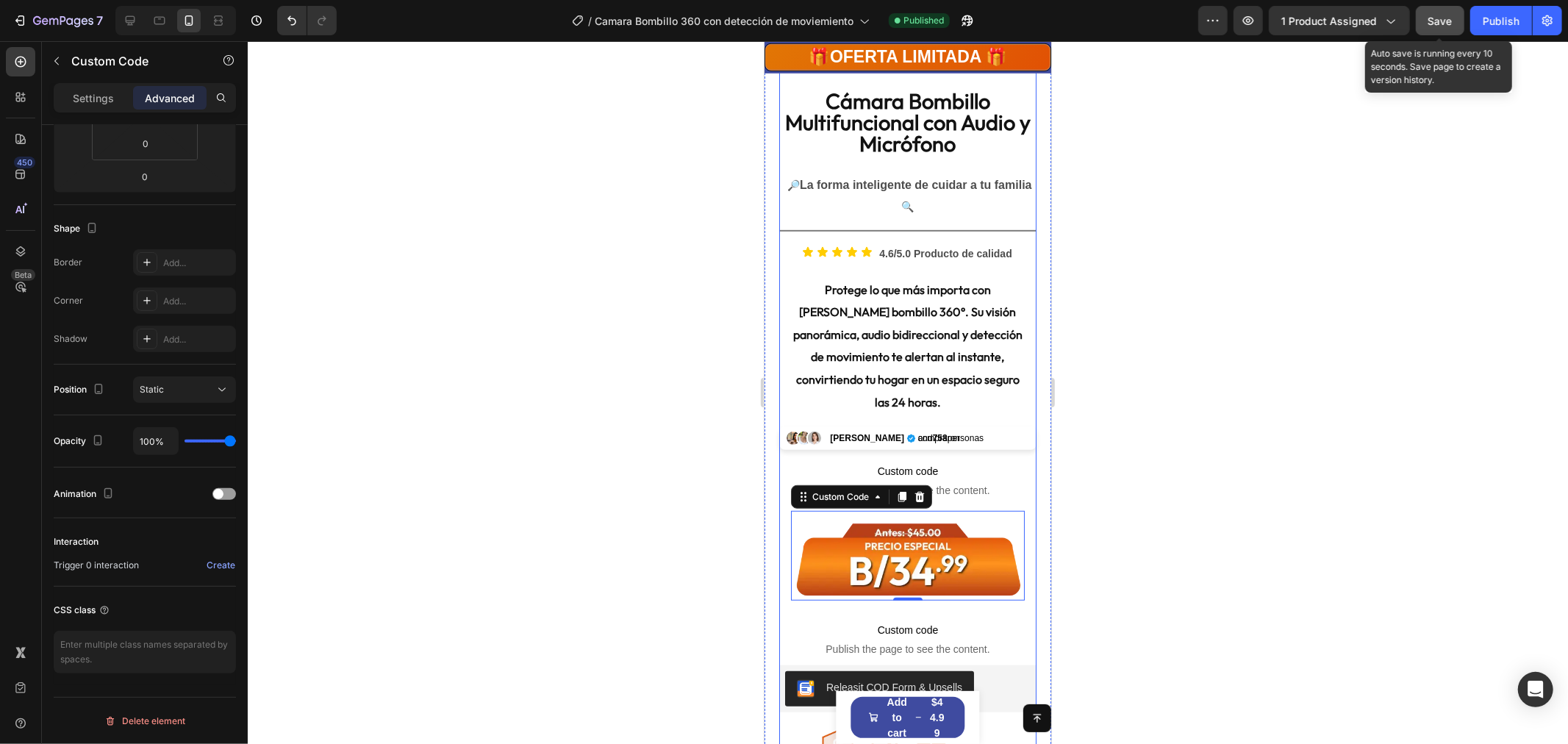
click at [1444, 17] on span "Save" at bounding box center [1440, 21] width 25 height 12
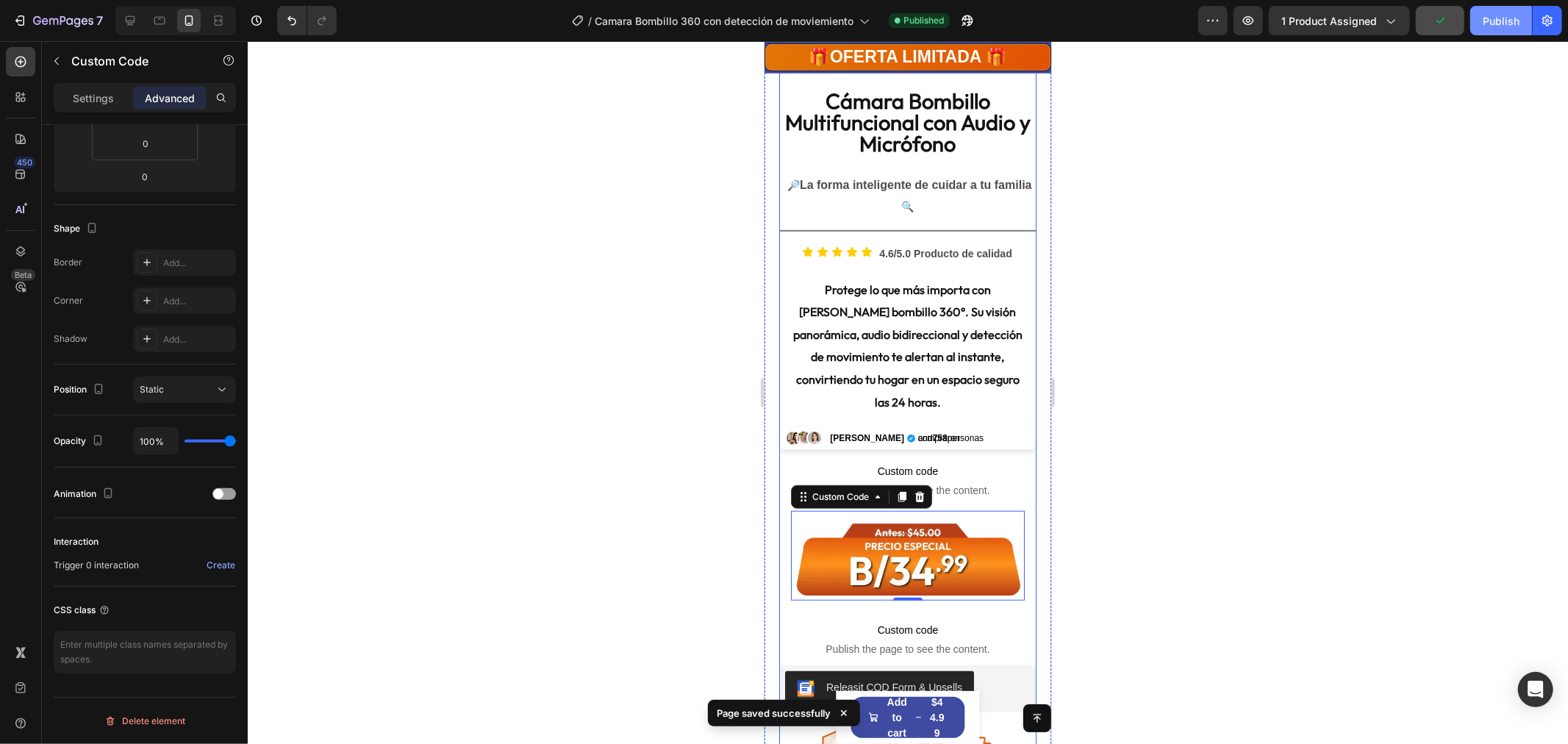
click at [1474, 27] on button "Publish" at bounding box center [1501, 21] width 61 height 29
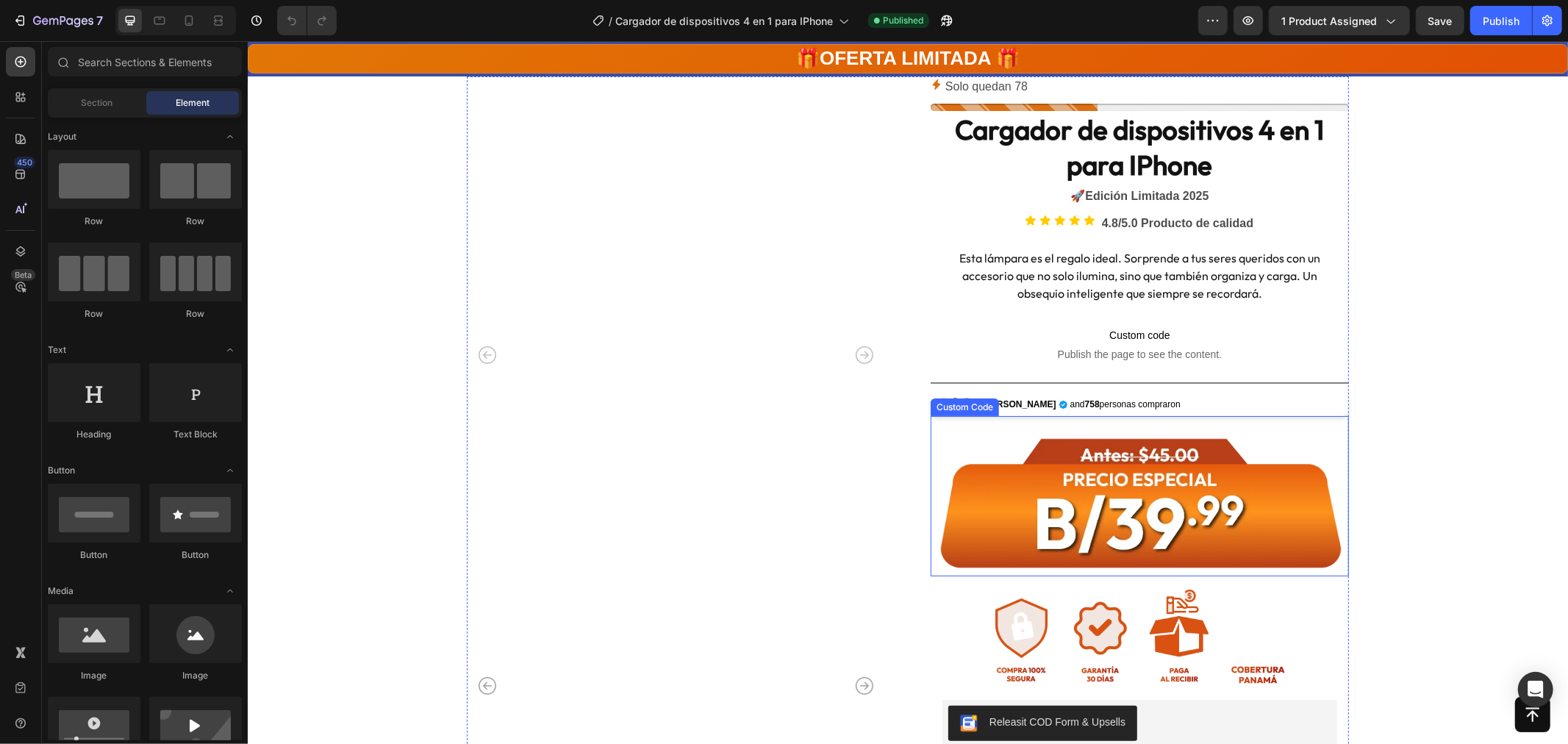
scroll to position [163, 0]
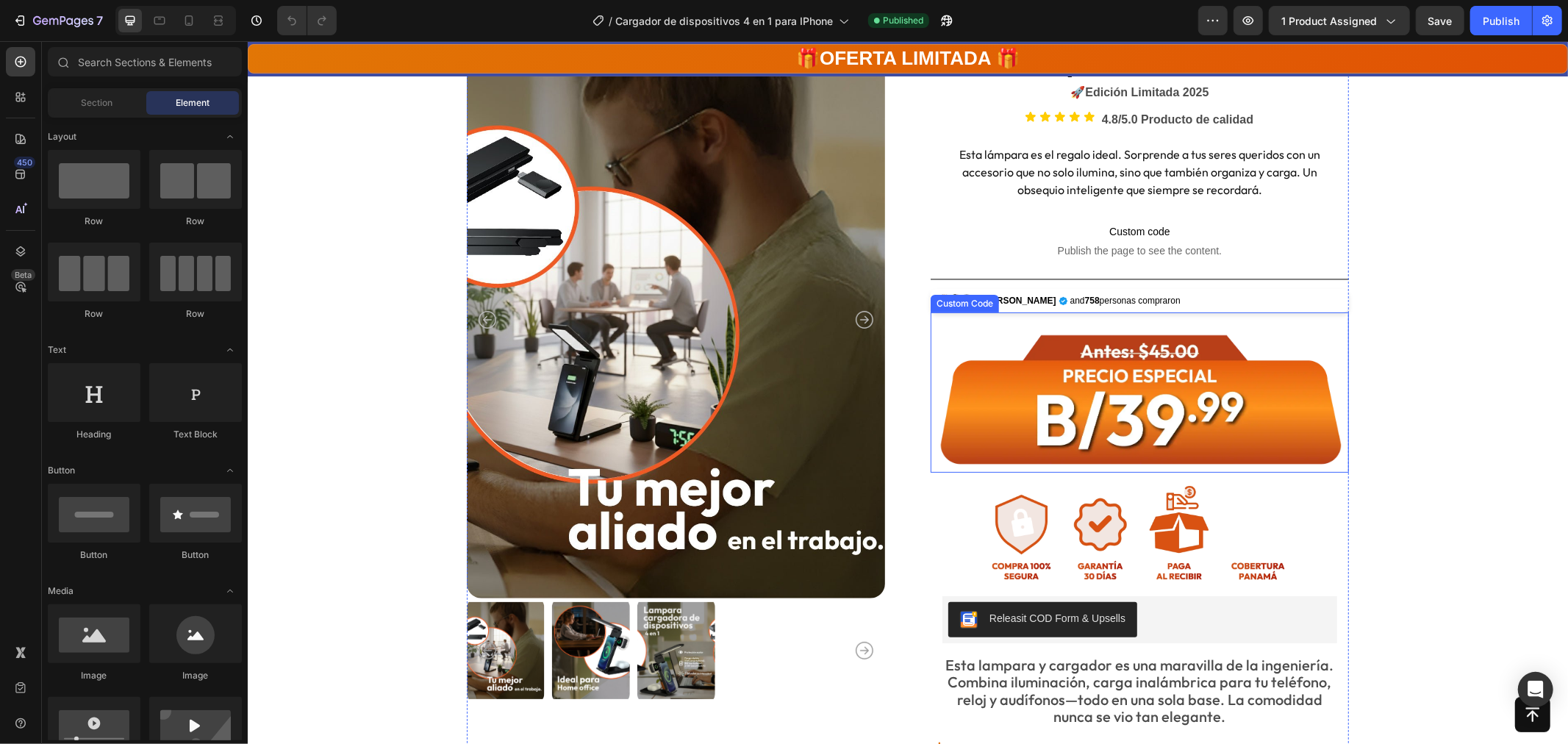
click at [1106, 422] on img at bounding box center [1139, 392] width 418 height 161
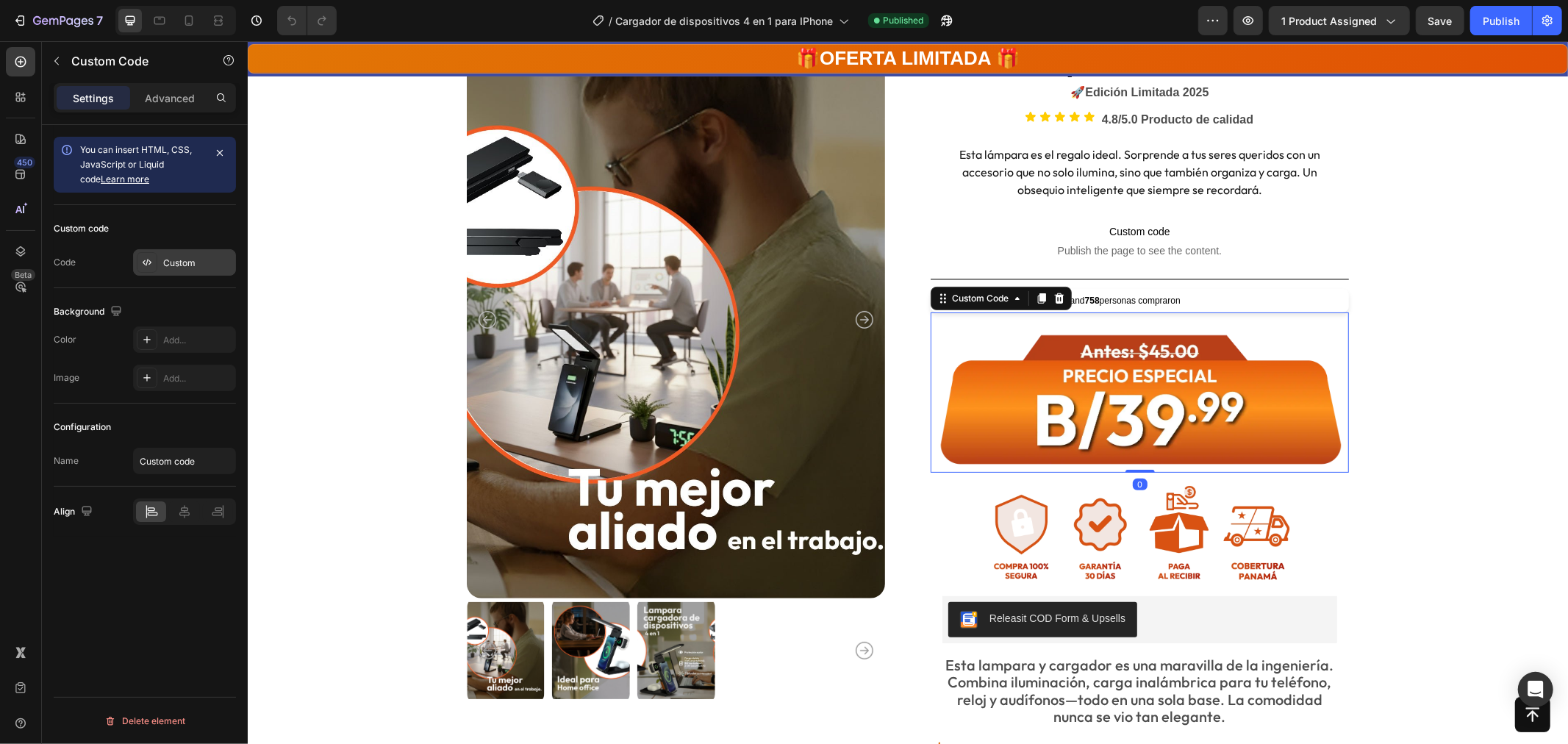
click at [179, 262] on div "Custom" at bounding box center [197, 263] width 69 height 13
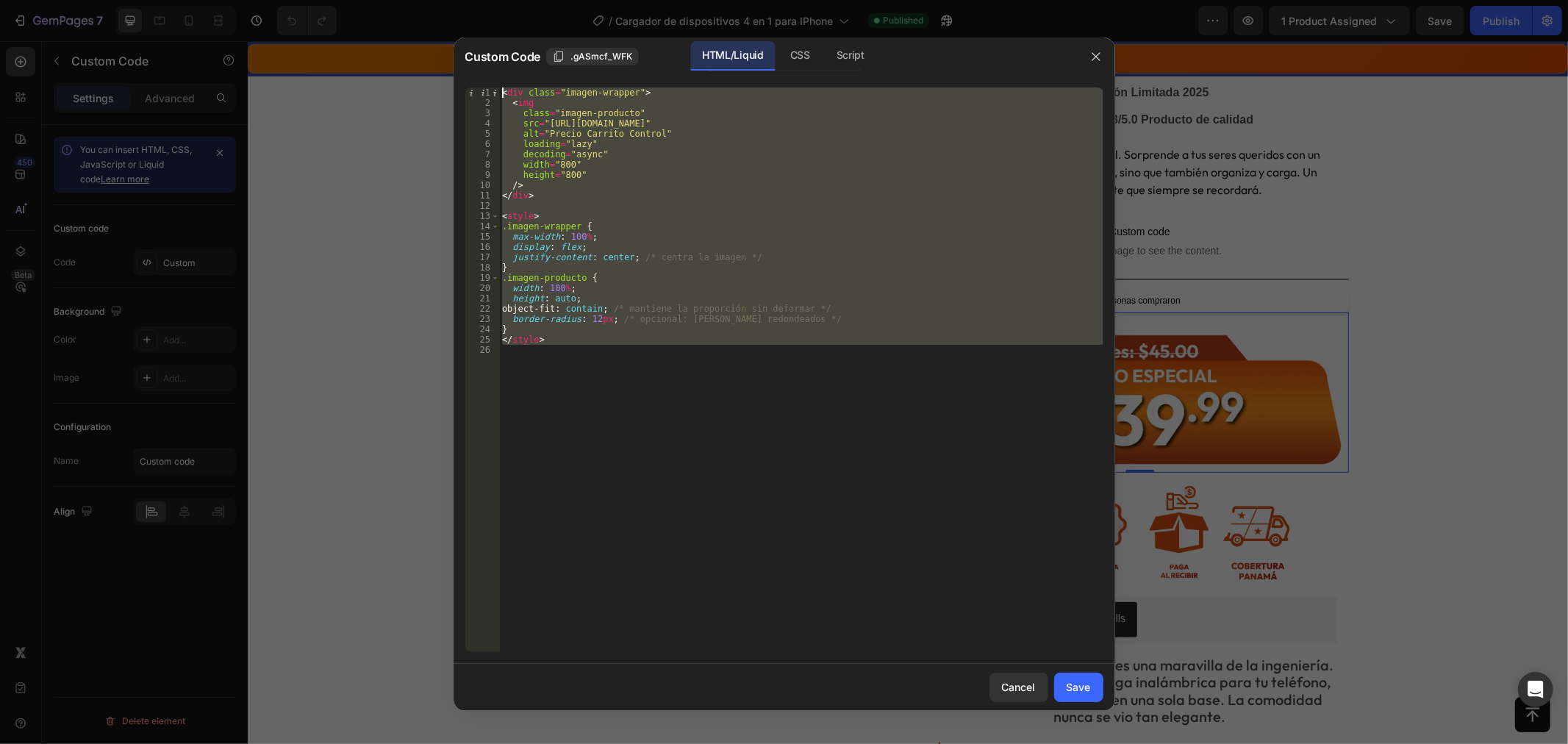
drag, startPoint x: 690, startPoint y: 407, endPoint x: 432, endPoint y: 68, distance: 426.0
click at [432, 68] on div "Custom Code .gASmcf_WFK HTML/Liquid CSS Script 1 2 3 4 5 6 7 8 9 10 11 12 13 14…" at bounding box center [784, 372] width 1568 height 744
type textarea "<div class="imagen-wrapper"> <img"
click at [1017, 695] on button "Cancel" at bounding box center [1019, 688] width 59 height 29
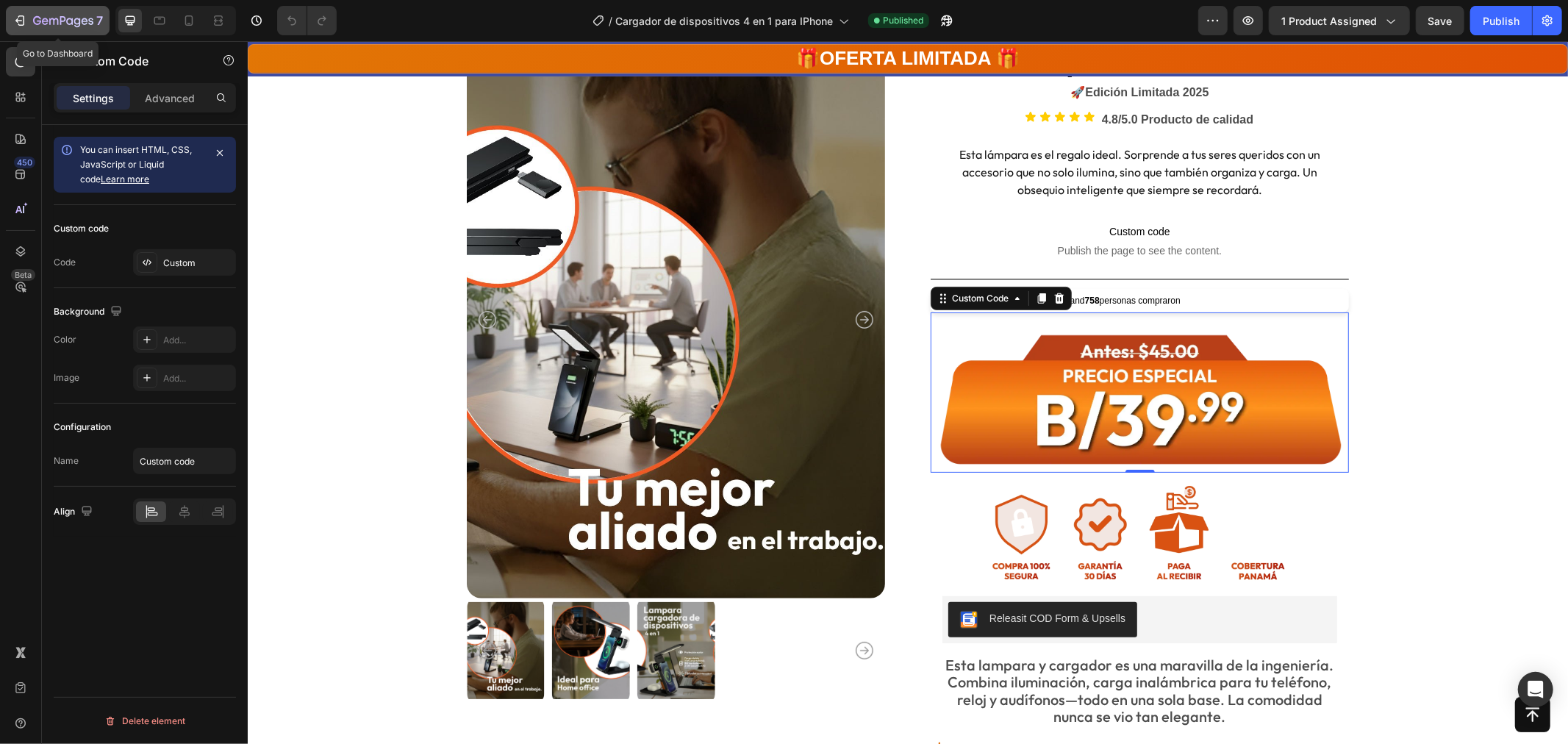
click at [75, 16] on icon "button" at bounding box center [63, 22] width 60 height 12
